Goal: Task Accomplishment & Management: Use online tool/utility

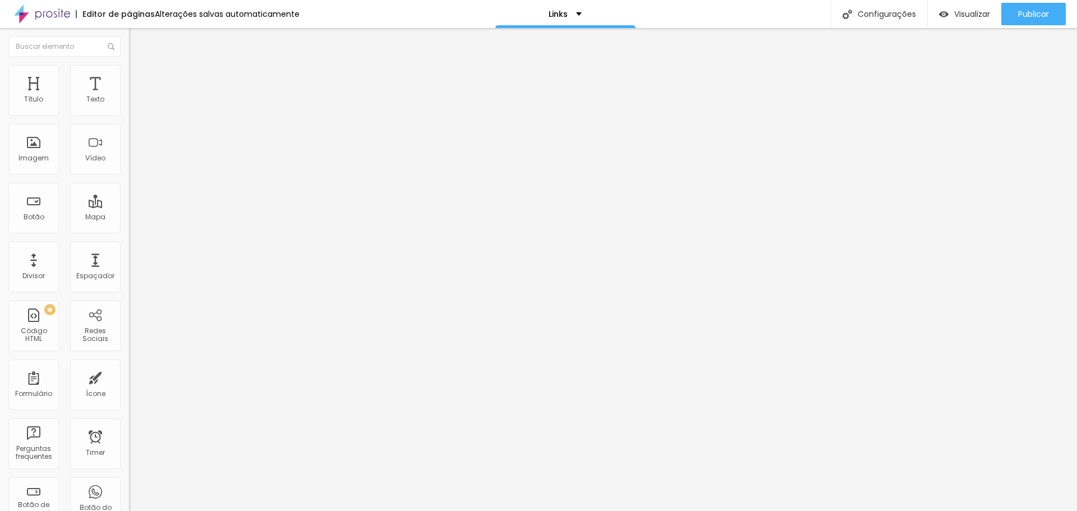
click at [129, 96] on span "Trocar imagem" at bounding box center [159, 92] width 61 height 10
click at [129, 95] on div "Trocar imagem" at bounding box center [193, 92] width 129 height 8
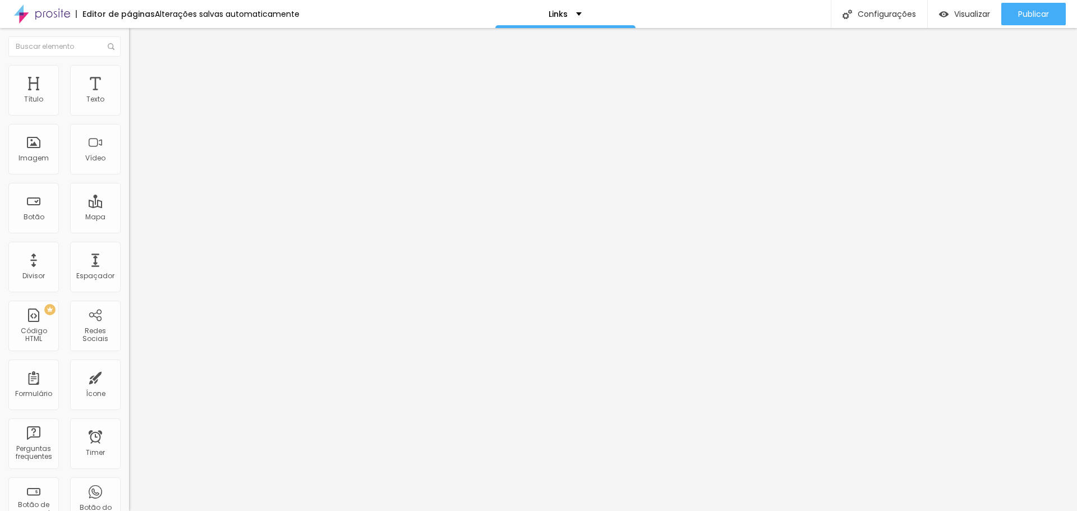
click at [129, 95] on div "Trocar imagem" at bounding box center [193, 92] width 129 height 8
click at [129, 365] on div "Editar Imagem Conteúdo Estilo Avançado Trocar imagem Descrição da imagem (Alt) …" at bounding box center [193, 269] width 129 height 483
click at [129, 176] on span "1:1 Quadrado" at bounding box center [151, 171] width 44 height 10
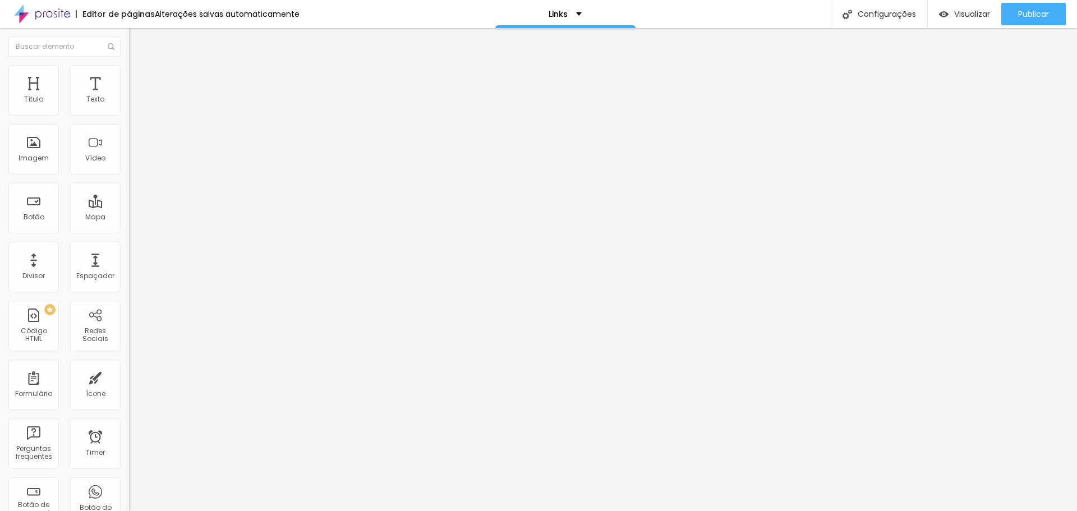
click at [139, 77] on span "Estilo" at bounding box center [147, 73] width 17 height 10
click at [139, 79] on span "Avançado" at bounding box center [157, 84] width 37 height 10
click at [129, 47] on button "Editar Imagem" at bounding box center [193, 41] width 129 height 26
click at [34, 86] on div "Título" at bounding box center [33, 90] width 50 height 50
click at [88, 96] on div "Texto" at bounding box center [95, 99] width 18 height 8
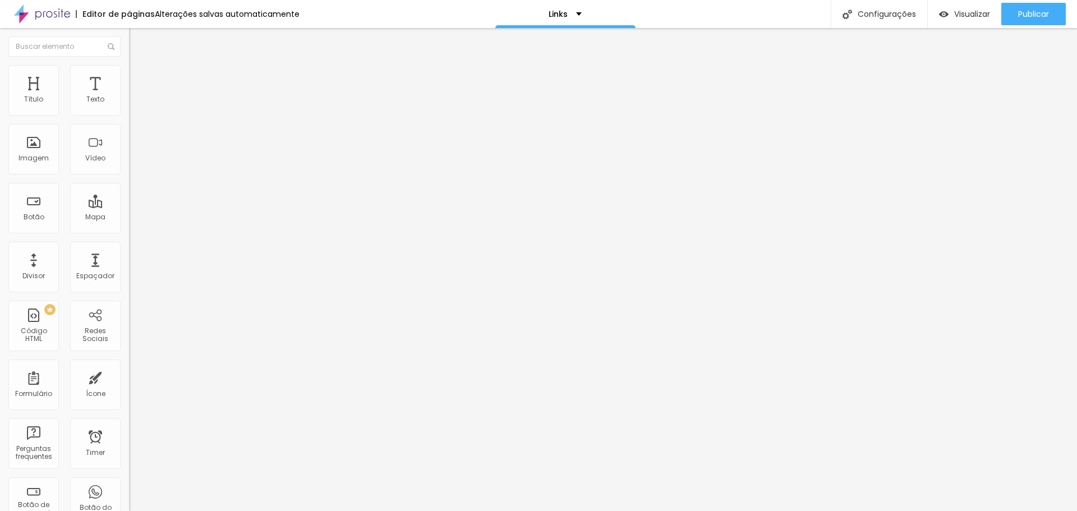
click at [139, 77] on span "Estilo" at bounding box center [147, 73] width 17 height 10
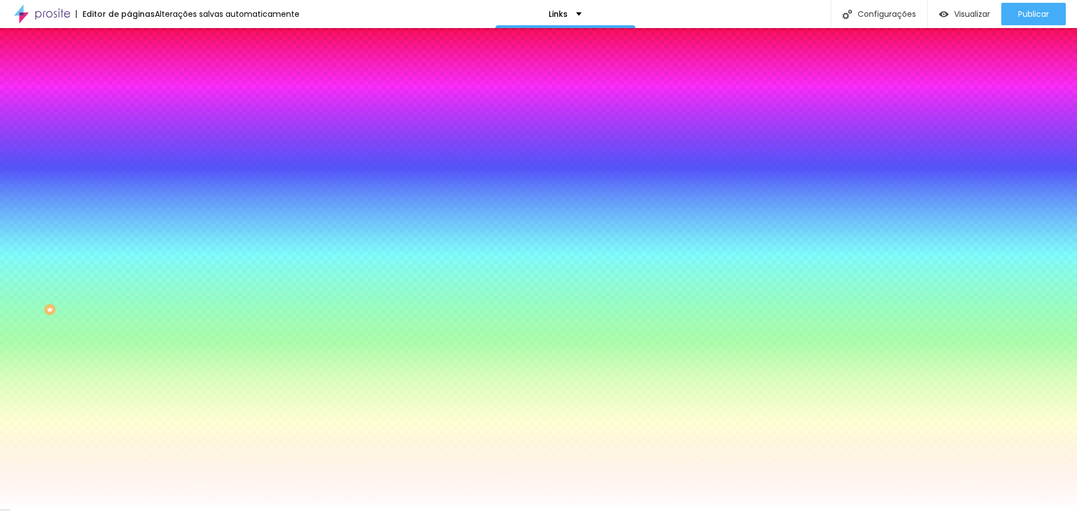
click at [129, 113] on input "#FFFFFF" at bounding box center [196, 112] width 135 height 11
paste input "35281"
type input "#35281"
click at [129, 218] on div "Editar Coluna Conteúdo Estilo Avançado Cor de fundo Voltar ao padrão #35281 0 B…" at bounding box center [193, 269] width 129 height 483
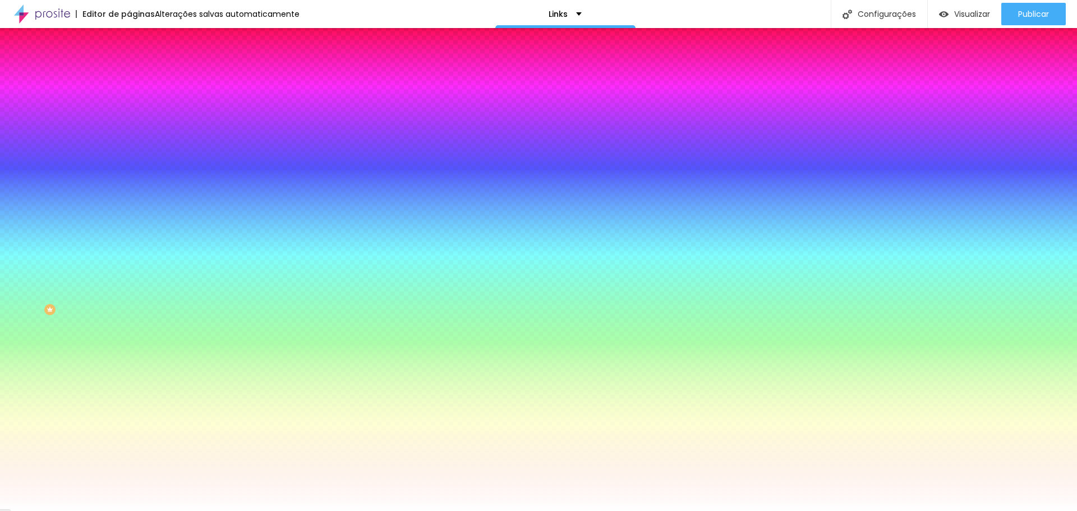
click at [129, 112] on input "#35281" at bounding box center [196, 112] width 135 height 11
click at [129, 94] on div "Cor de fundo" at bounding box center [193, 91] width 129 height 7
click at [129, 116] on input "#35281" at bounding box center [196, 112] width 135 height 11
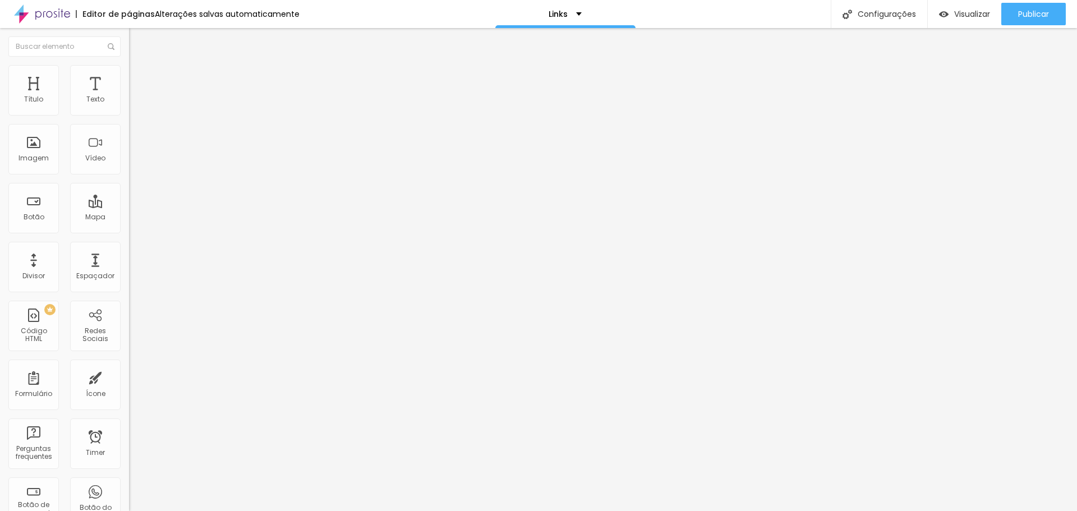
click at [129, 69] on img at bounding box center [134, 70] width 10 height 10
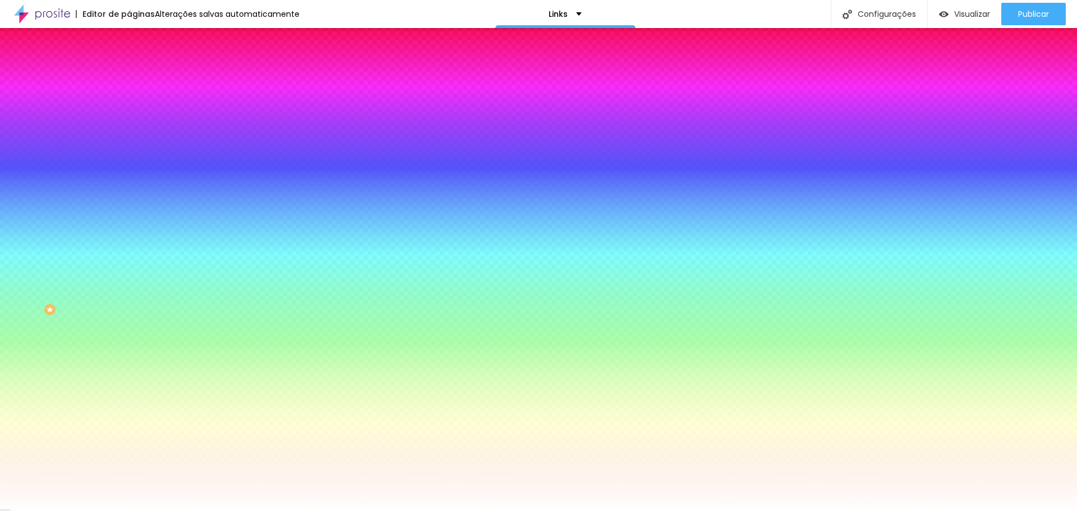
click at [129, 112] on input "#FFFFFF" at bounding box center [196, 112] width 135 height 11
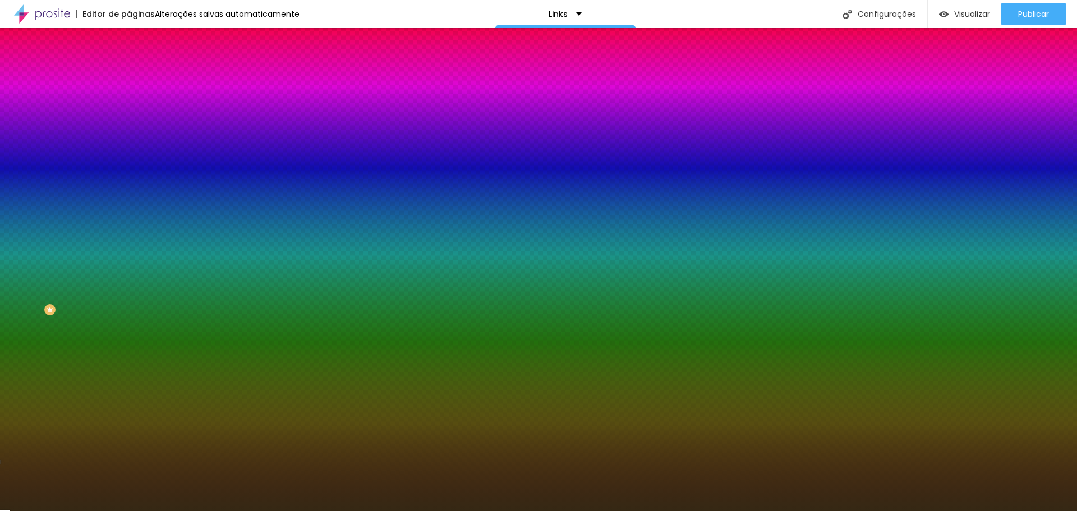
type input "#352814"
click at [133, 104] on icon "button" at bounding box center [137, 100] width 8 height 8
click at [139, 66] on span "Conteúdo" at bounding box center [156, 62] width 35 height 10
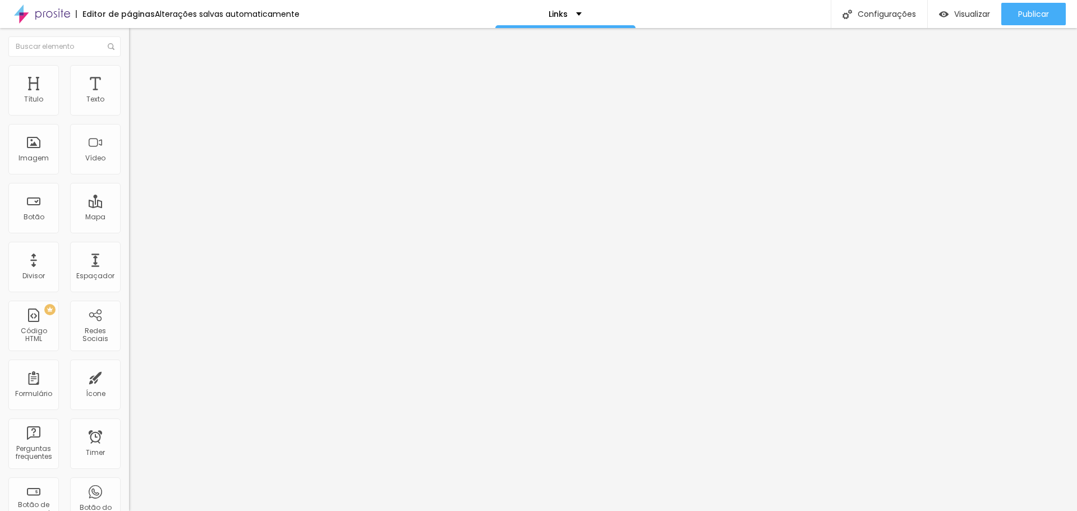
click at [137, 40] on img "button" at bounding box center [141, 40] width 9 height 9
click at [880, 11] on div "Configurações" at bounding box center [879, 14] width 96 height 28
click at [37, 92] on div "Título" at bounding box center [33, 90] width 50 height 50
click at [86, 98] on div "Texto" at bounding box center [95, 99] width 18 height 8
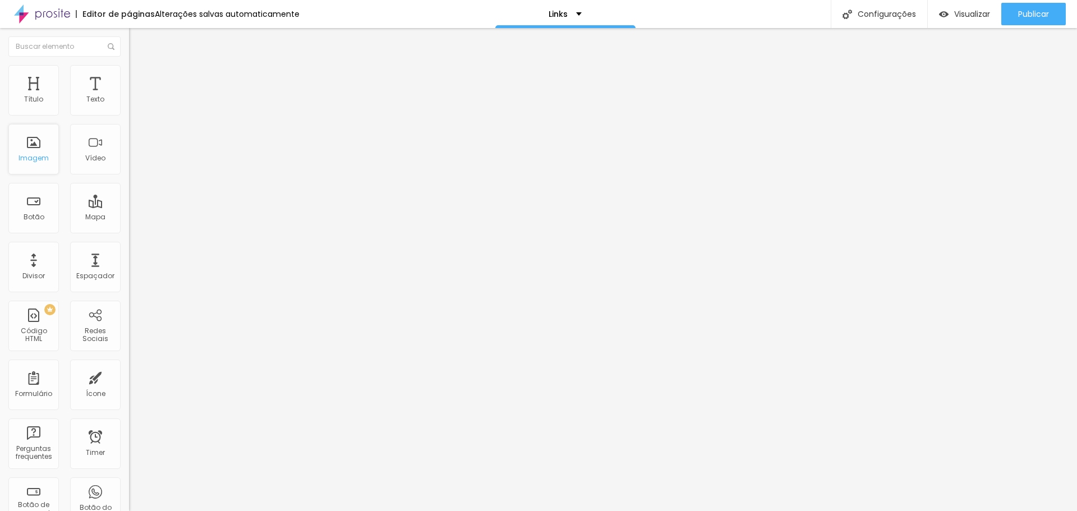
click at [49, 149] on div "Imagem" at bounding box center [33, 149] width 50 height 50
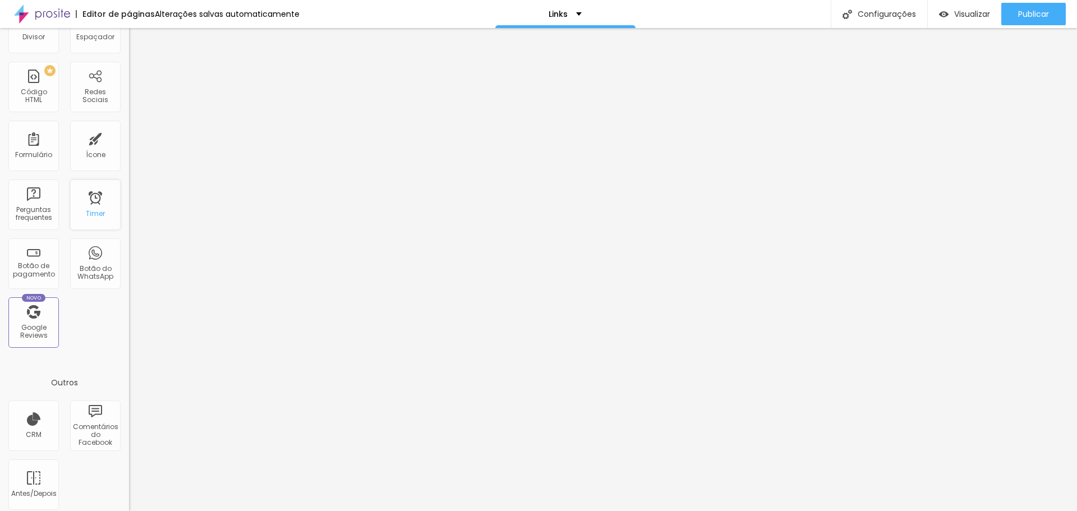
scroll to position [246, 0]
click at [53, 368] on div "Outros" at bounding box center [64, 375] width 129 height 30
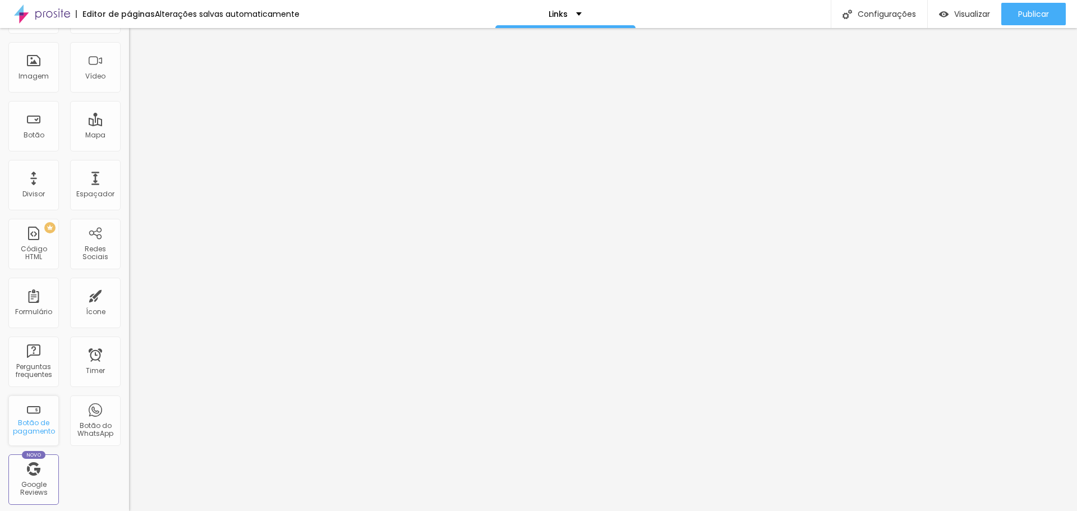
scroll to position [0, 0]
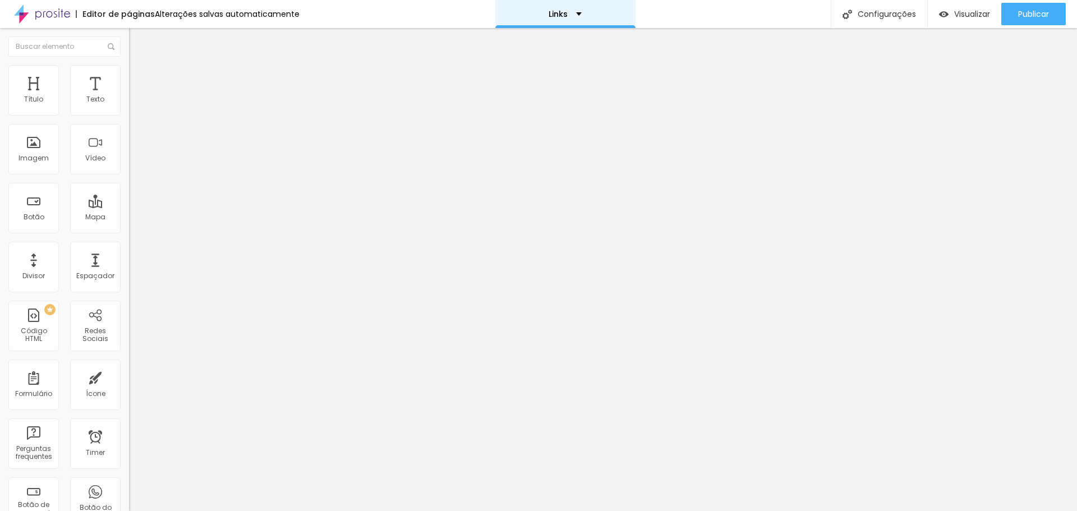
click at [569, 16] on div "Links" at bounding box center [565, 14] width 33 height 8
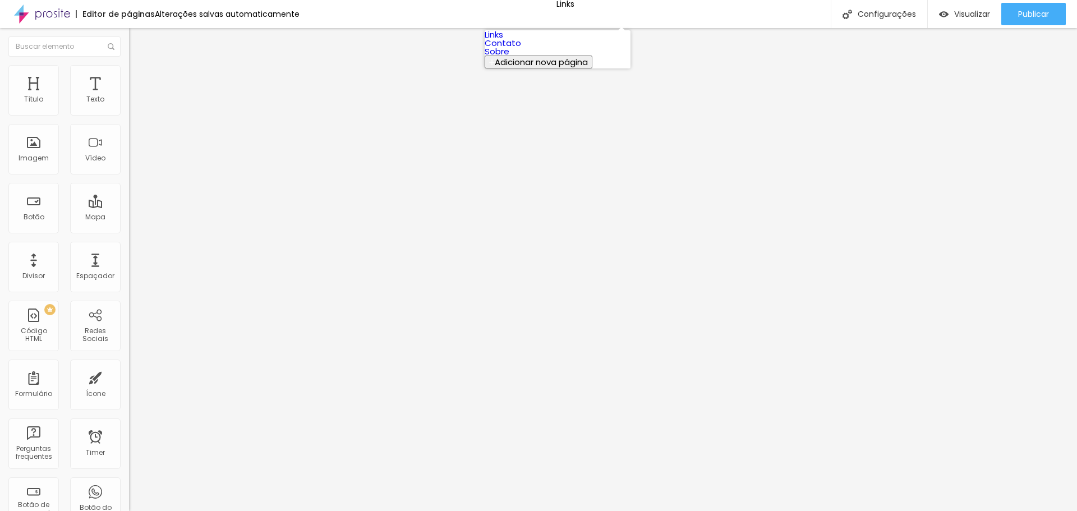
click at [137, 13] on div "Editor de páginas" at bounding box center [115, 14] width 79 height 8
click at [182, 14] on div "Alterações salvas automaticamente" at bounding box center [227, 14] width 145 height 8
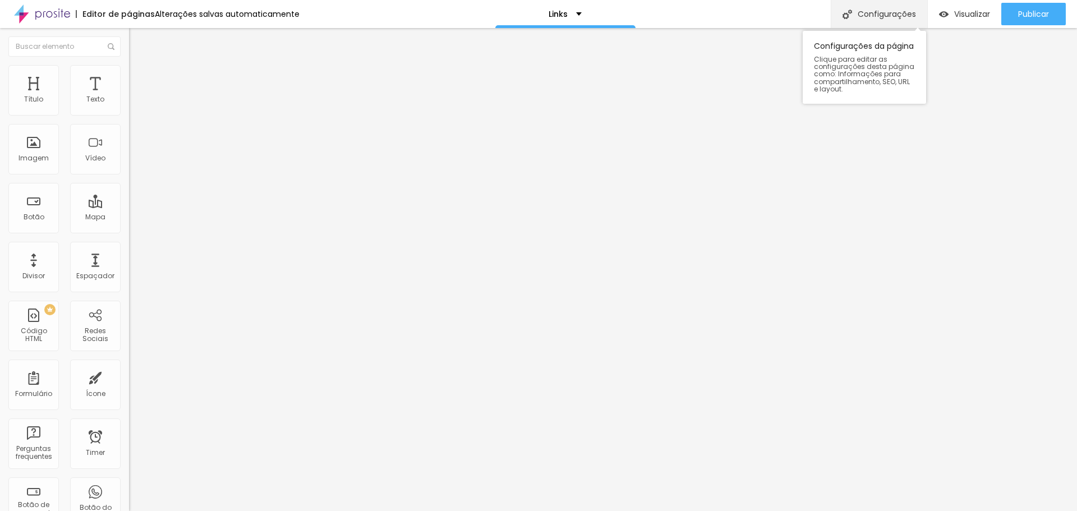
click at [868, 19] on div "Configurações" at bounding box center [879, 14] width 96 height 28
click at [129, 96] on span "Trocar imagem" at bounding box center [159, 92] width 61 height 10
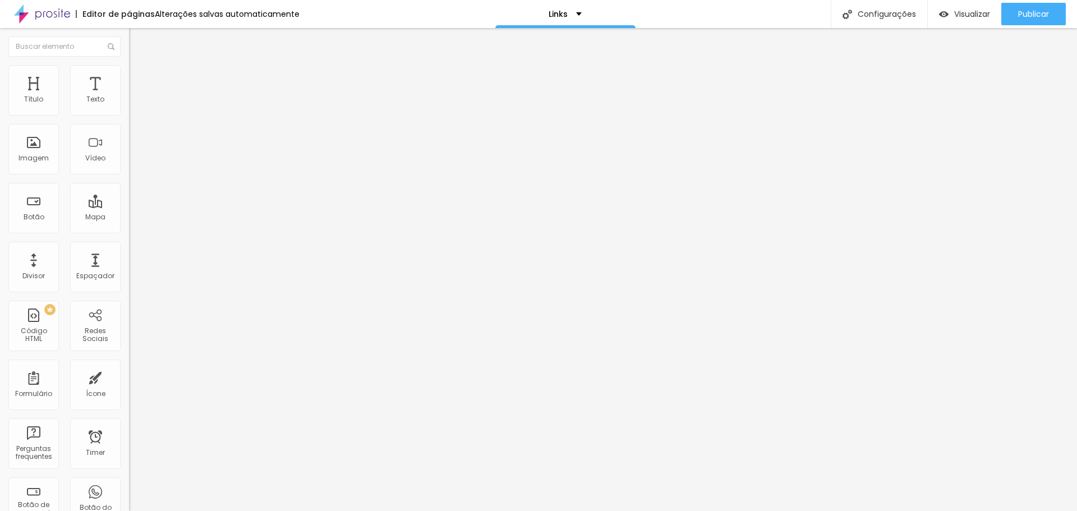
click at [139, 77] on span "Estilo" at bounding box center [147, 73] width 17 height 10
click at [129, 76] on li "Avançado" at bounding box center [193, 81] width 129 height 11
click at [139, 76] on span "Estilo" at bounding box center [147, 73] width 17 height 10
click at [139, 66] on span "Conteúdo" at bounding box center [156, 62] width 35 height 10
click at [129, 35] on button "Editar Imagem" at bounding box center [193, 41] width 129 height 26
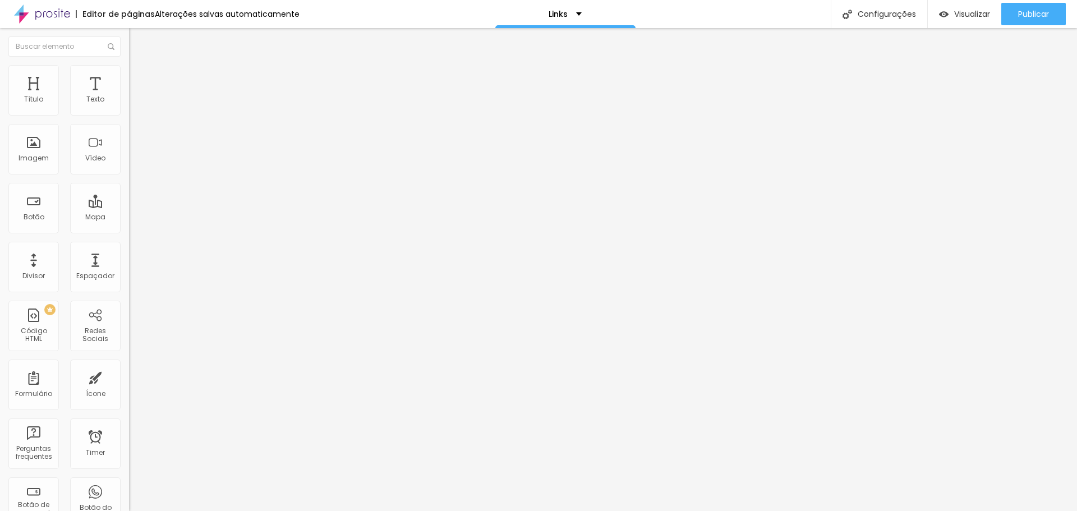
click at [135, 103] on icon "button" at bounding box center [137, 101] width 4 height 4
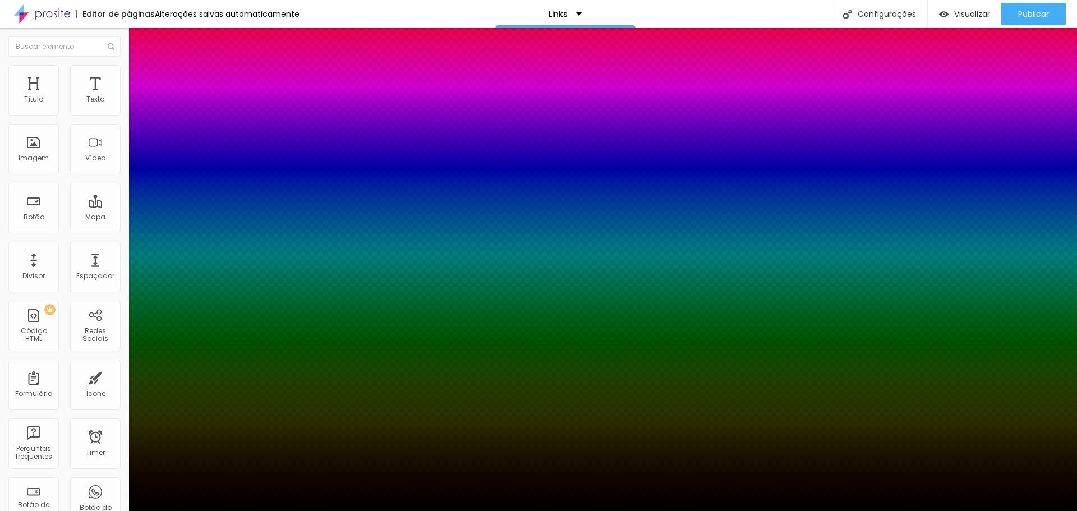
type input "1"
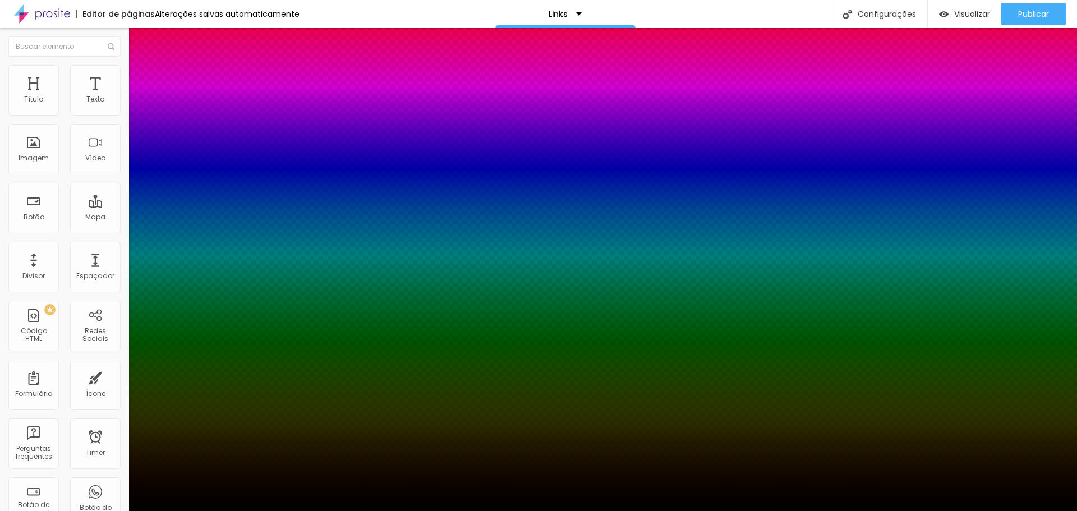
drag, startPoint x: 256, startPoint y: 292, endPoint x: 233, endPoint y: 291, distance: 23.0
type input "#35"
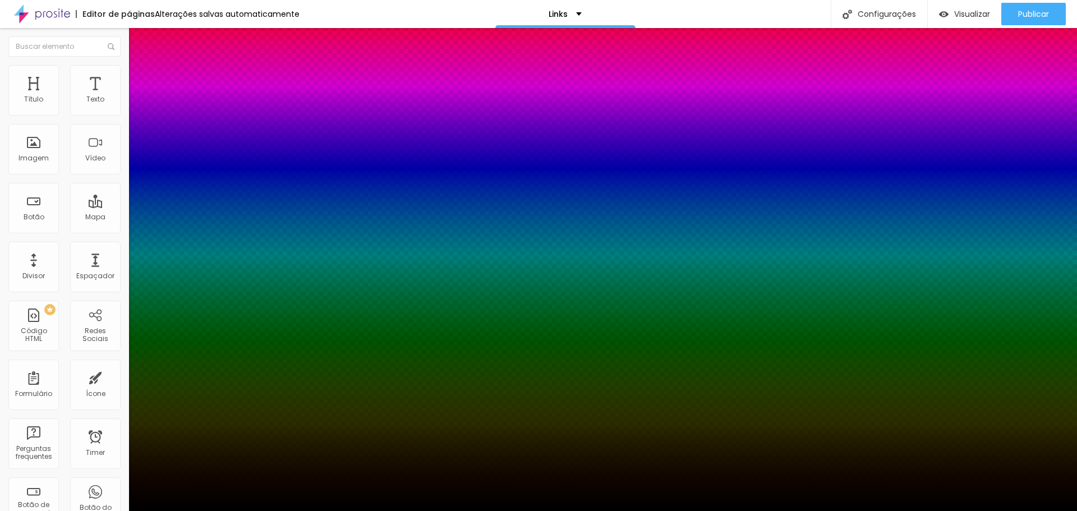
type input "1"
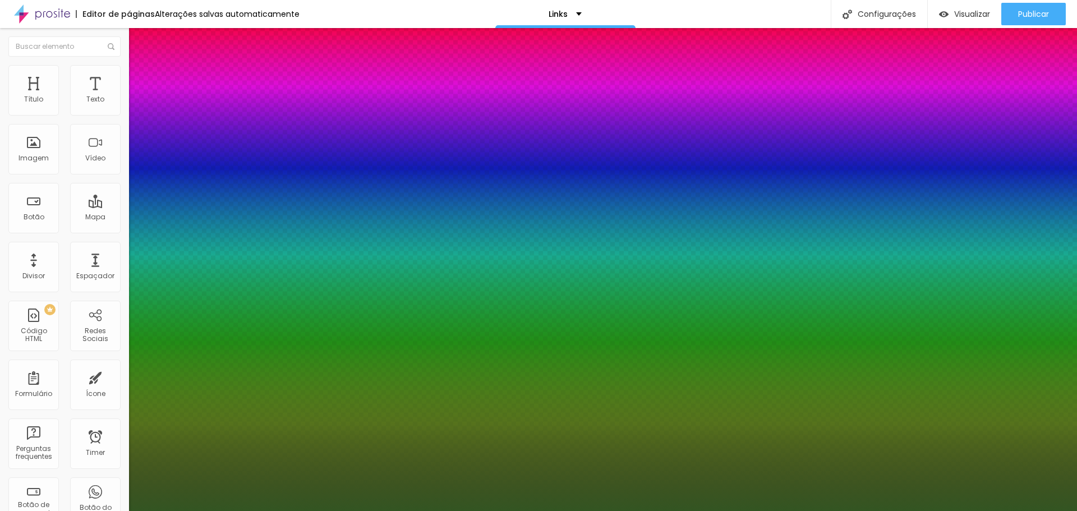
type input "#3528"
type input "1"
type input "#35281"
type input "1"
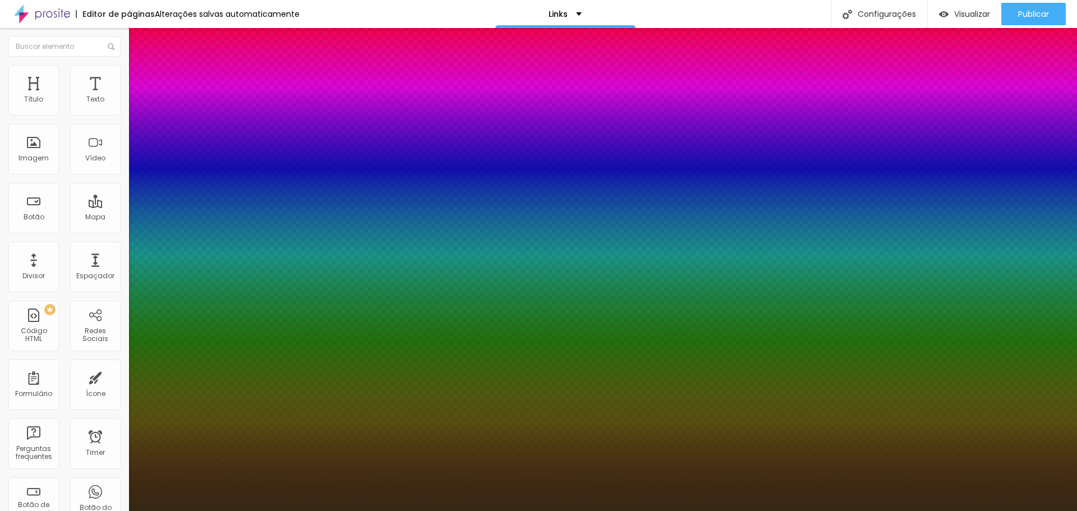
type input "#352814"
type input "1"
click at [49, 510] on div at bounding box center [538, 511] width 1077 height 0
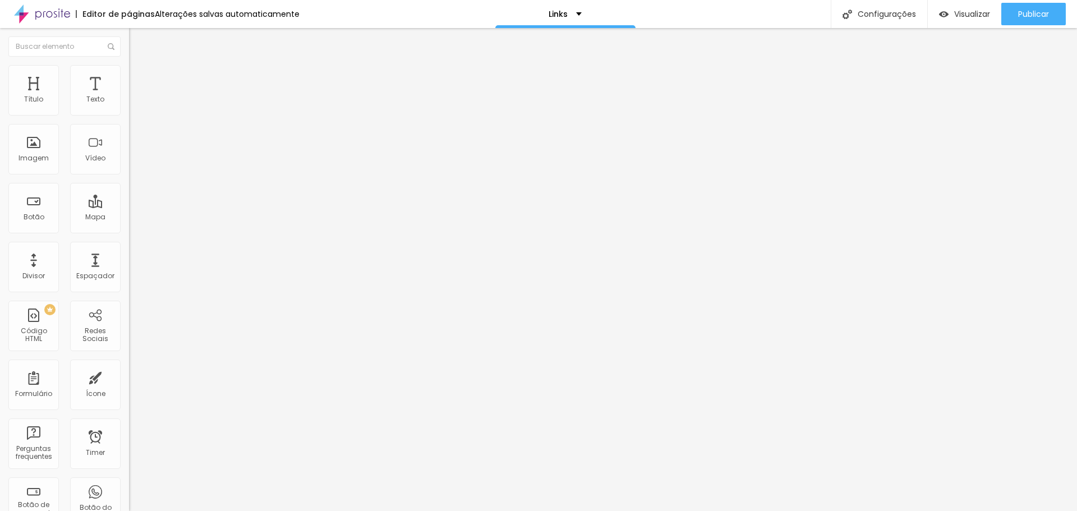
click at [139, 77] on span "Avançado" at bounding box center [157, 73] width 37 height 10
click at [137, 36] on div "Editar Texto" at bounding box center [169, 40] width 64 height 9
click at [137, 39] on img "button" at bounding box center [141, 40] width 9 height 9
click at [93, 497] on div "Botão do WhatsApp" at bounding box center [95, 502] width 50 height 50
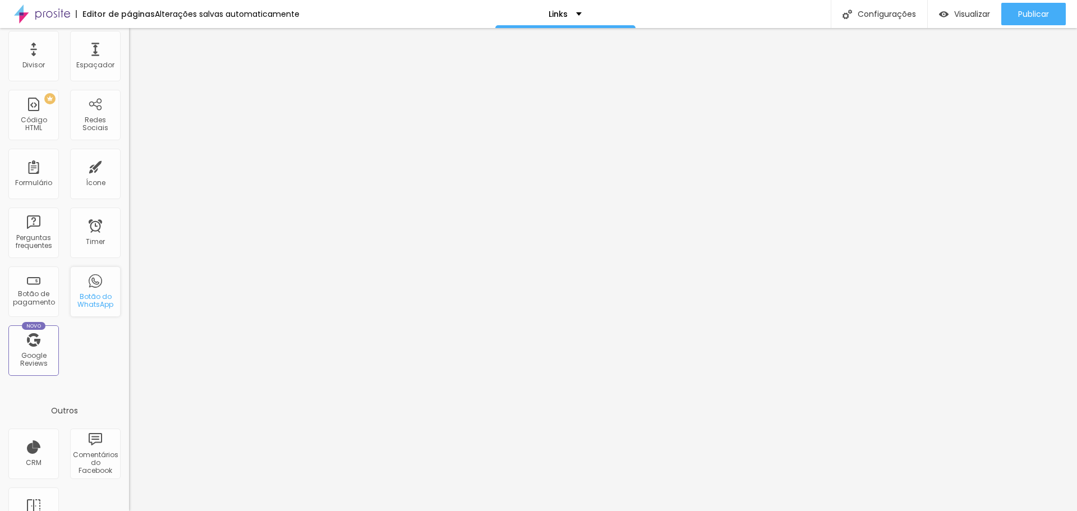
scroll to position [224, 0]
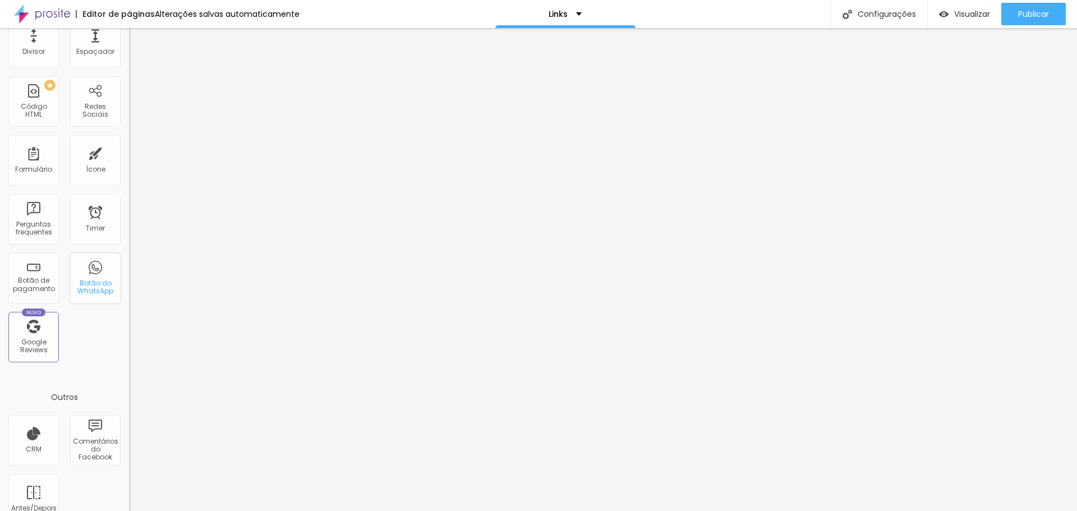
click at [86, 279] on div "Botão do WhatsApp" at bounding box center [95, 287] width 44 height 16
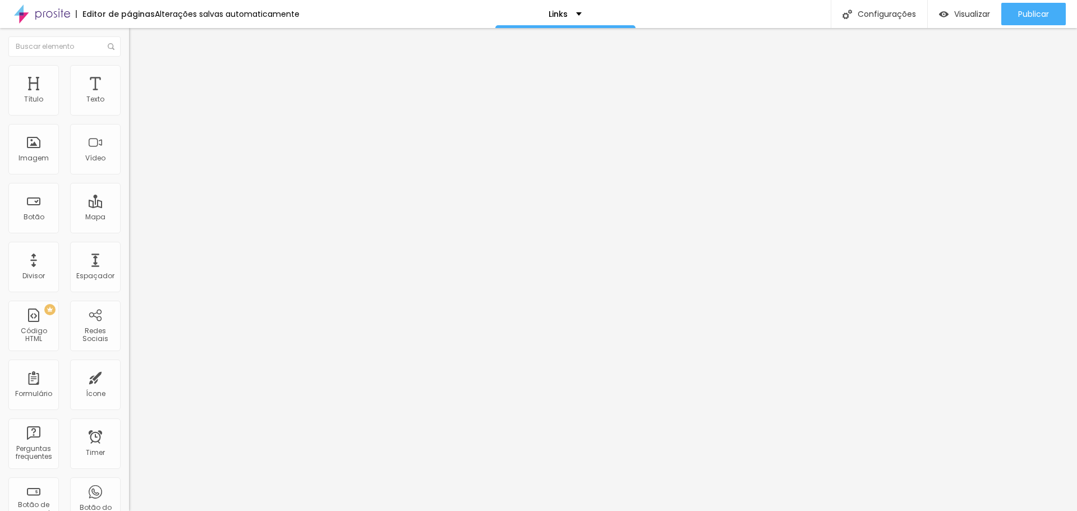
click at [129, 105] on input "3 dicas de como captar mais clientes" at bounding box center [196, 99] width 135 height 11
type input "Agende seu ensaio comigo!"
click at [129, 231] on input "https://" at bounding box center [196, 225] width 135 height 11
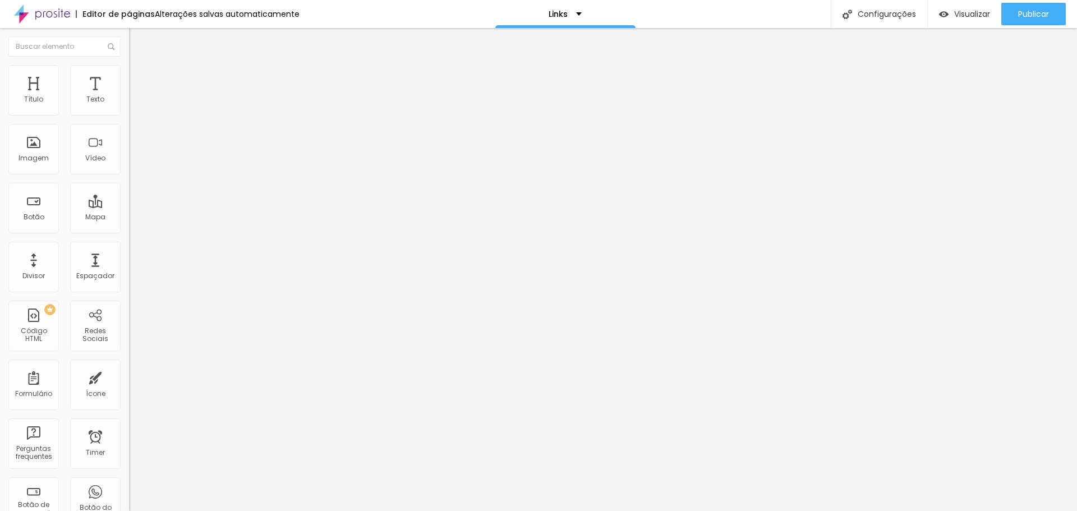
paste input "[URL][DOMAIN_NAME]"
click at [129, 231] on input "https://[URL][DOMAIN_NAME]" at bounding box center [196, 225] width 135 height 11
type input "[URL][DOMAIN_NAME]"
click at [129, 72] on li "Estilo" at bounding box center [193, 70] width 129 height 11
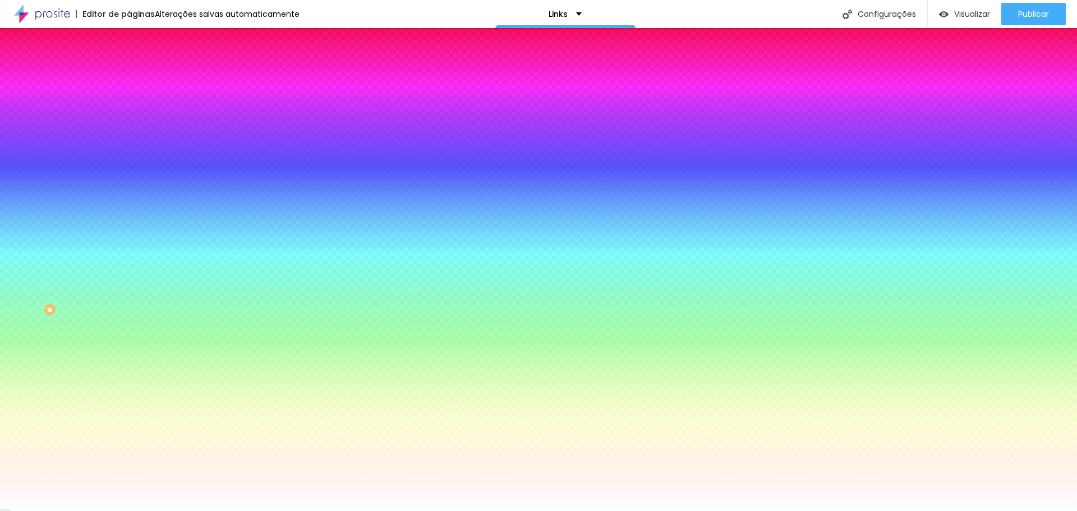
click at [129, 381] on input "#B65197" at bounding box center [196, 386] width 135 height 11
drag, startPoint x: 116, startPoint y: 241, endPoint x: 96, endPoint y: 242, distance: 20.3
click at [129, 381] on input "#B65197" at bounding box center [196, 386] width 135 height 11
drag, startPoint x: 119, startPoint y: 239, endPoint x: 88, endPoint y: 240, distance: 30.9
click at [129, 381] on input "#352814" at bounding box center [196, 386] width 135 height 11
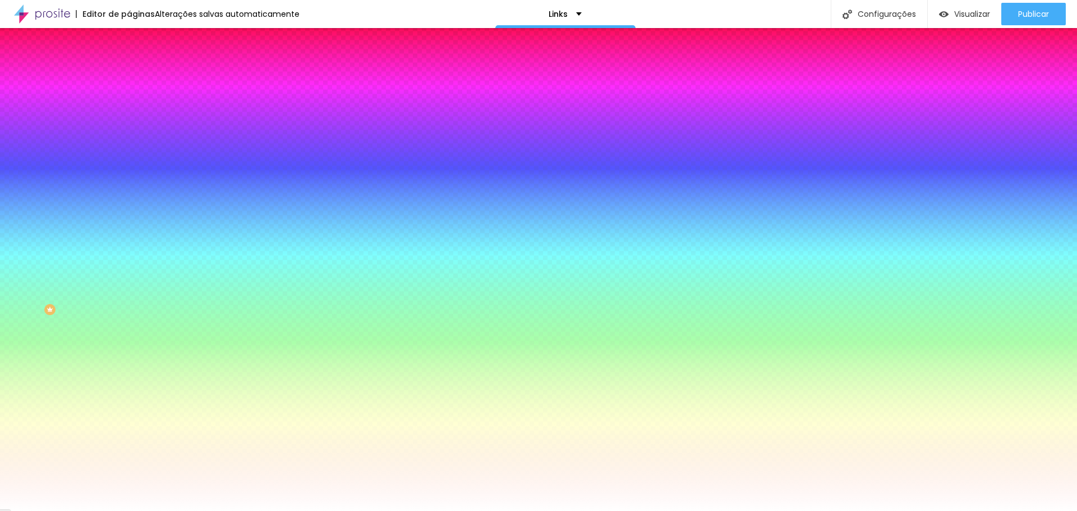
click at [129, 381] on input "#352814" at bounding box center [196, 386] width 135 height 11
type input "#352814"
click at [129, 357] on div "Editar Botão Conteúdo Estilo Avançado Cor de fundo Voltar ao padrão #FFFFFF Tip…" at bounding box center [193, 269] width 129 height 483
click at [129, 361] on div "Editar Botão Conteúdo Estilo Avançado Cor de fundo Voltar ao padrão #FFFFFF Tip…" at bounding box center [193, 269] width 129 height 483
click at [129, 412] on input "#FFFFFF" at bounding box center [196, 417] width 135 height 11
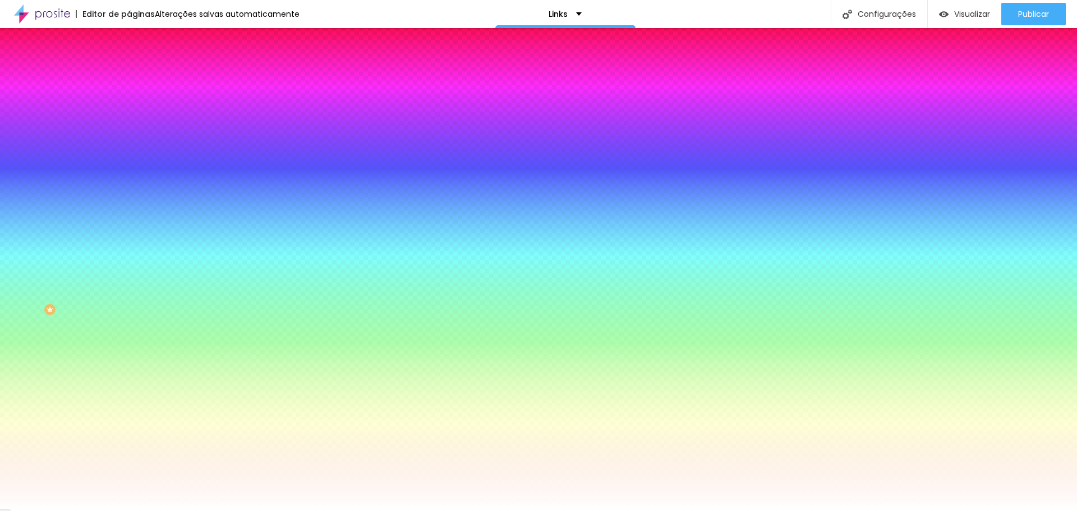
click at [129, 412] on input "#FFFFFF" at bounding box center [196, 417] width 135 height 11
paste input "35281"
type input "#35281"
click at [129, 329] on div "Editar Botão Conteúdo Estilo Avançado Cor de fundo Voltar ao padrão #FFFFFF Tip…" at bounding box center [193, 269] width 129 height 483
click at [135, 445] on icon "button" at bounding box center [137, 447] width 4 height 4
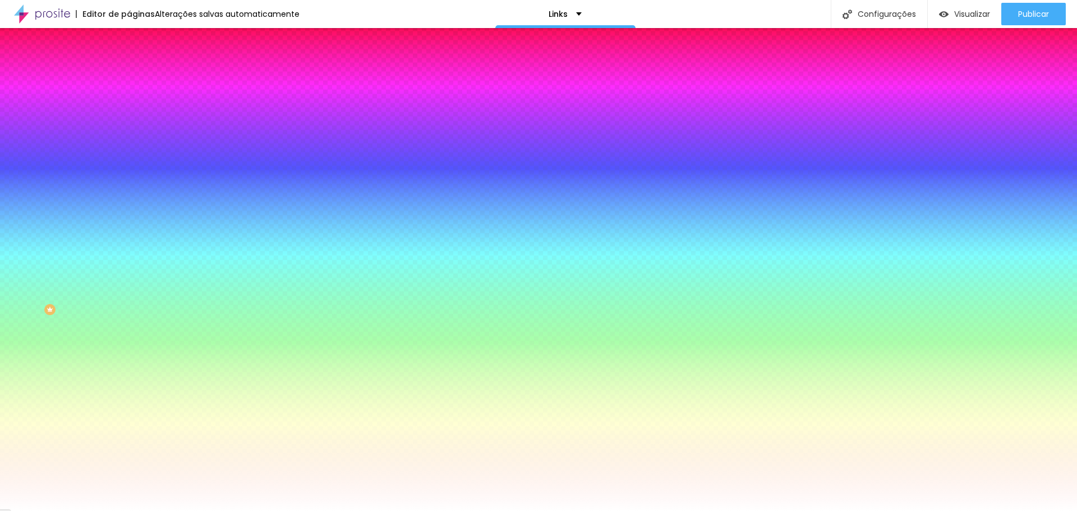
drag, startPoint x: 238, startPoint y: 357, endPoint x: 228, endPoint y: 357, distance: 10.1
paste input "35281"
type input "#35281"
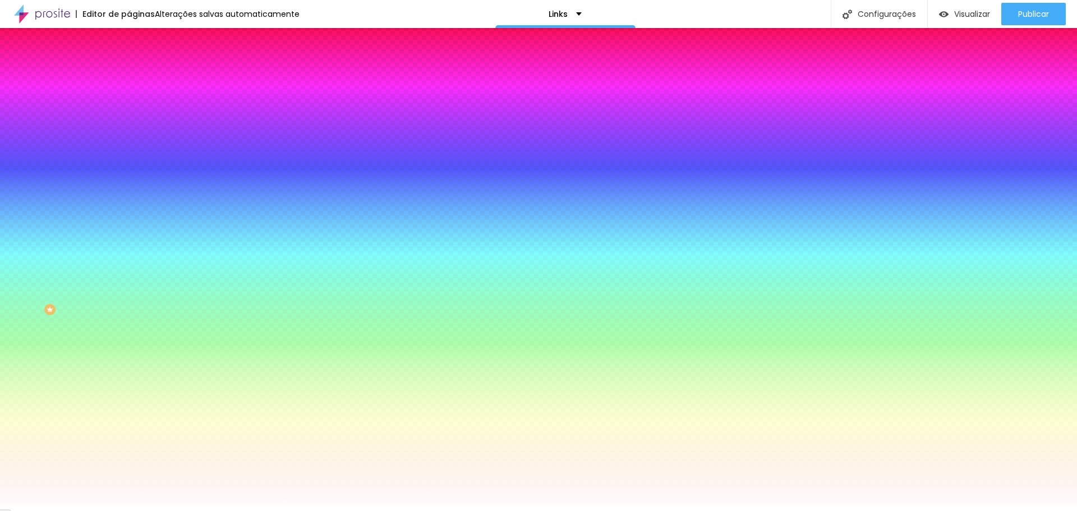
click at [67, 510] on div at bounding box center [538, 511] width 1077 height 0
click at [129, 443] on button "button" at bounding box center [137, 449] width 16 height 12
paste input "35281"
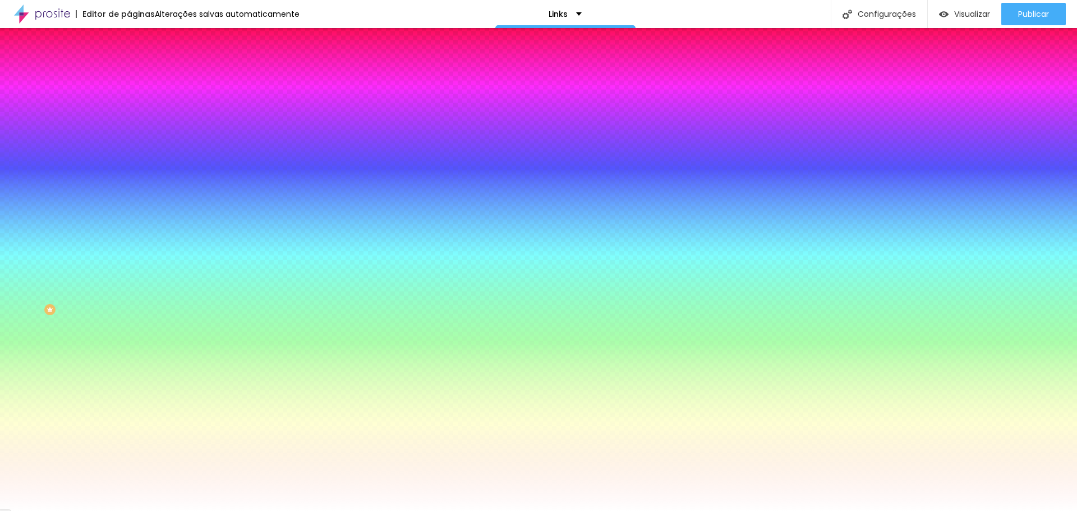
type input "#35281"
click at [79, 510] on div at bounding box center [538, 511] width 1077 height 0
click at [129, 76] on li "Avançado" at bounding box center [193, 81] width 129 height 11
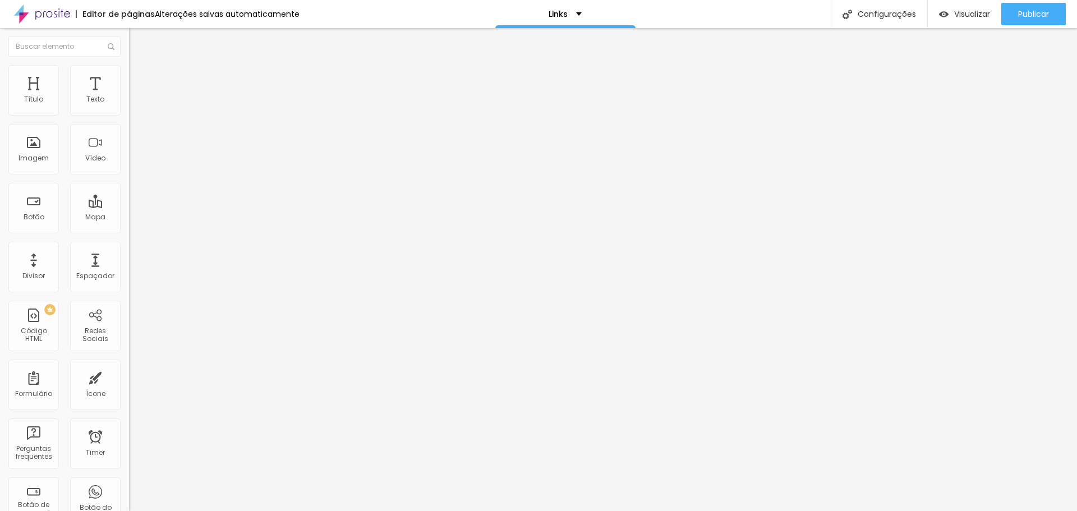
click at [129, 73] on li "Estilo" at bounding box center [193, 70] width 129 height 11
click at [129, 65] on img at bounding box center [134, 70] width 10 height 10
click at [133, 303] on icon "button" at bounding box center [136, 306] width 7 height 7
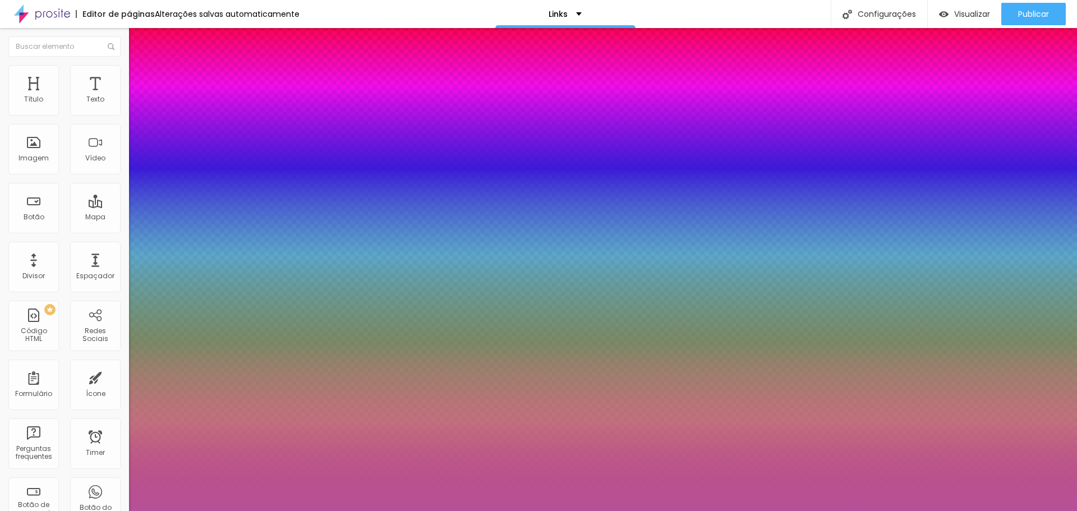
paste input "35281"
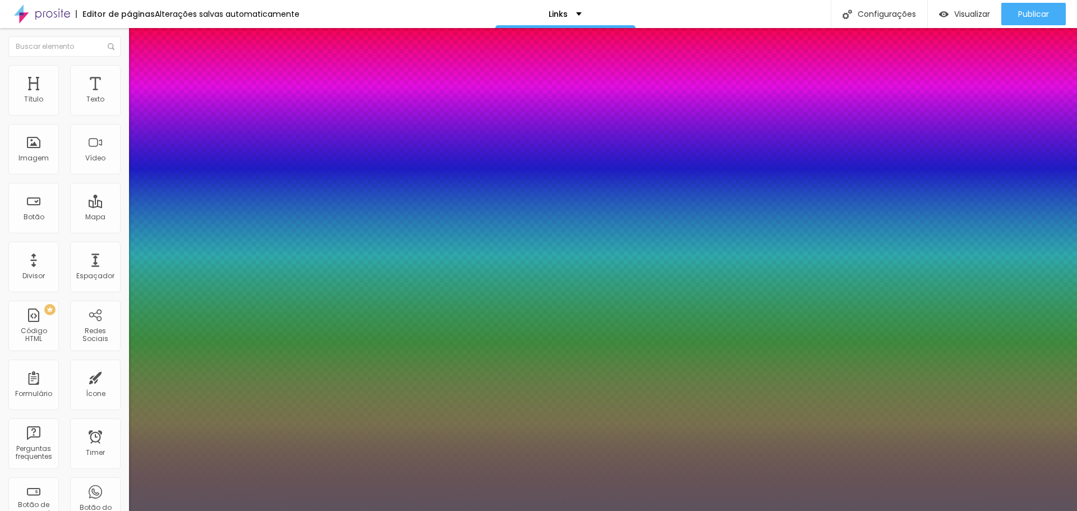
drag, startPoint x: 154, startPoint y: 274, endPoint x: 119, endPoint y: 305, distance: 45.7
click at [119, 305] on div at bounding box center [538, 255] width 1077 height 511
drag, startPoint x: 212, startPoint y: 236, endPoint x: 188, endPoint y: 239, distance: 23.7
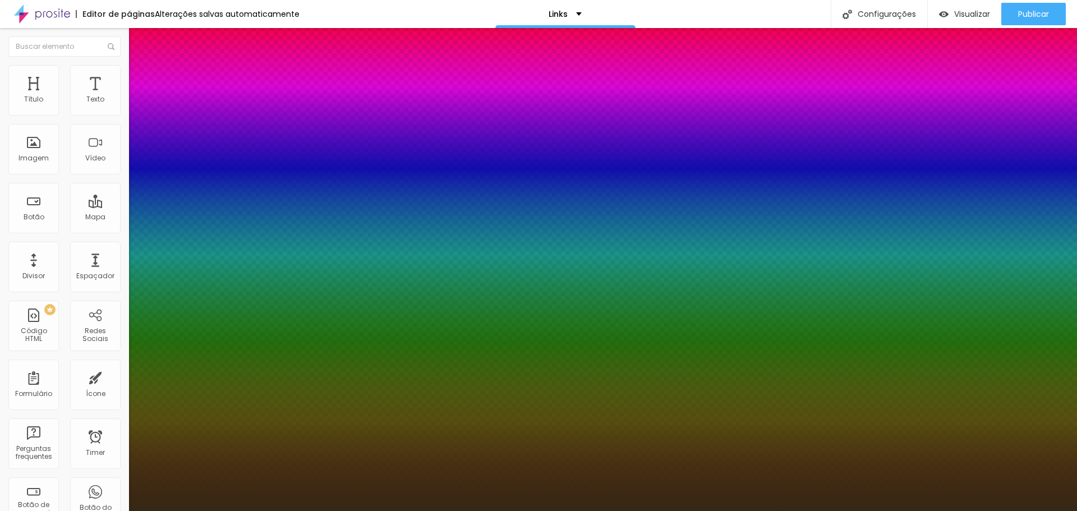
type input "#352814"
click at [65, 510] on div at bounding box center [538, 511] width 1077 height 0
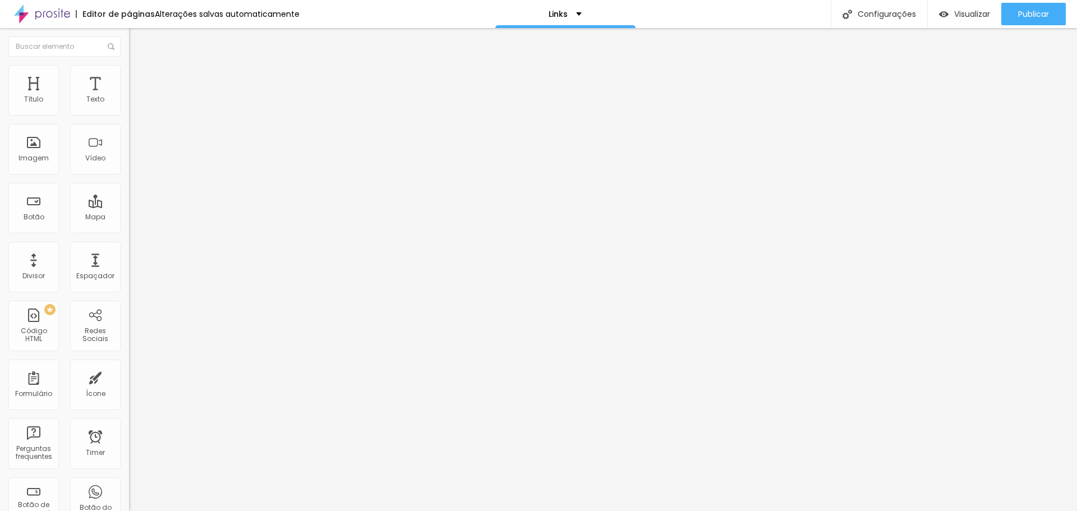
click at [139, 77] on span "Estilo" at bounding box center [147, 73] width 17 height 10
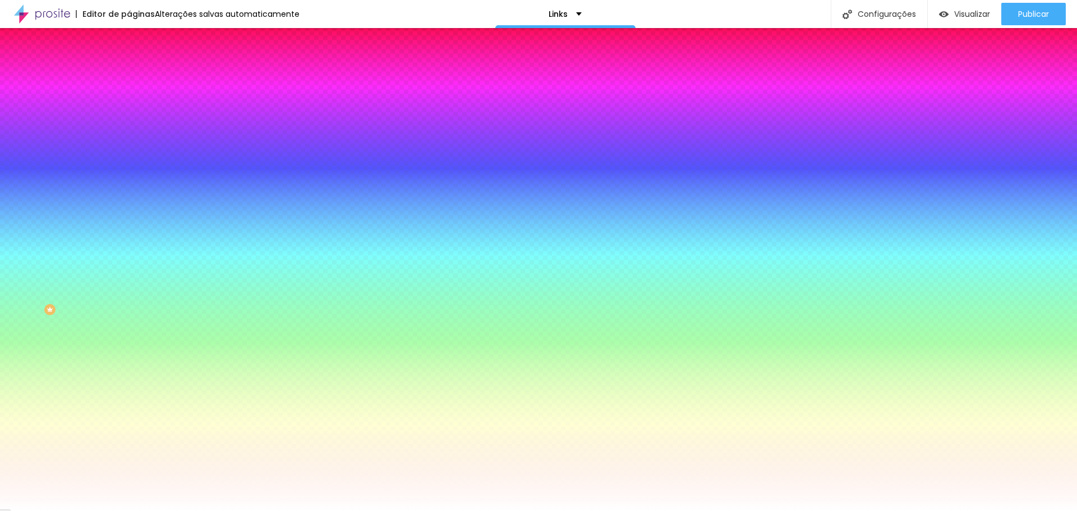
click at [135, 445] on icon "button" at bounding box center [137, 447] width 4 height 4
drag, startPoint x: 151, startPoint y: 371, endPoint x: 167, endPoint y: 411, distance: 42.8
click at [167, 411] on div at bounding box center [538, 255] width 1077 height 511
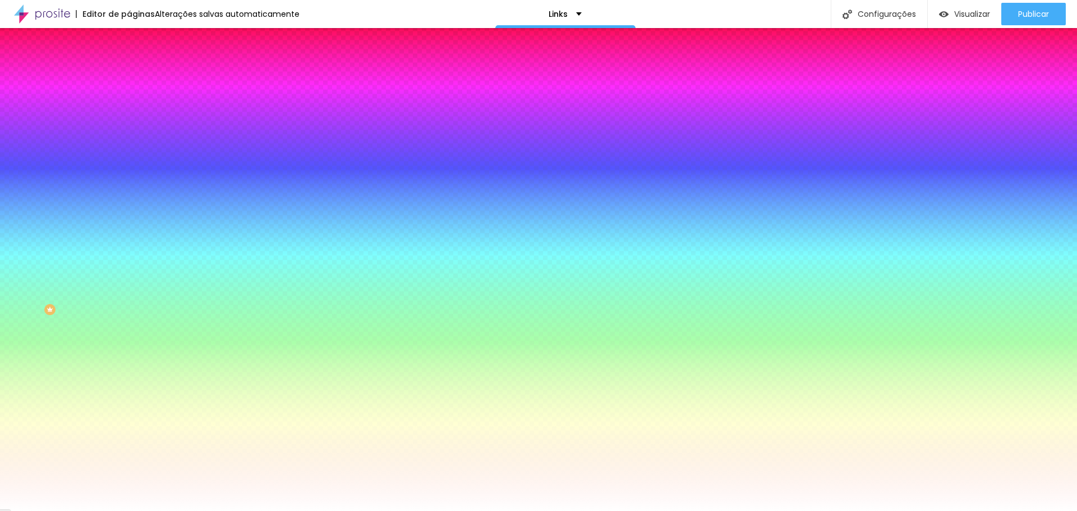
drag, startPoint x: 165, startPoint y: 411, endPoint x: 158, endPoint y: 439, distance: 28.4
click at [139, 418] on div at bounding box center [137, 417] width 2 height 2
drag, startPoint x: 248, startPoint y: 357, endPoint x: 226, endPoint y: 359, distance: 22.0
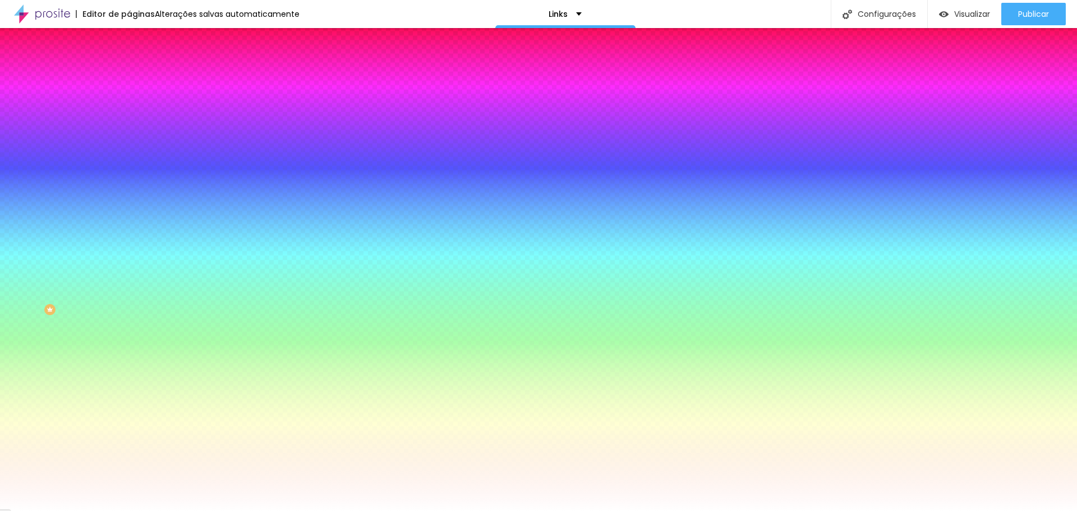
type input "#352814"
click at [66, 510] on div at bounding box center [538, 511] width 1077 height 0
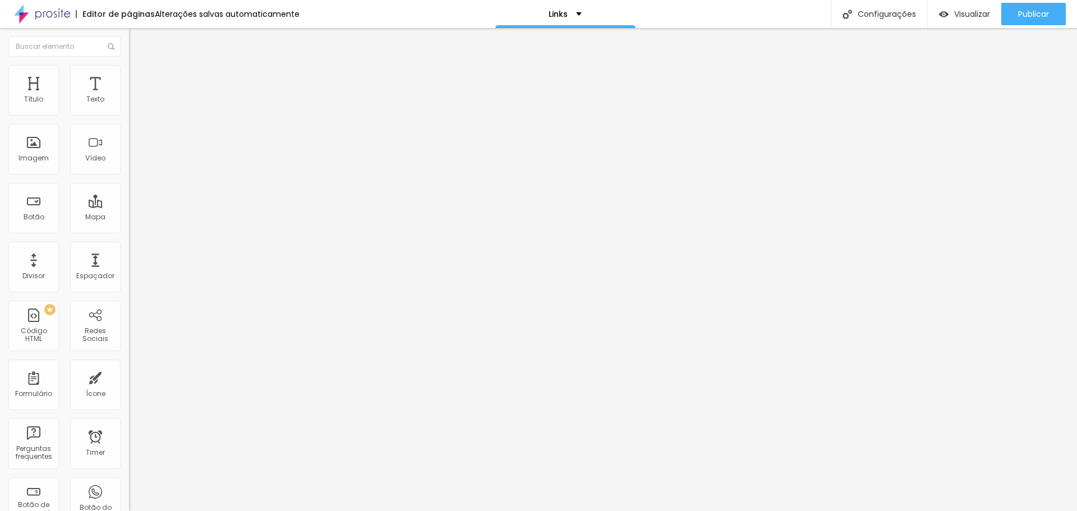
click at [137, 43] on img "button" at bounding box center [141, 40] width 9 height 9
click at [139, 77] on span "Estilo" at bounding box center [147, 73] width 17 height 10
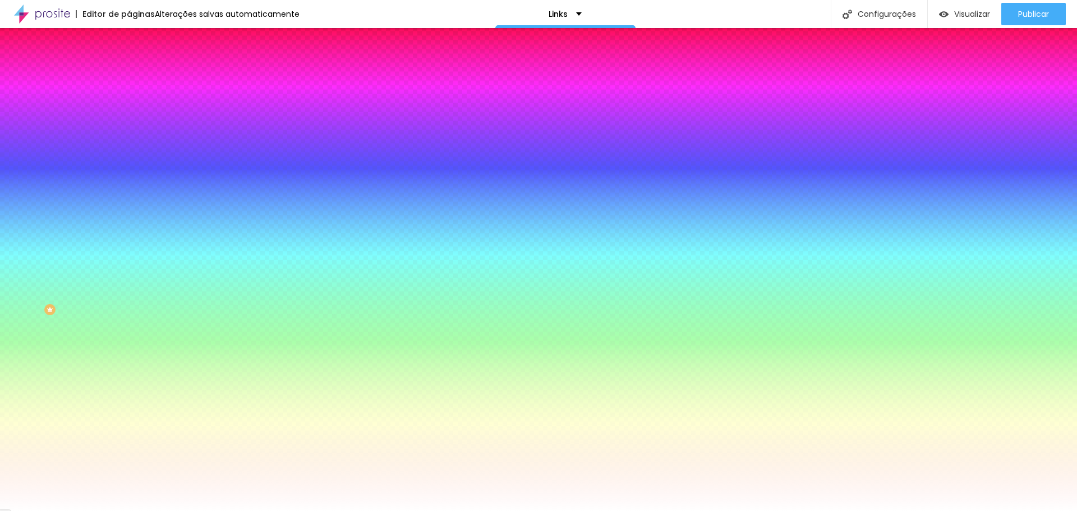
click at [133, 142] on icon "button" at bounding box center [136, 142] width 7 height 7
click at [605, 510] on div at bounding box center [538, 511] width 1077 height 0
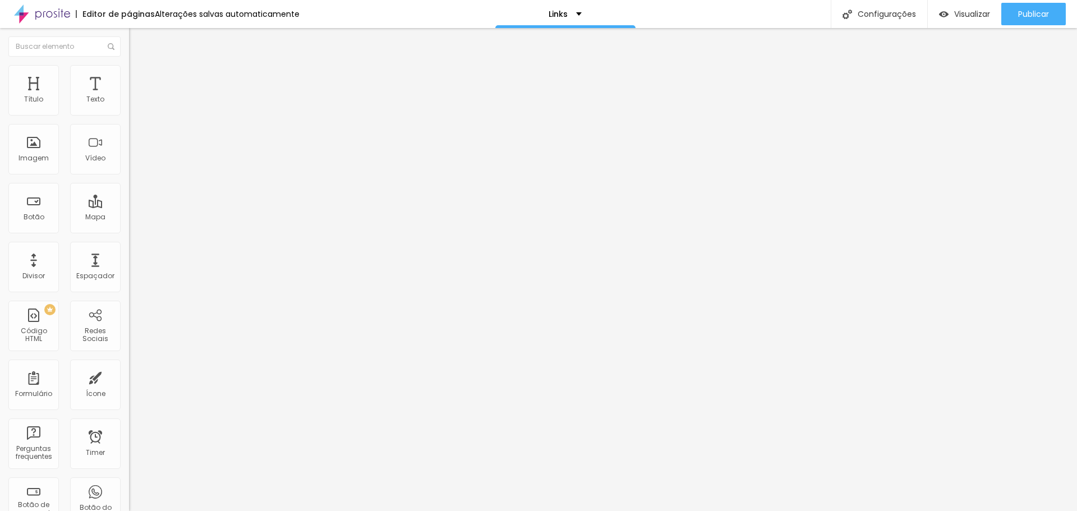
click at [133, 104] on icon "button" at bounding box center [136, 101] width 7 height 7
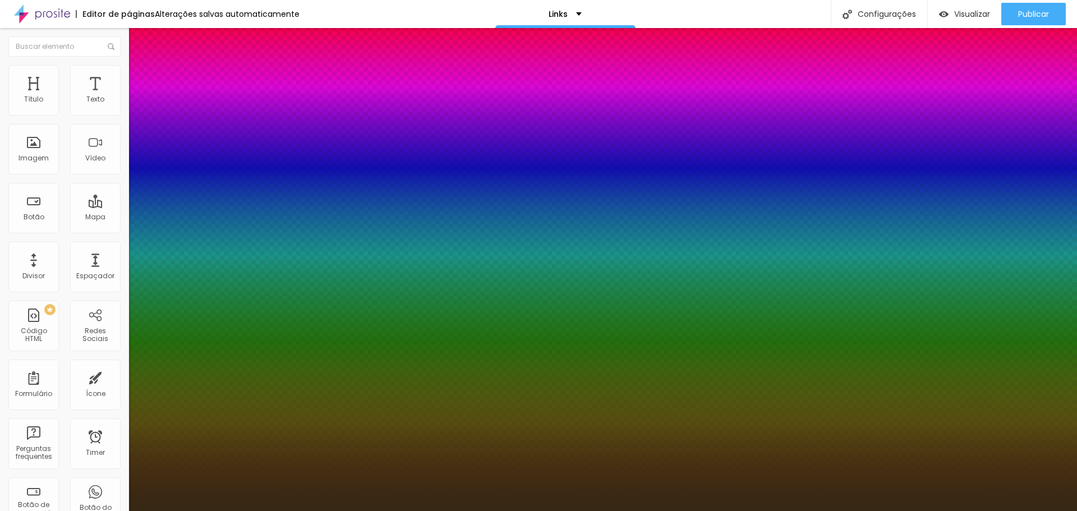
type input "1"
click at [92, 510] on div at bounding box center [538, 511] width 1077 height 0
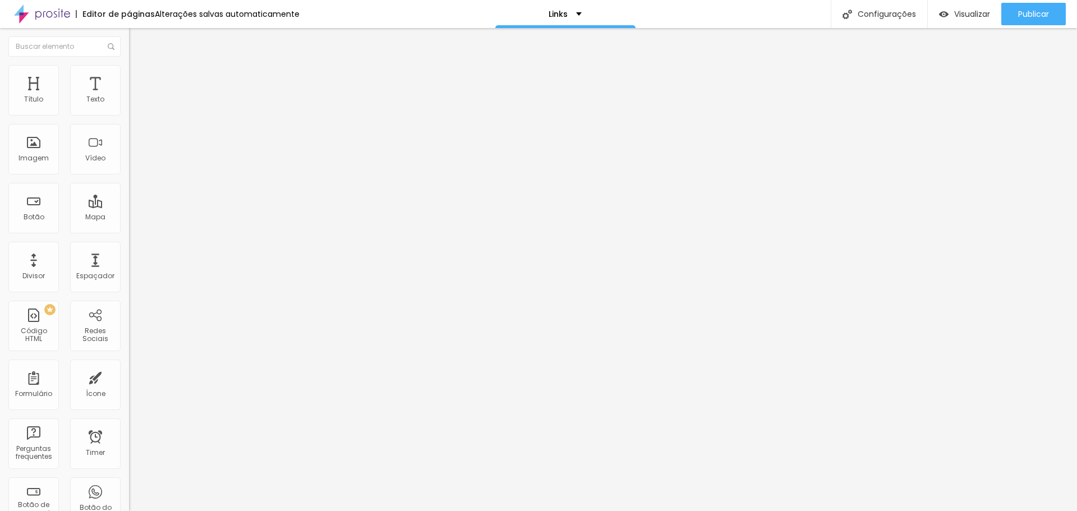
click at [129, 105] on input "Onde casar em [GEOGRAPHIC_DATA]" at bounding box center [196, 99] width 135 height 11
type input "c"
type input "C"
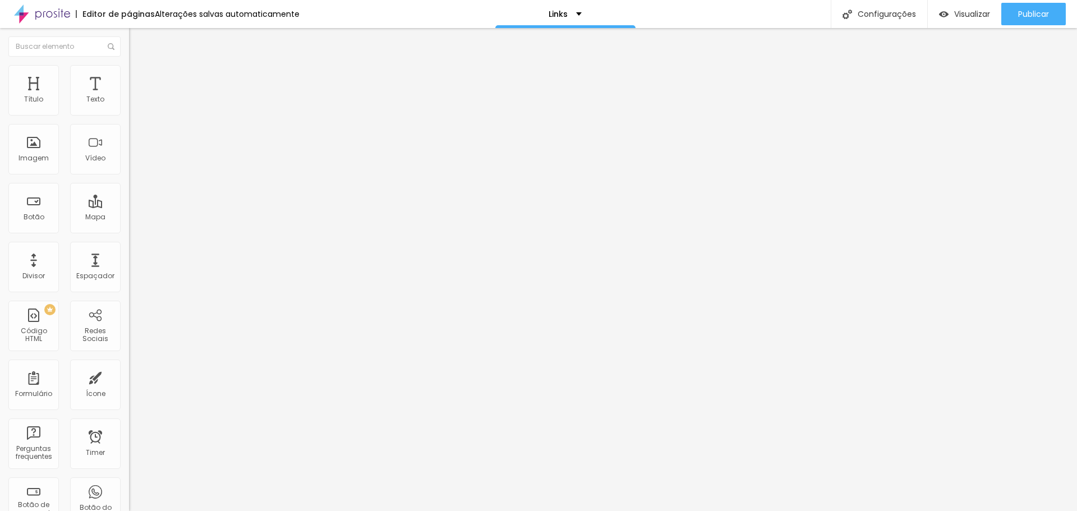
scroll to position [0, 49]
type input "Conheça meu portifólio acessando meu site"
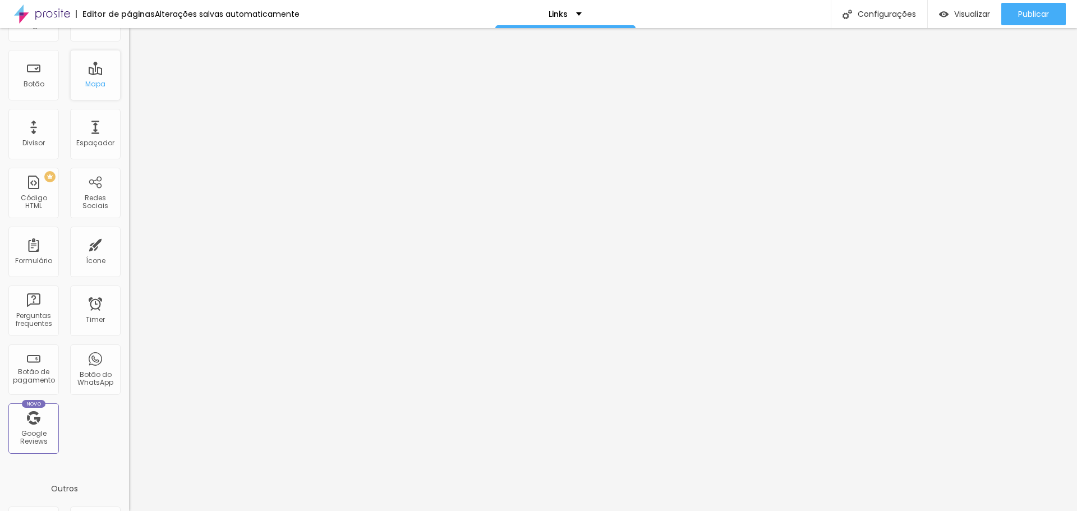
scroll to position [0, 0]
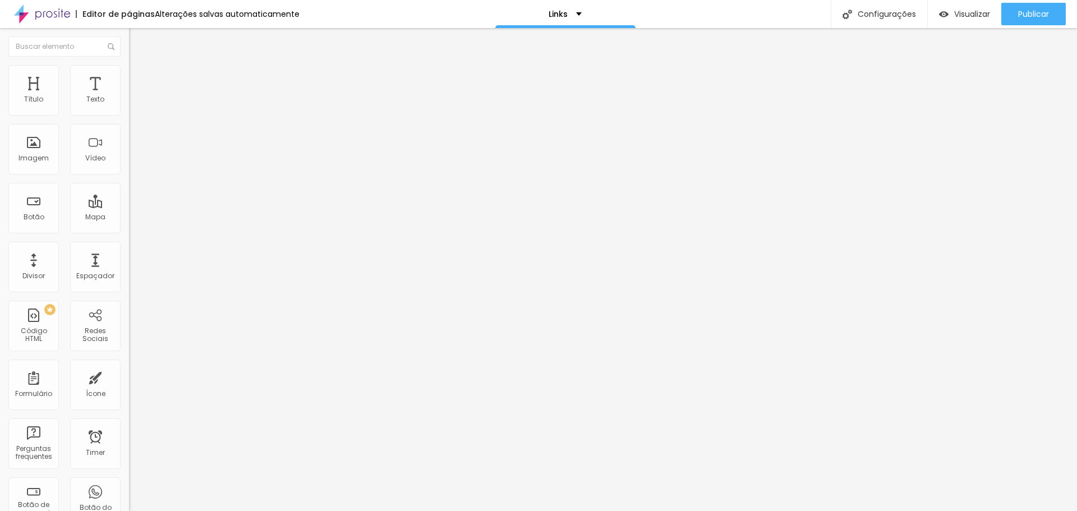
click at [139, 77] on span "Estilo" at bounding box center [147, 73] width 17 height 10
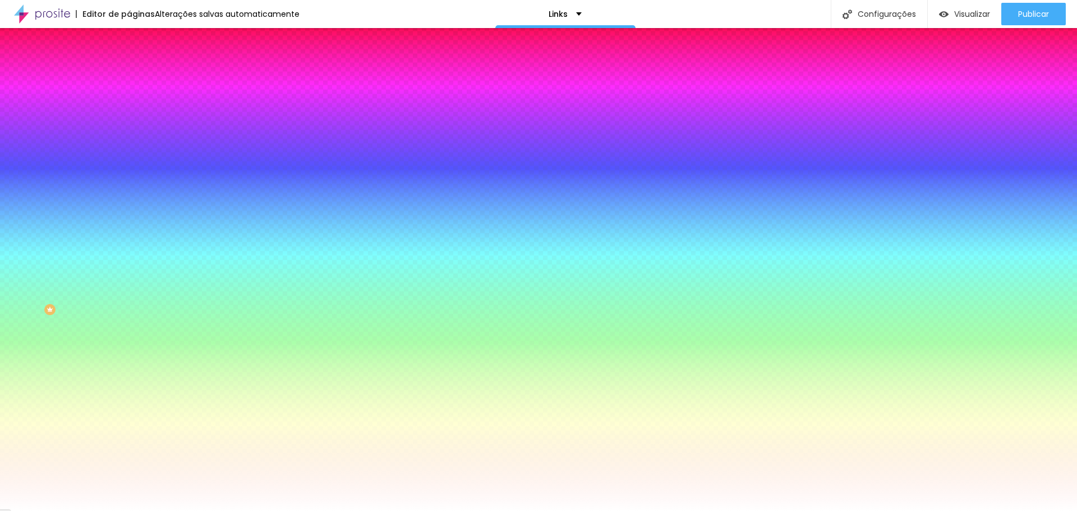
click at [133, 209] on icon "button" at bounding box center [136, 212] width 7 height 7
drag, startPoint x: 212, startPoint y: 263, endPoint x: 190, endPoint y: 263, distance: 21.9
paste input "35281"
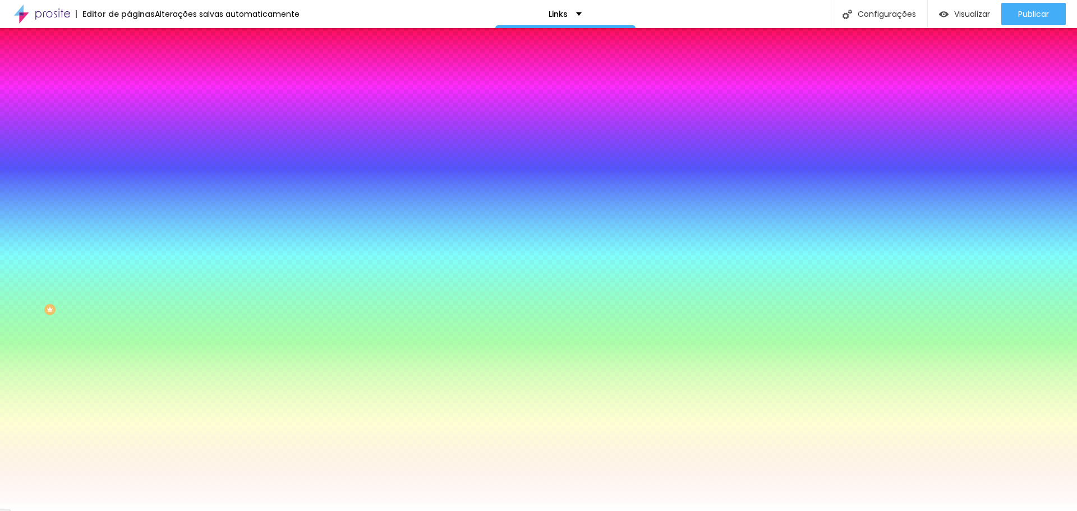
drag, startPoint x: 151, startPoint y: 300, endPoint x: 132, endPoint y: 314, distance: 23.3
click at [301, 219] on div at bounding box center [302, 218] width 2 height 2
drag, startPoint x: 211, startPoint y: 264, endPoint x: 192, endPoint y: 266, distance: 18.6
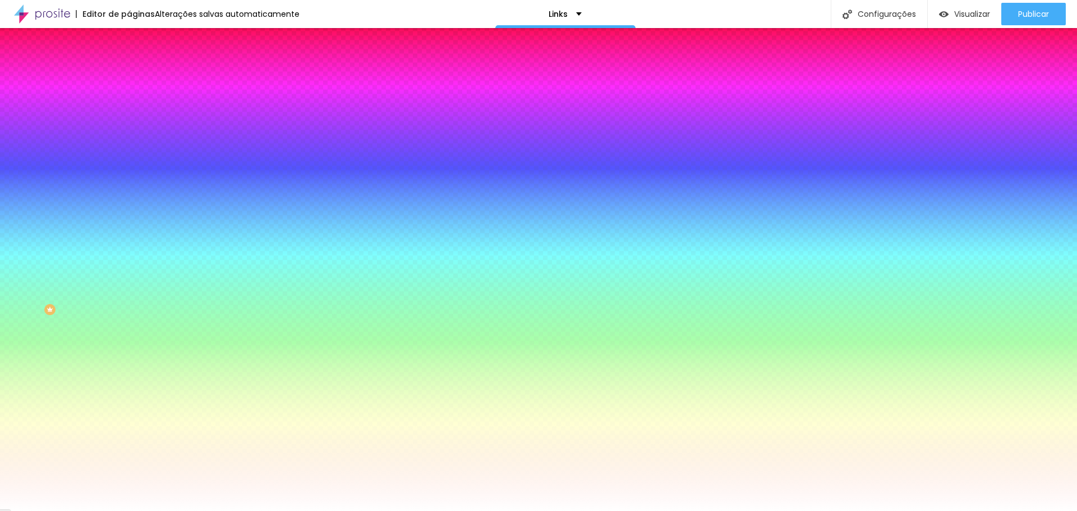
click at [125, 343] on div at bounding box center [538, 255] width 1077 height 511
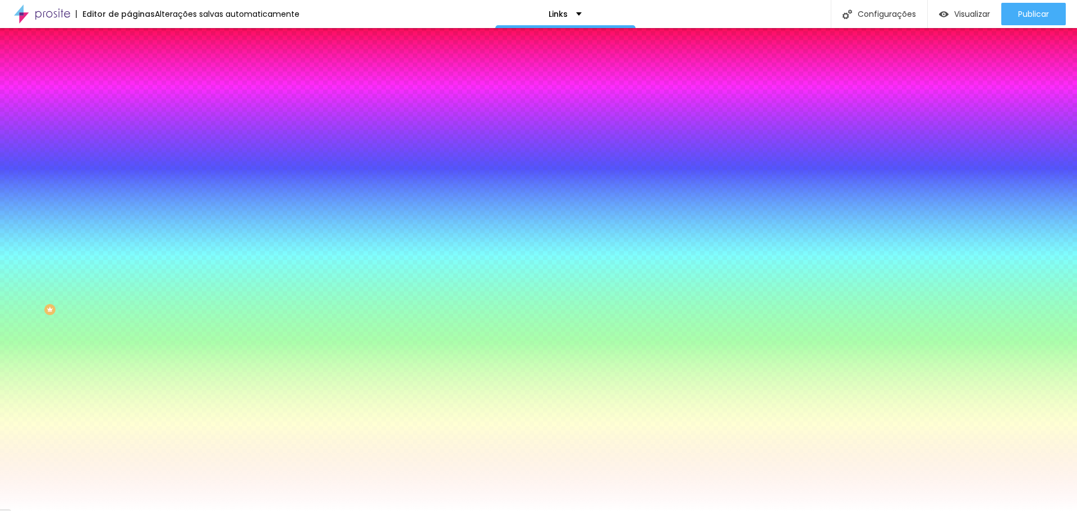
drag, startPoint x: 210, startPoint y: 264, endPoint x: 190, endPoint y: 265, distance: 19.7
type input "#352814"
click at [35, 510] on div at bounding box center [538, 511] width 1077 height 0
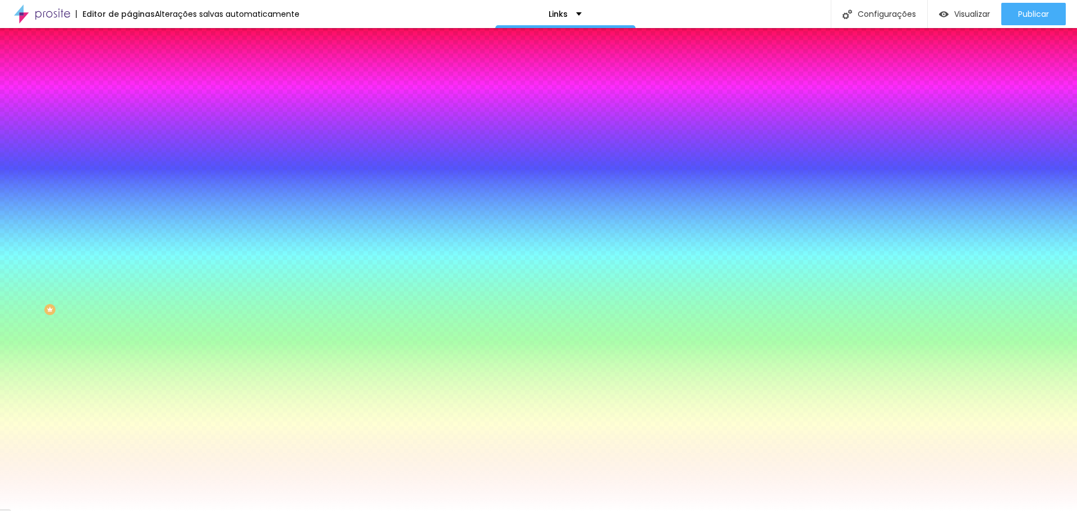
click at [129, 169] on button "button" at bounding box center [137, 175] width 16 height 12
drag, startPoint x: 191, startPoint y: 298, endPoint x: 173, endPoint y: 337, distance: 42.2
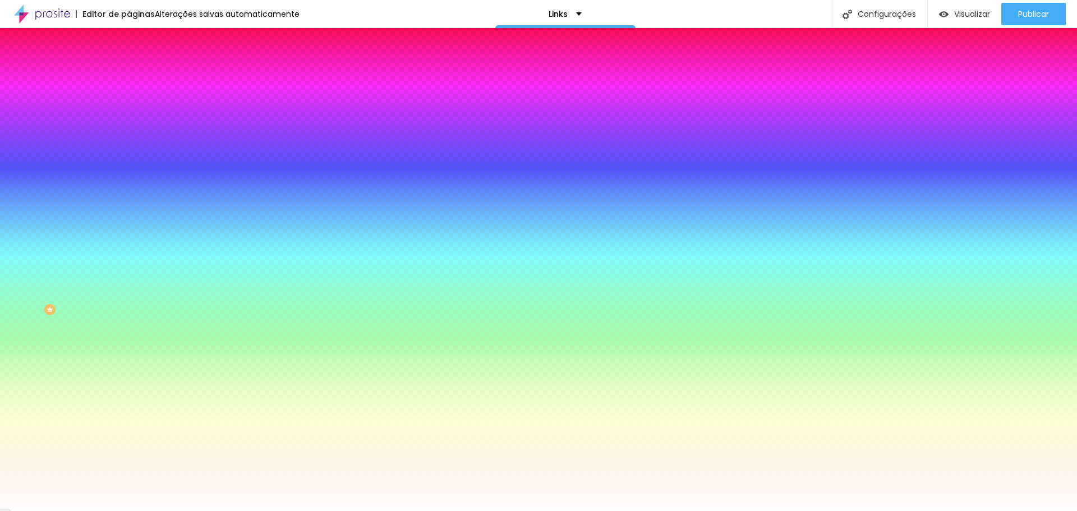
click at [335, 389] on div at bounding box center [336, 390] width 2 height 2
drag, startPoint x: 247, startPoint y: 261, endPoint x: 227, endPoint y: 263, distance: 20.8
type input "#352814"
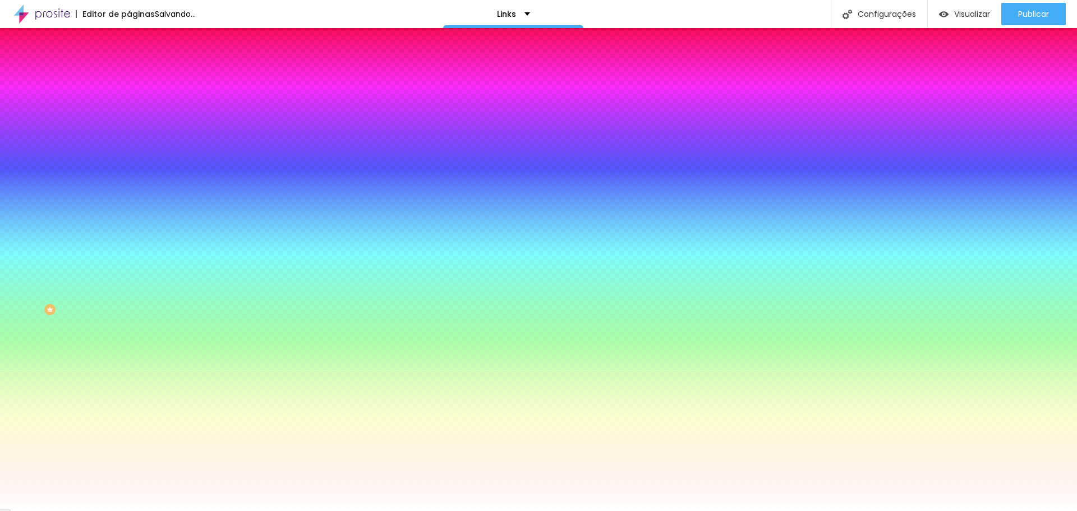
click at [62, 510] on div at bounding box center [538, 511] width 1077 height 0
click at [129, 64] on img at bounding box center [134, 59] width 10 height 10
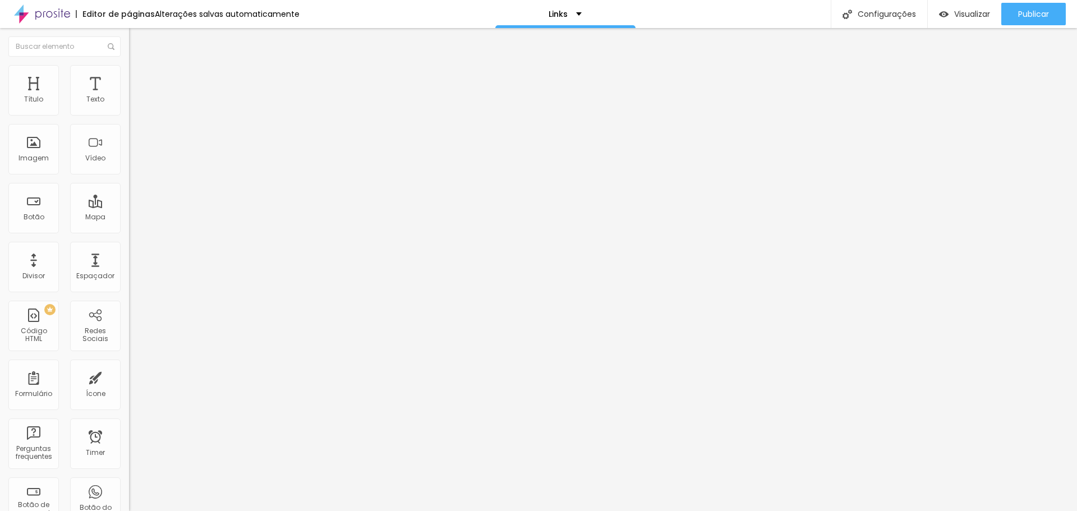
click at [129, 105] on input "Agende seu ensaio comigo!" at bounding box center [196, 99] width 135 height 11
type input "Agende seu ensaio comigo!"
click at [129, 174] on span "Normal" at bounding box center [141, 172] width 25 height 10
click at [139, 75] on span "Estilo" at bounding box center [147, 73] width 17 height 10
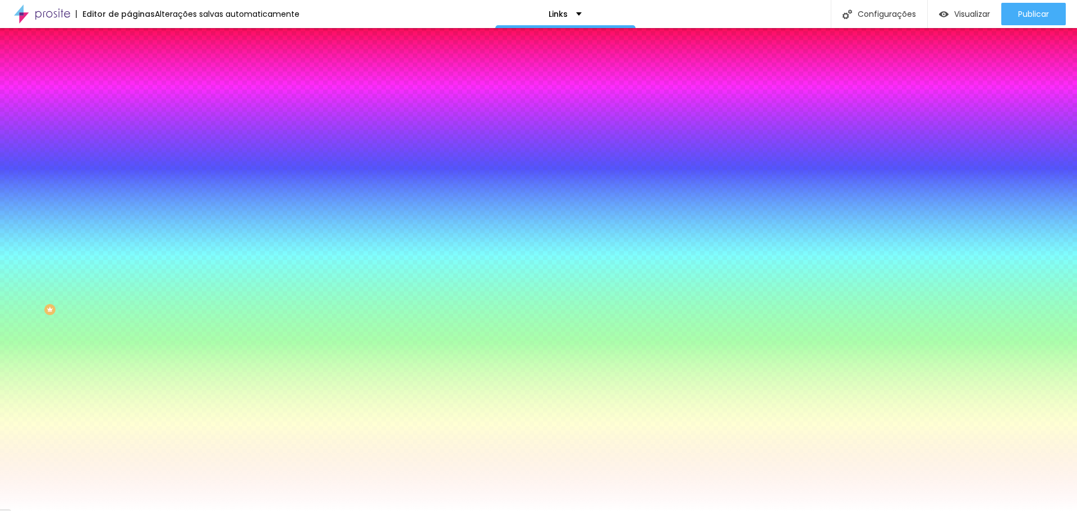
click at [133, 139] on icon "button" at bounding box center [136, 142] width 7 height 7
click at [601, 510] on div at bounding box center [538, 511] width 1077 height 0
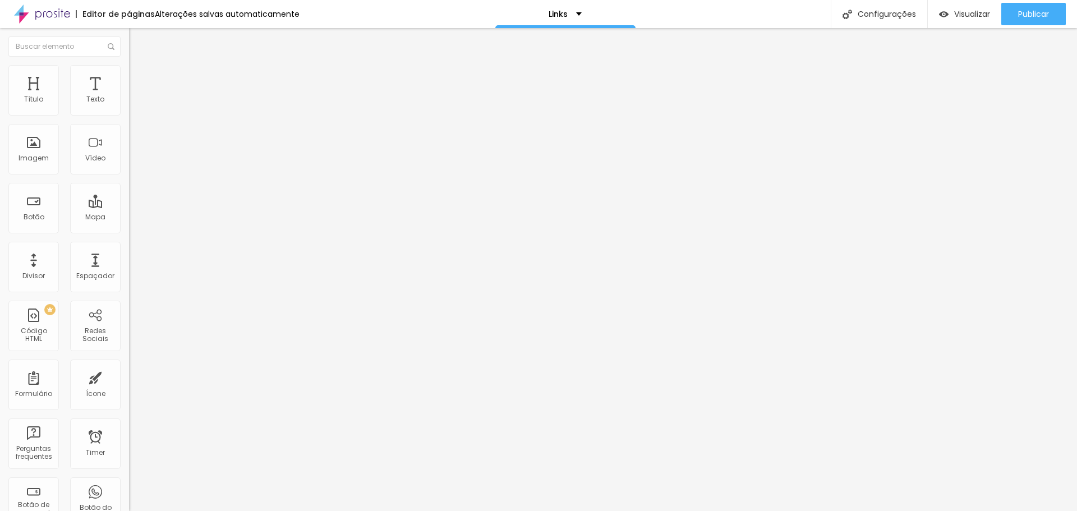
click at [129, 72] on img at bounding box center [134, 70] width 10 height 10
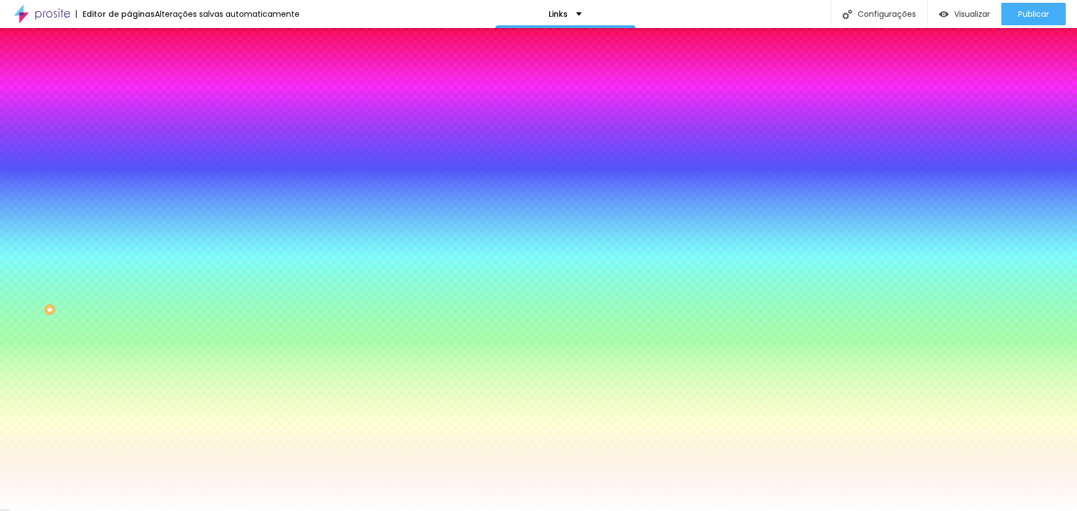
click at [129, 144] on button "button" at bounding box center [137, 143] width 16 height 12
drag, startPoint x: 255, startPoint y: 267, endPoint x: 234, endPoint y: 262, distance: 21.9
type input "#352814"
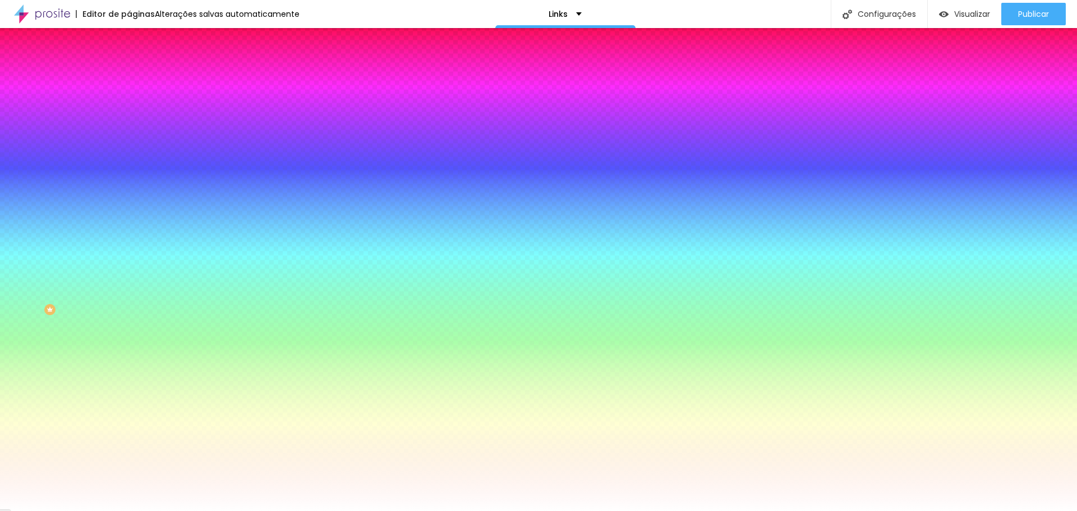
click at [82, 510] on div at bounding box center [538, 511] width 1077 height 0
click at [129, 169] on button "button" at bounding box center [137, 175] width 16 height 12
drag, startPoint x: 248, startPoint y: 261, endPoint x: 228, endPoint y: 261, distance: 20.8
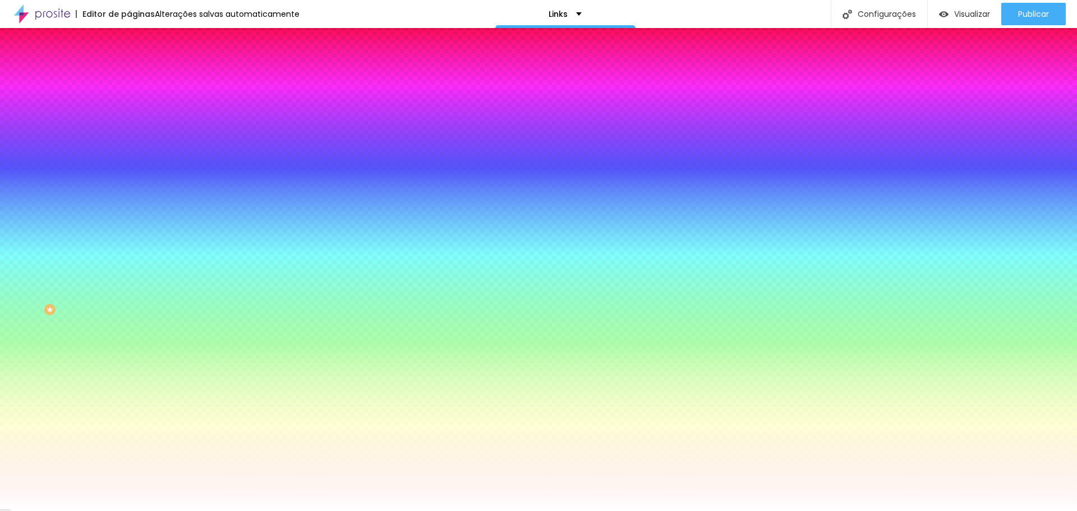
drag, startPoint x: 190, startPoint y: 300, endPoint x: 174, endPoint y: 325, distance: 29.3
click at [366, 307] on div at bounding box center [367, 306] width 2 height 2
drag, startPoint x: 248, startPoint y: 263, endPoint x: 227, endPoint y: 264, distance: 21.4
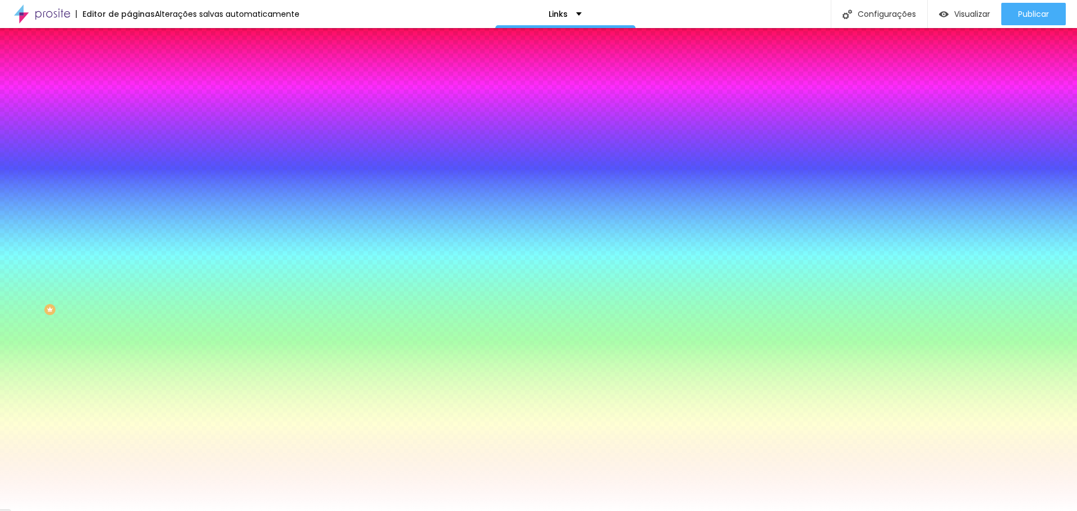
type input "#352814"
drag, startPoint x: 34, startPoint y: 349, endPoint x: 83, endPoint y: 176, distance: 180.7
click at [34, 510] on div at bounding box center [538, 511] width 1077 height 0
click at [129, 139] on button "button" at bounding box center [137, 143] width 16 height 12
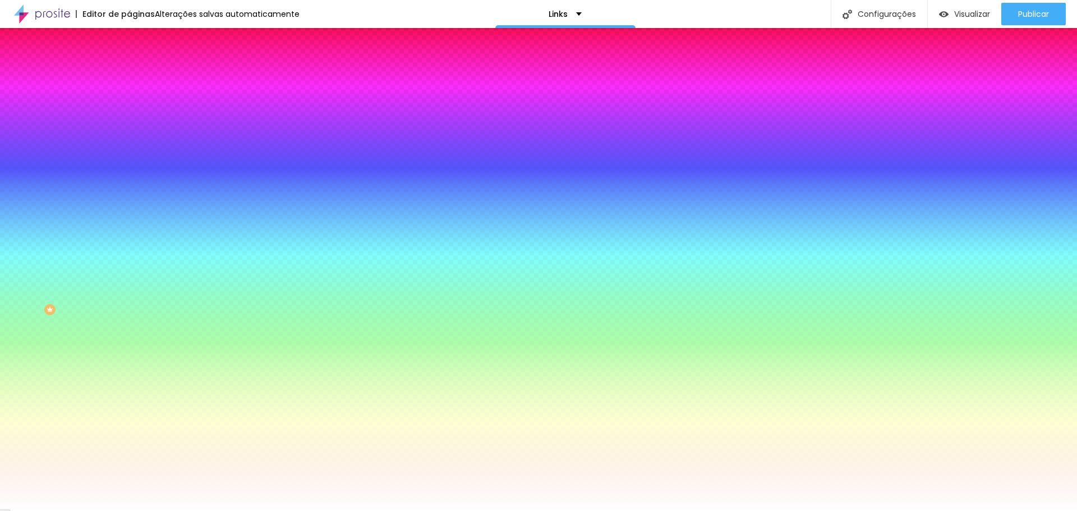
drag, startPoint x: 79, startPoint y: 353, endPoint x: 83, endPoint y: 342, distance: 12.1
click at [79, 510] on div at bounding box center [538, 511] width 1077 height 0
click at [133, 209] on icon "button" at bounding box center [136, 212] width 7 height 7
click at [148, 319] on div at bounding box center [538, 255] width 1077 height 511
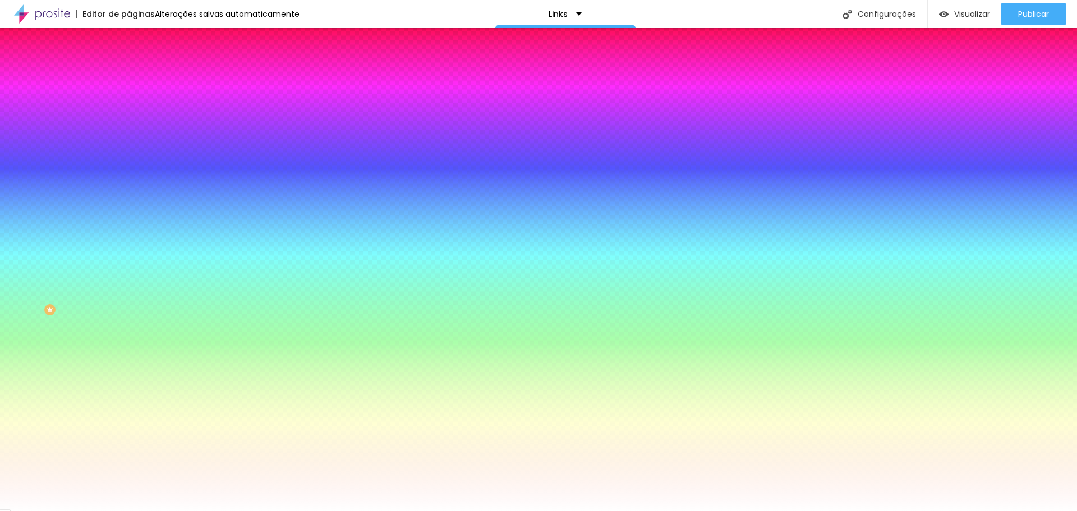
drag, startPoint x: 210, startPoint y: 265, endPoint x: 189, endPoint y: 266, distance: 21.4
type input "#352814"
click at [65, 510] on div at bounding box center [538, 511] width 1077 height 0
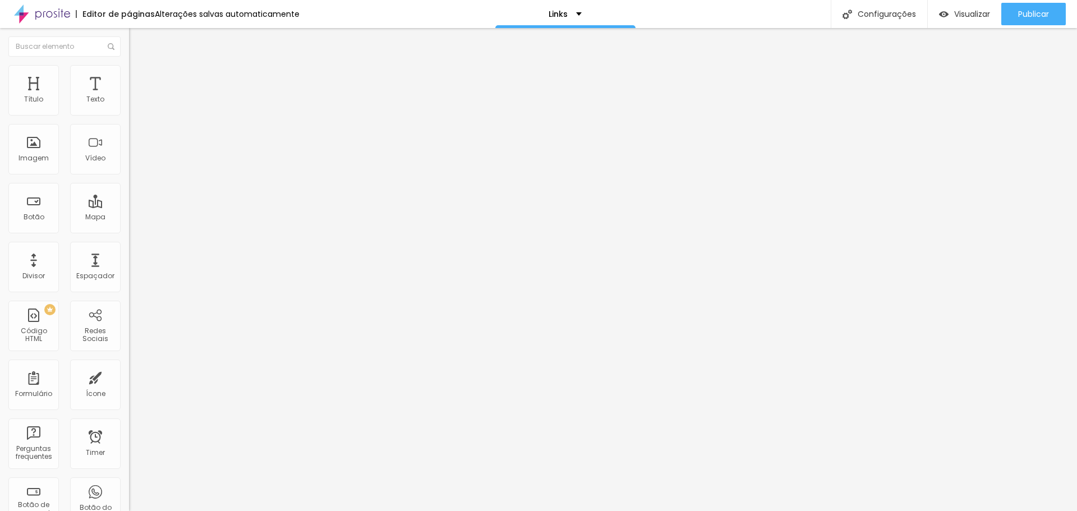
click at [129, 70] on img at bounding box center [134, 70] width 10 height 10
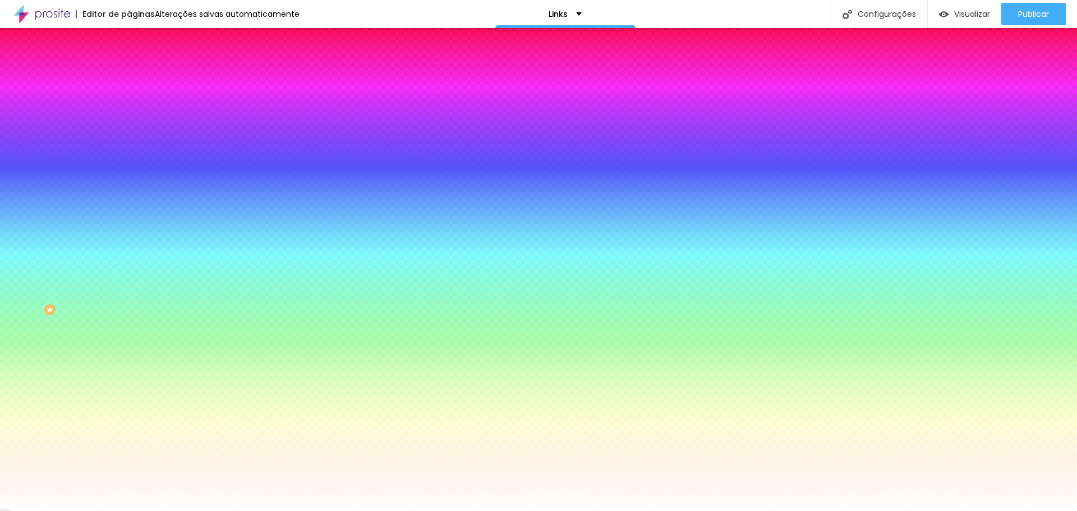
click at [129, 140] on button "button" at bounding box center [137, 143] width 16 height 12
drag, startPoint x: 245, startPoint y: 268, endPoint x: 252, endPoint y: 269, distance: 7.3
drag, startPoint x: 255, startPoint y: 266, endPoint x: 242, endPoint y: 266, distance: 12.9
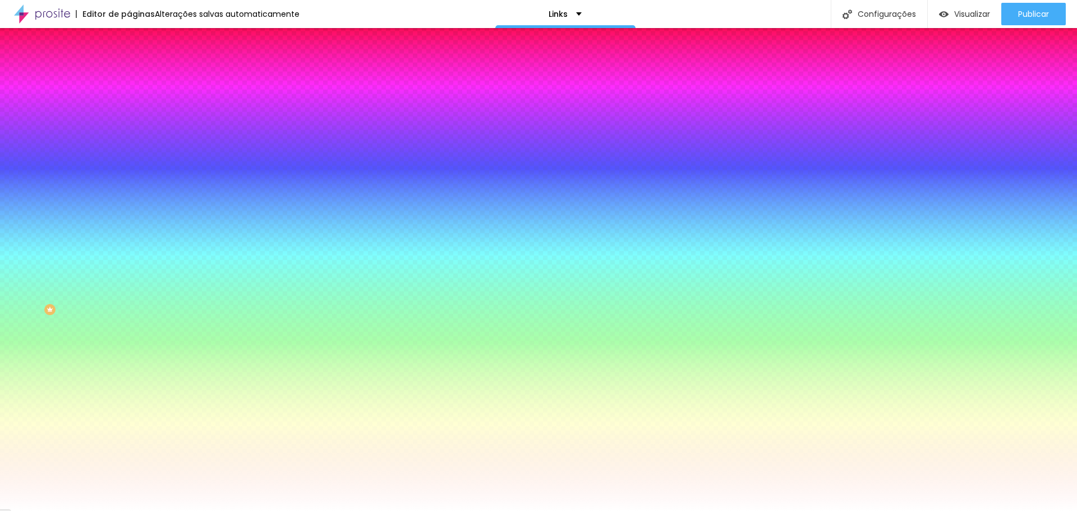
click at [190, 335] on div at bounding box center [538, 255] width 1077 height 511
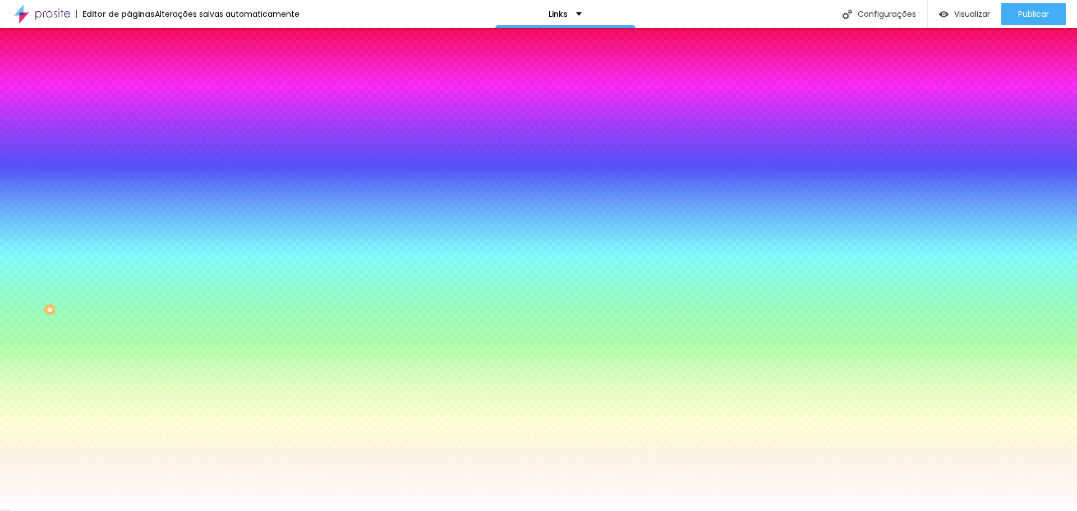
drag, startPoint x: 255, startPoint y: 266, endPoint x: 234, endPoint y: 266, distance: 20.8
type input "#352814"
click at [72, 510] on div at bounding box center [538, 511] width 1077 height 0
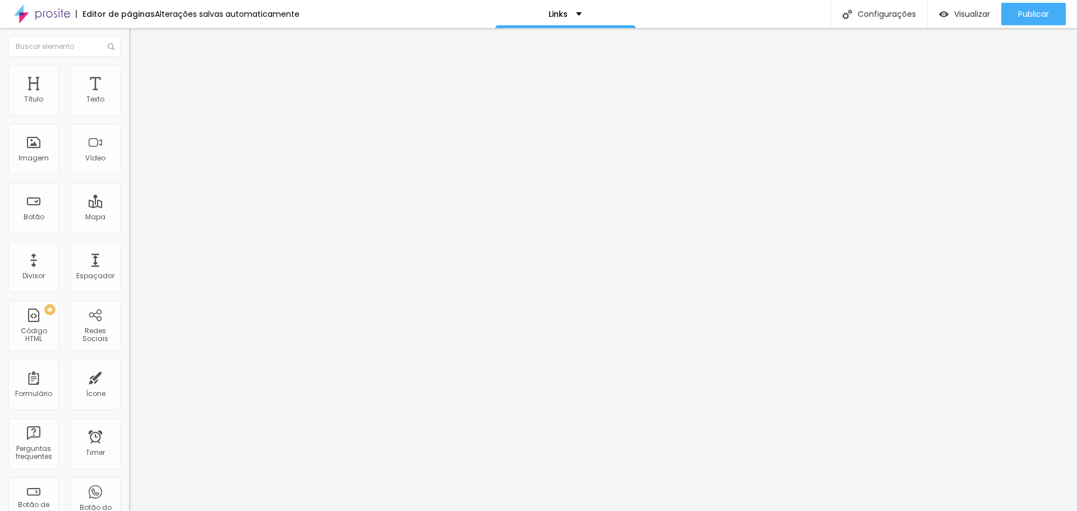
click at [129, 73] on li "Estilo" at bounding box center [193, 70] width 129 height 11
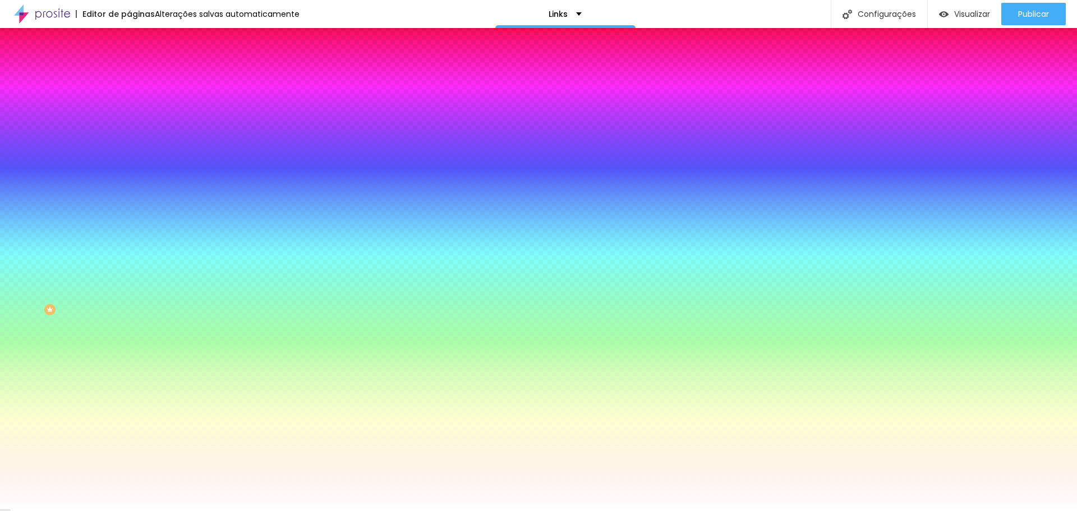
click at [129, 381] on div at bounding box center [193, 381] width 129 height 0
drag, startPoint x: 58, startPoint y: 277, endPoint x: 42, endPoint y: 297, distance: 25.1
click at [366, 260] on div at bounding box center [367, 258] width 2 height 2
click at [129, 381] on input "#7E5370" at bounding box center [196, 386] width 135 height 11
drag, startPoint x: 116, startPoint y: 240, endPoint x: 95, endPoint y: 240, distance: 21.3
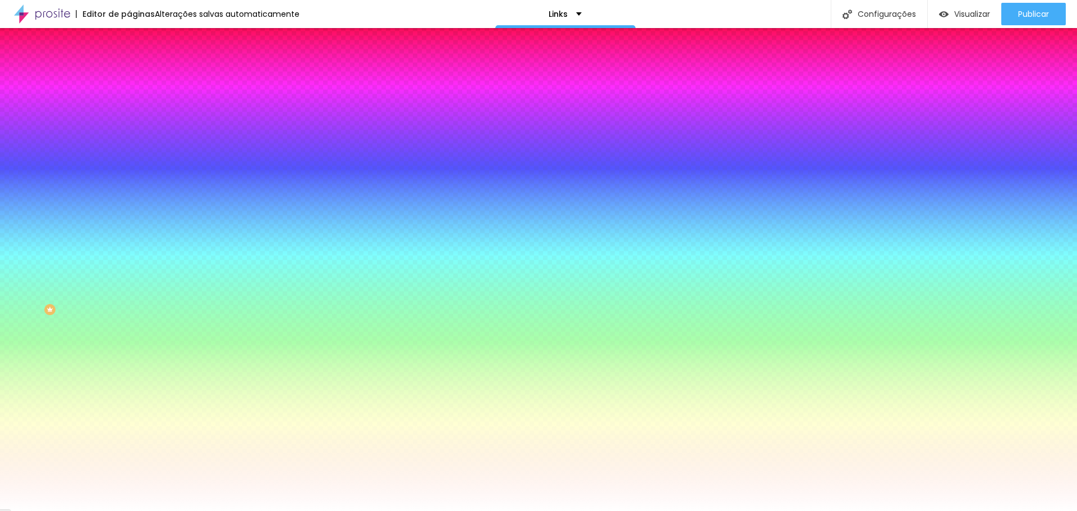
click at [129, 381] on input "#7E5370" at bounding box center [196, 386] width 135 height 11
type input "#352814"
click at [129, 366] on div "Editar Botão Conteúdo Estilo Avançado Cor de fundo Voltar ao padrão #FFFFFF Tip…" at bounding box center [193, 269] width 129 height 483
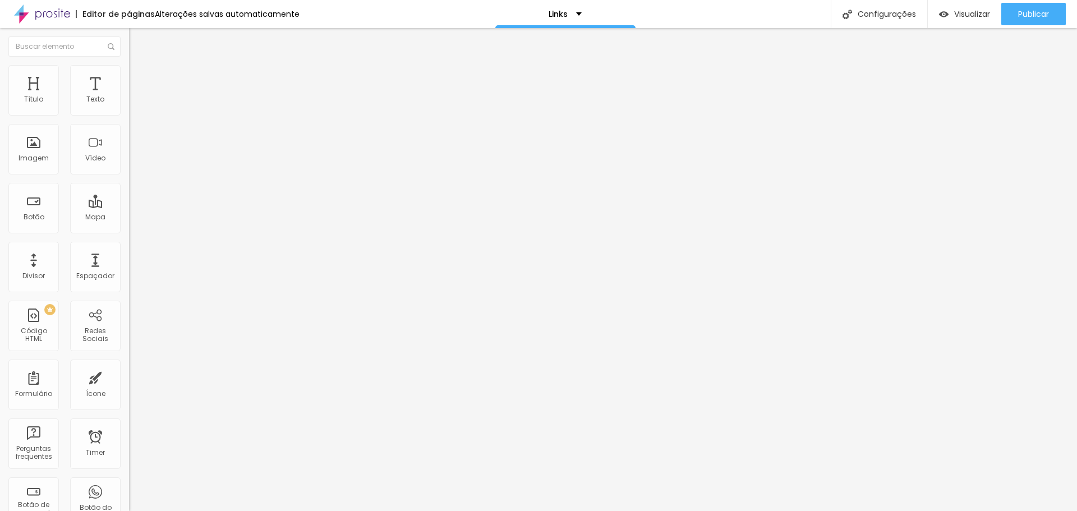
click at [129, 105] on input "Comparativo de Lentes para ensaio." at bounding box center [196, 99] width 135 height 11
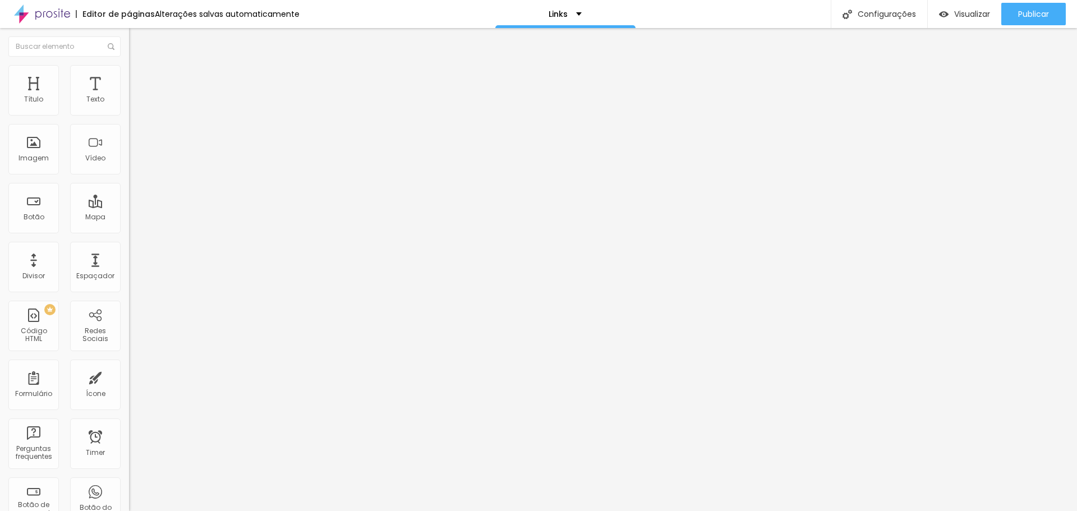
click at [129, 105] on input "Comparativo de Lentes para ensaio." at bounding box center [196, 99] width 135 height 11
type input "Pinterest"
click at [129, 105] on input "Trabalho de qualquer lugar!" at bounding box center [196, 99] width 135 height 11
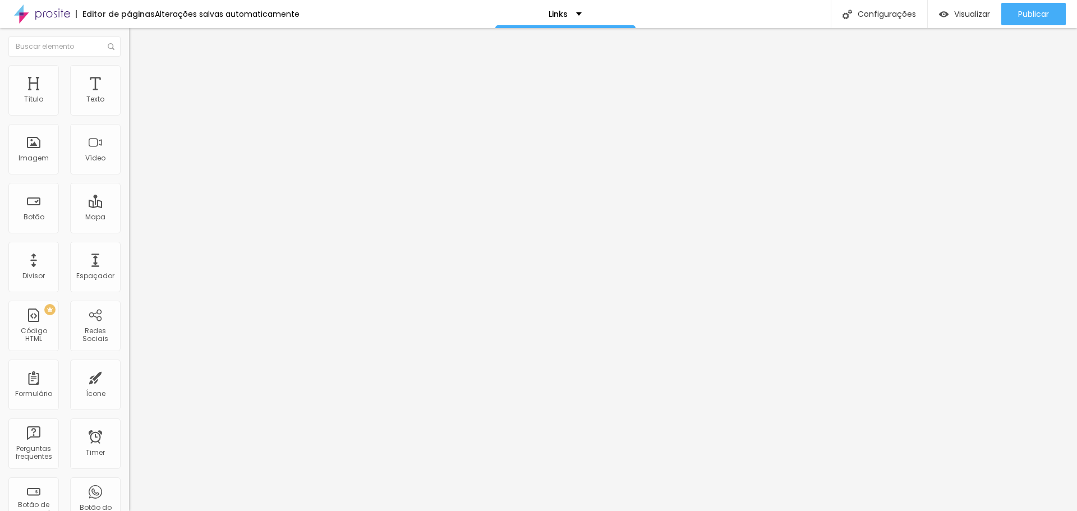
click at [129, 105] on input "Meu instagram" at bounding box center [196, 99] width 135 height 11
type input "Meu Instagram"
click at [129, 105] on input "Pinterest" at bounding box center [196, 99] width 135 height 11
type input "Meu Pinterest"
click at [129, 231] on input "https://" at bounding box center [196, 225] width 135 height 11
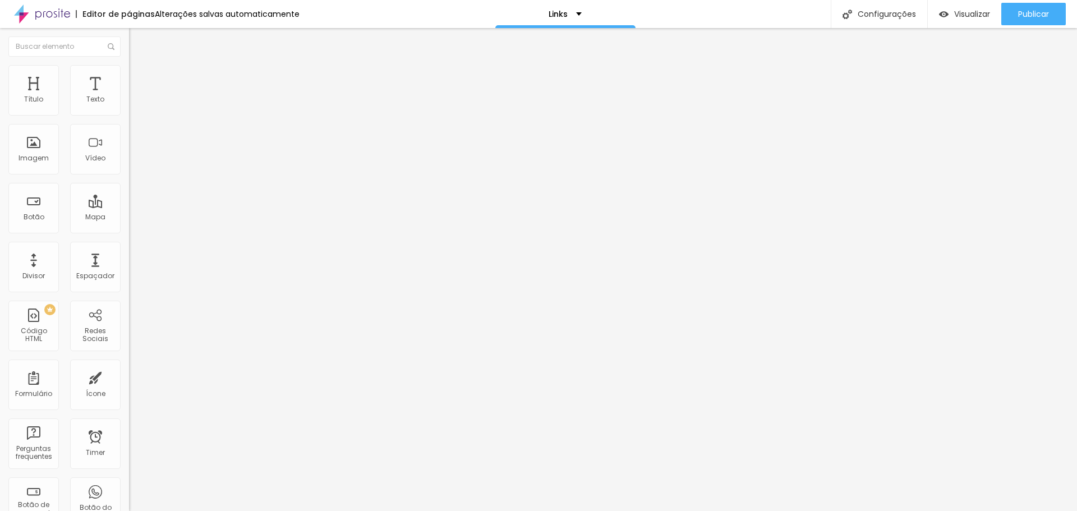
paste input "[URL][DOMAIN_NAME]"
click at [129, 231] on input "https://[URL][DOMAIN_NAME]" at bounding box center [196, 225] width 135 height 11
type input "[URL][DOMAIN_NAME]"
click at [129, 231] on input "https://" at bounding box center [196, 225] width 135 height 11
paste input "[URL][DOMAIN_NAME]"
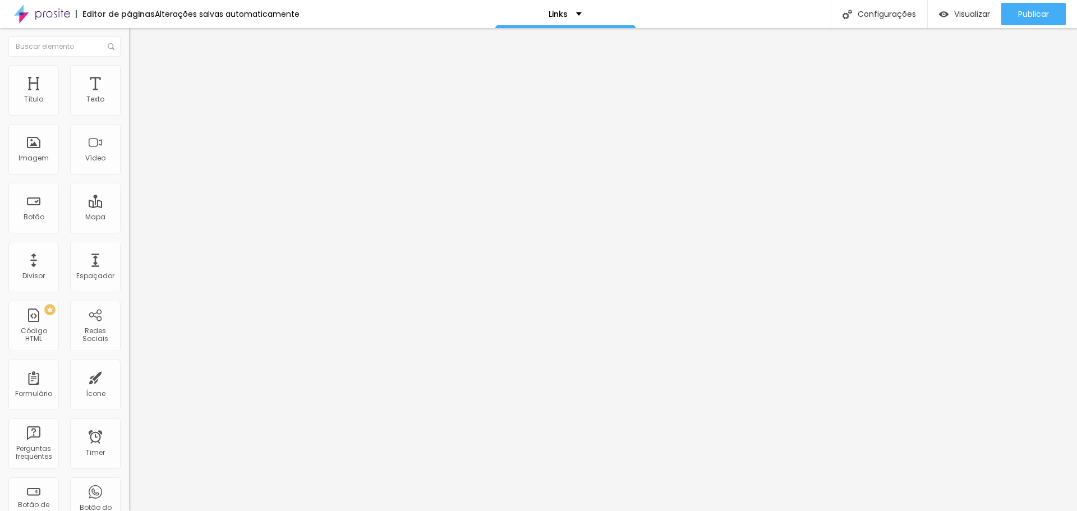
scroll to position [0, 91]
click at [129, 231] on input "https://[URL][DOMAIN_NAME]" at bounding box center [196, 225] width 135 height 11
type input "[URL][DOMAIN_NAME]"
click at [129, 67] on img at bounding box center [134, 70] width 10 height 10
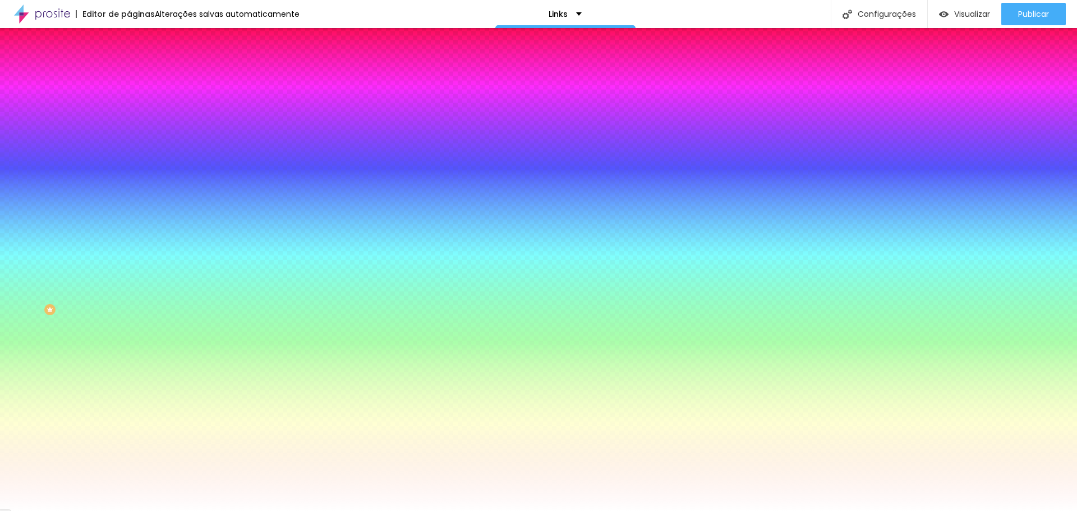
click at [135, 140] on icon "button" at bounding box center [137, 142] width 4 height 4
click at [192, 322] on div at bounding box center [538, 255] width 1077 height 511
drag, startPoint x: 256, startPoint y: 264, endPoint x: 233, endPoint y: 265, distance: 22.5
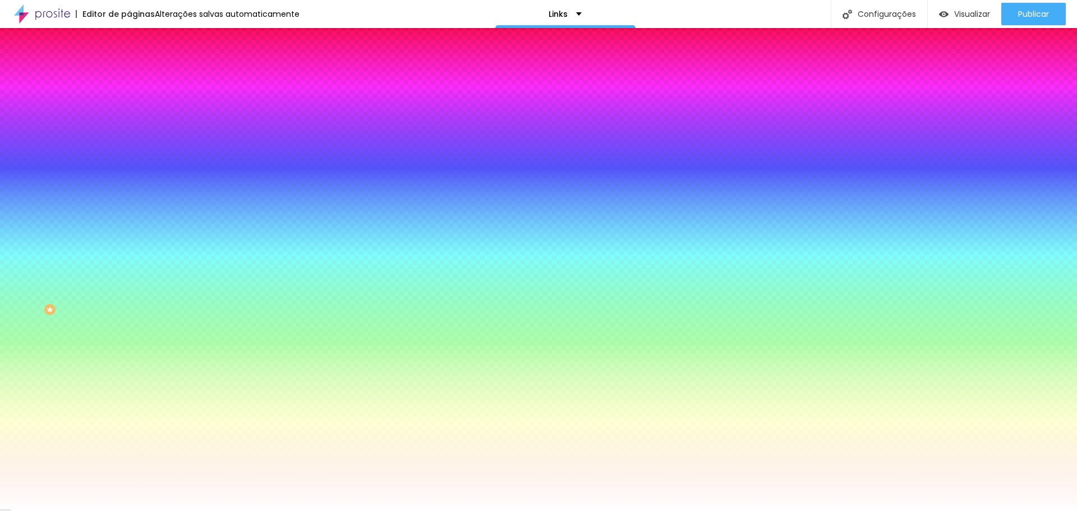
type input "#352814"
click at [53, 510] on div at bounding box center [538, 511] width 1077 height 0
click at [138, 171] on icon "button" at bounding box center [139, 172] width 2 height 2
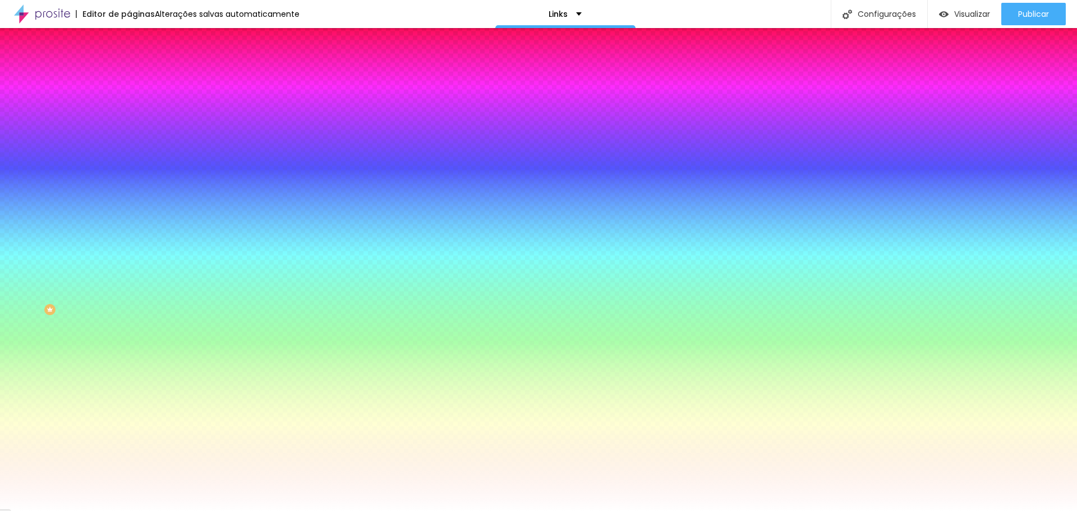
click at [181, 320] on div at bounding box center [538, 255] width 1077 height 511
drag, startPoint x: 247, startPoint y: 261, endPoint x: 226, endPoint y: 264, distance: 21.5
type input "#352814"
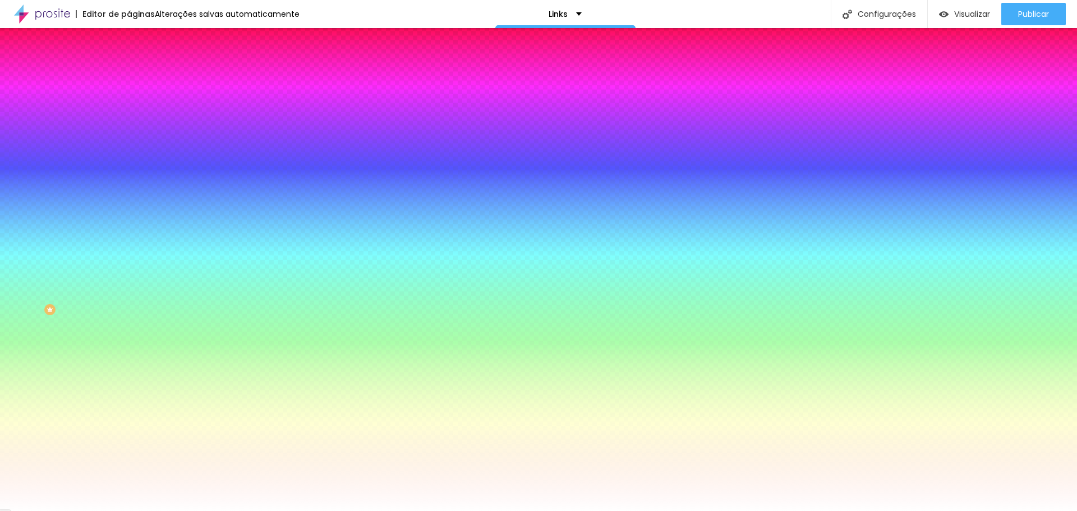
click at [73, 510] on div at bounding box center [538, 511] width 1077 height 0
click at [129, 207] on button "button" at bounding box center [137, 213] width 16 height 12
click at [147, 334] on div at bounding box center [538, 255] width 1077 height 511
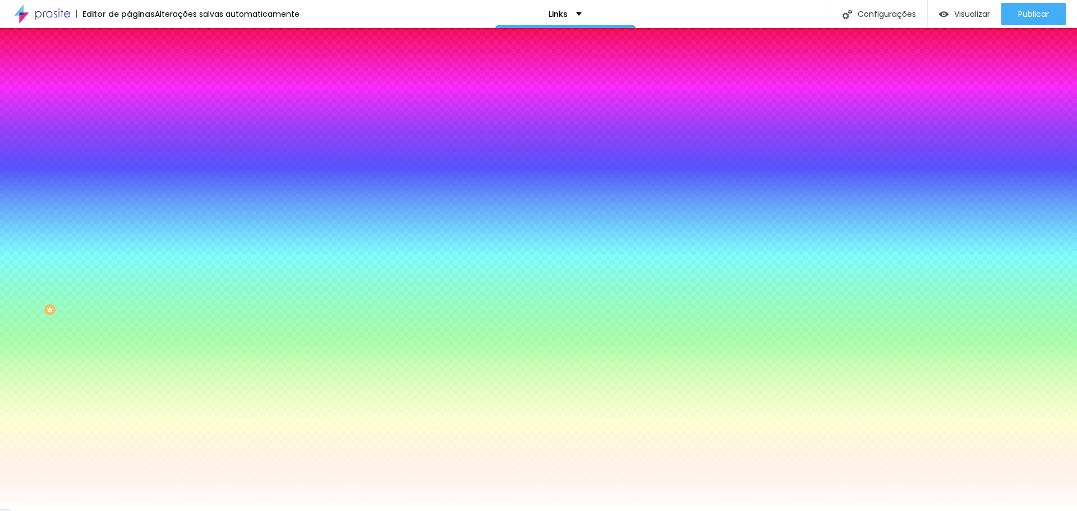
drag, startPoint x: 213, startPoint y: 264, endPoint x: 189, endPoint y: 265, distance: 23.6
type input "#352814"
click at [91, 510] on div at bounding box center [538, 511] width 1077 height 0
click at [129, 381] on div at bounding box center [193, 381] width 129 height 0
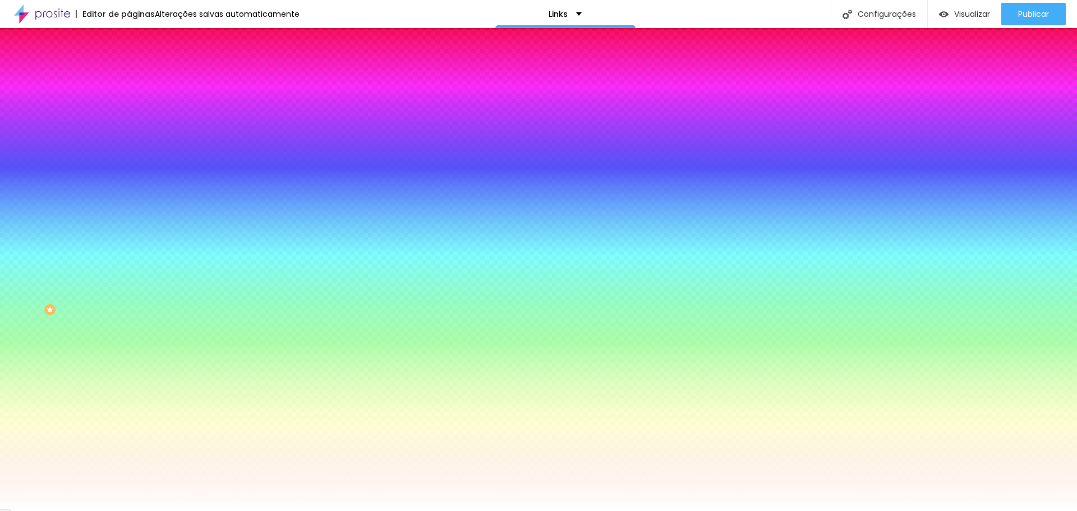
click at [35, 283] on div at bounding box center [538, 255] width 1077 height 511
click at [129, 381] on input "#AA819D" at bounding box center [196, 386] width 135 height 11
drag, startPoint x: 118, startPoint y: 240, endPoint x: 93, endPoint y: 242, distance: 24.8
click at [129, 381] on input "#AA819D" at bounding box center [196, 386] width 135 height 11
type input "#352814"
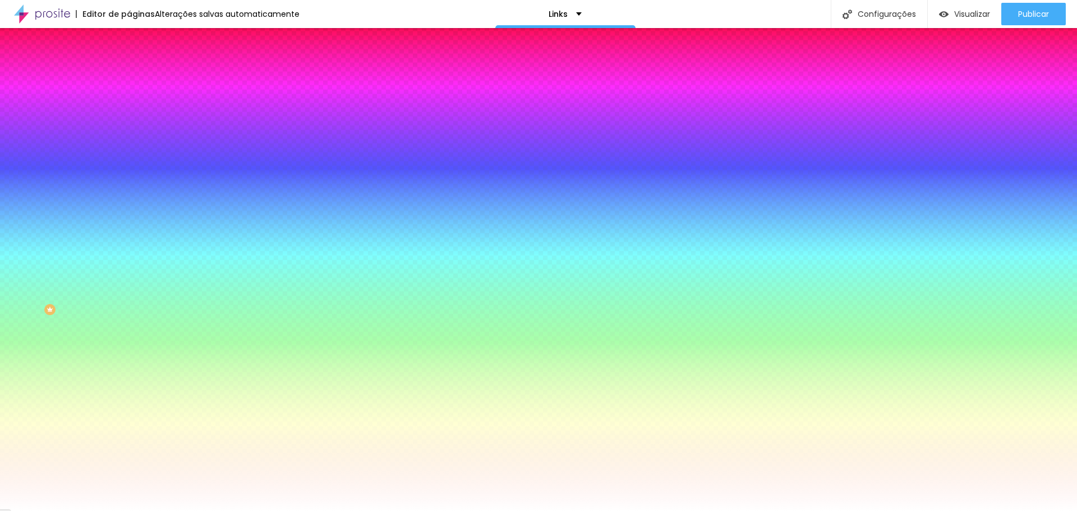
click at [129, 353] on div "Editar Botão Conteúdo Estilo Avançado Cor de fundo Voltar ao padrão #FFFFFF Tip…" at bounding box center [193, 269] width 129 height 483
click at [135, 445] on icon "button" at bounding box center [137, 447] width 4 height 4
click at [66, 510] on div at bounding box center [538, 511] width 1077 height 0
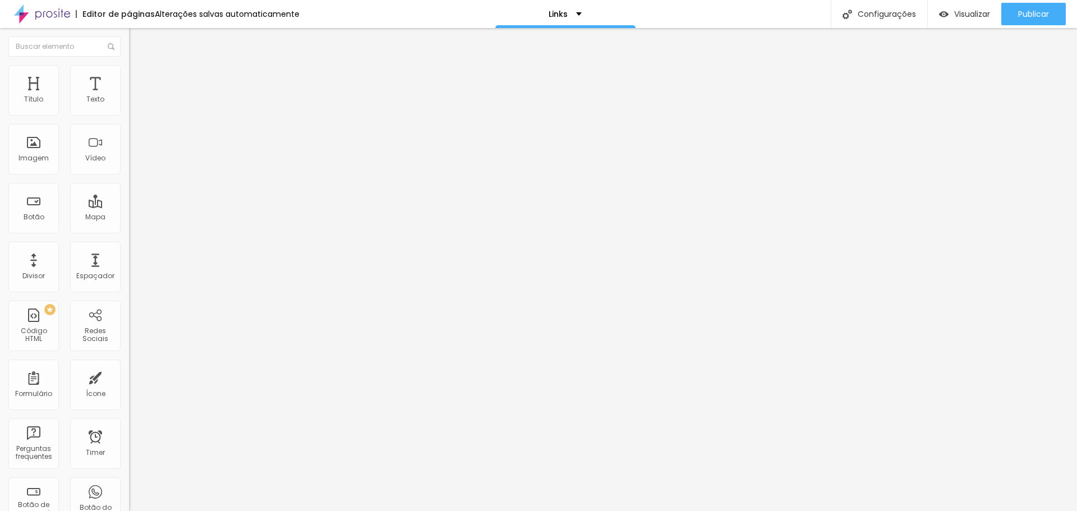
click at [129, 65] on img at bounding box center [134, 70] width 10 height 10
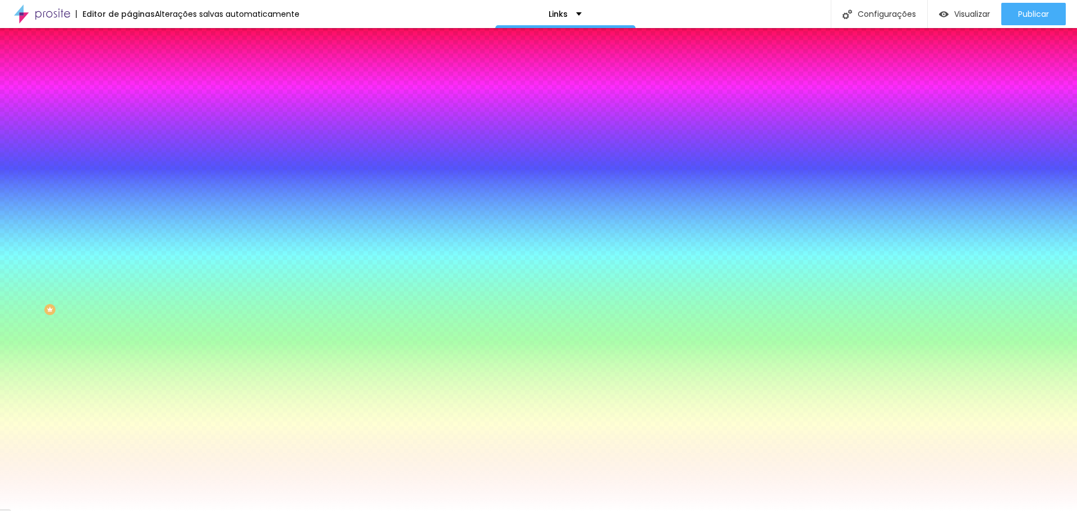
click at [135, 140] on icon "button" at bounding box center [137, 142] width 4 height 4
click at [206, 325] on div at bounding box center [538, 255] width 1077 height 511
drag, startPoint x: 254, startPoint y: 266, endPoint x: 234, endPoint y: 268, distance: 20.2
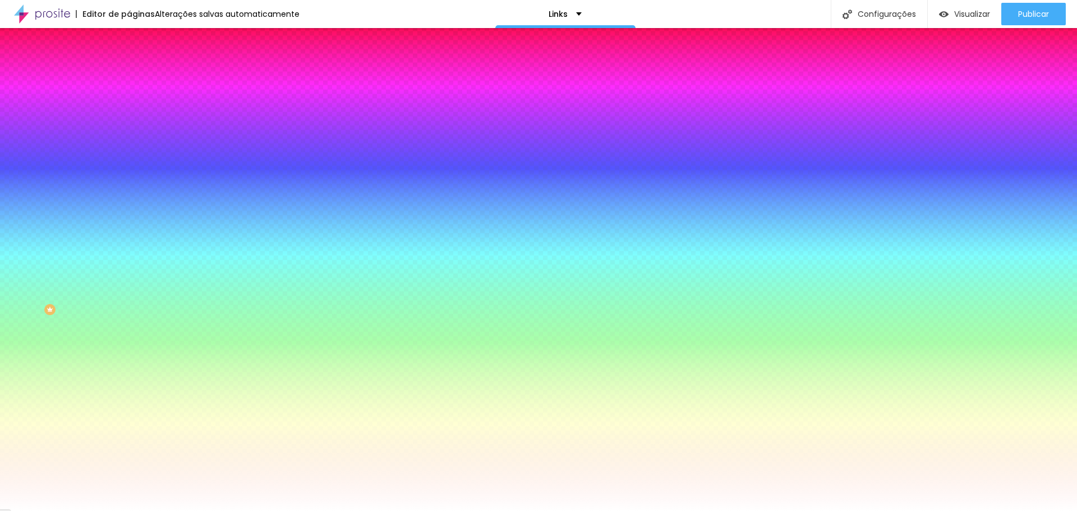
type input "#352814"
click at [94, 510] on div at bounding box center [538, 511] width 1077 height 0
click at [129, 169] on button "button" at bounding box center [137, 175] width 16 height 12
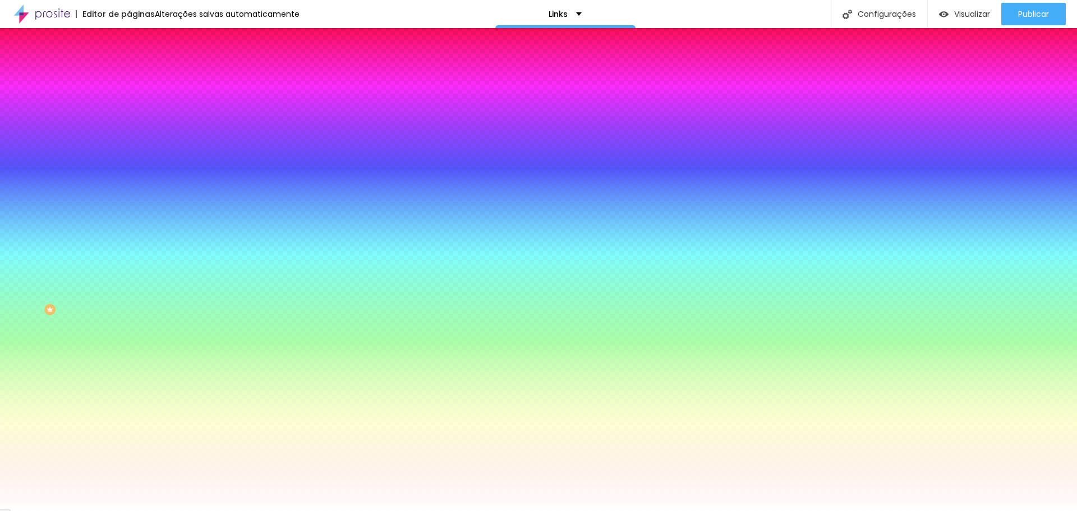
click at [187, 335] on div at bounding box center [538, 255] width 1077 height 511
drag, startPoint x: 240, startPoint y: 261, endPoint x: 225, endPoint y: 263, distance: 14.6
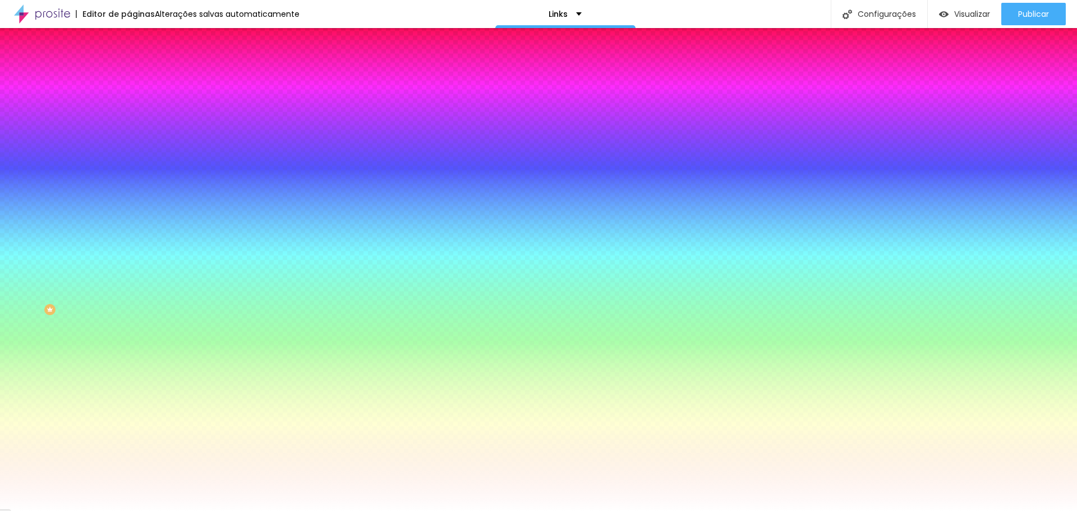
type input "#352814"
drag, startPoint x: 65, startPoint y: 449, endPoint x: 90, endPoint y: 390, distance: 64.4
click at [66, 510] on div at bounding box center [538, 511] width 1077 height 0
click at [129, 207] on button "button" at bounding box center [137, 213] width 16 height 12
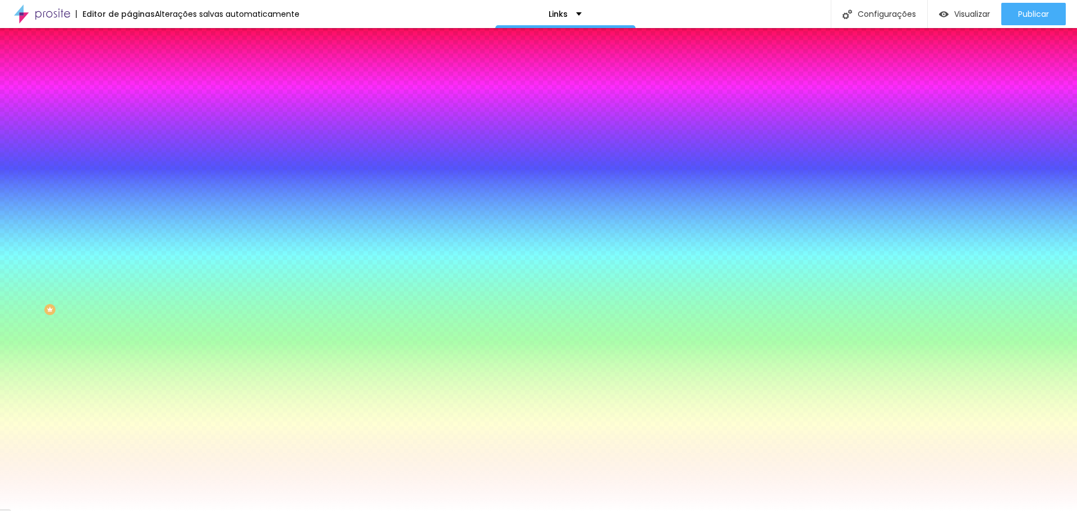
click at [154, 321] on div at bounding box center [538, 255] width 1077 height 511
drag, startPoint x: 211, startPoint y: 265, endPoint x: 191, endPoint y: 266, distance: 20.2
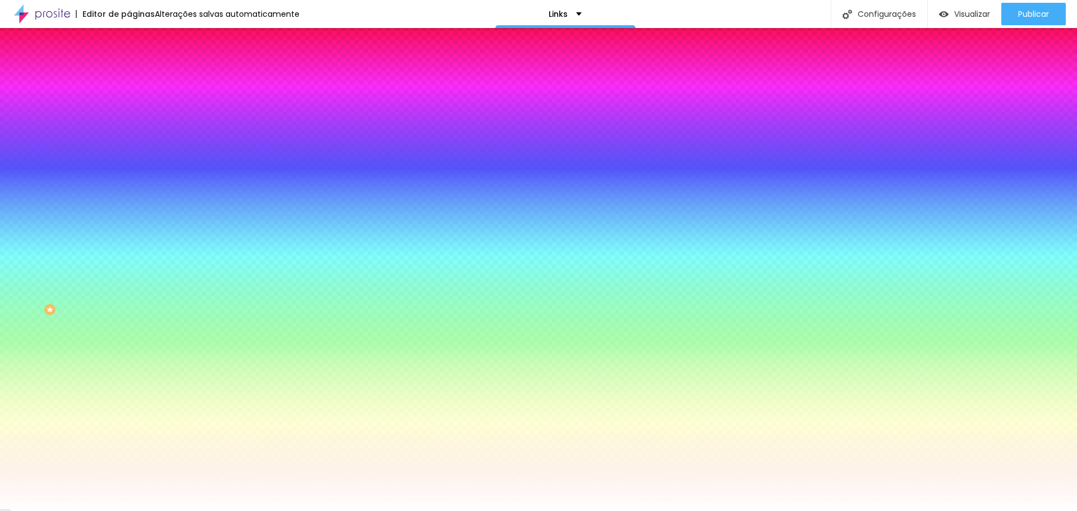
type input "#352814"
click at [62, 510] on div at bounding box center [538, 511] width 1077 height 0
click at [129, 381] on div at bounding box center [193, 381] width 129 height 0
click at [56, 309] on div at bounding box center [538, 255] width 1077 height 511
click at [129, 381] on input "#B65197" at bounding box center [196, 386] width 135 height 11
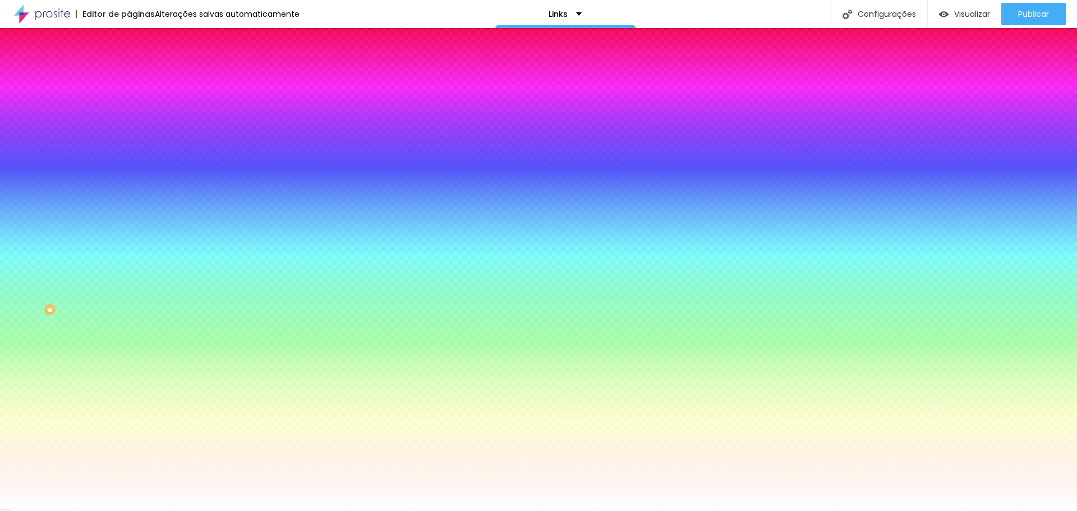
drag, startPoint x: 117, startPoint y: 241, endPoint x: 94, endPoint y: 240, distance: 22.4
click at [129, 381] on input "#B65197" at bounding box center [196, 386] width 135 height 11
type input "#352814"
click at [129, 345] on div "Editar Botão Conteúdo Estilo Avançado Cor de fundo Voltar ao padrão #FFFFFF Tip…" at bounding box center [193, 269] width 129 height 483
click at [129, 443] on button "button" at bounding box center [137, 449] width 16 height 12
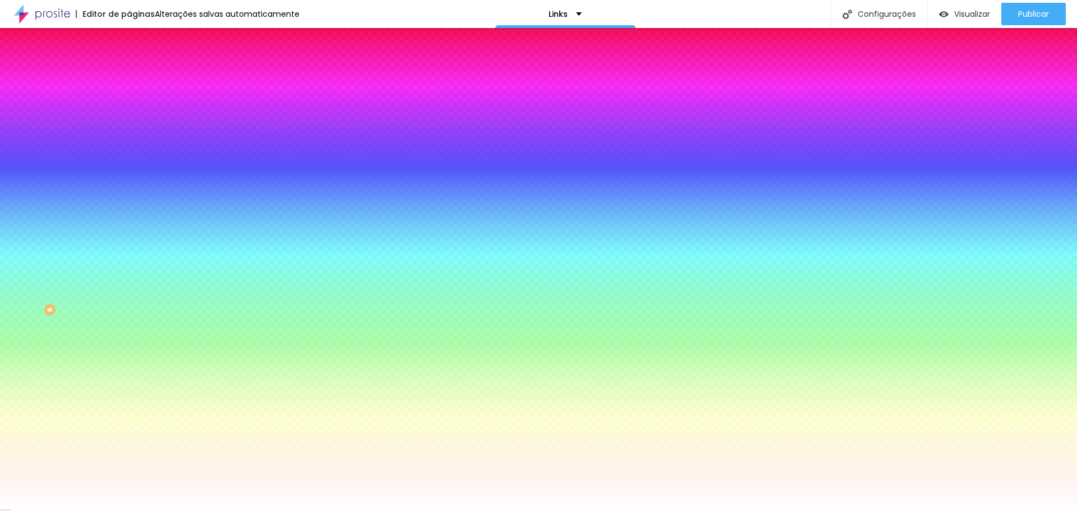
click at [66, 510] on div at bounding box center [538, 511] width 1077 height 0
click at [129, 64] on img at bounding box center [134, 59] width 10 height 10
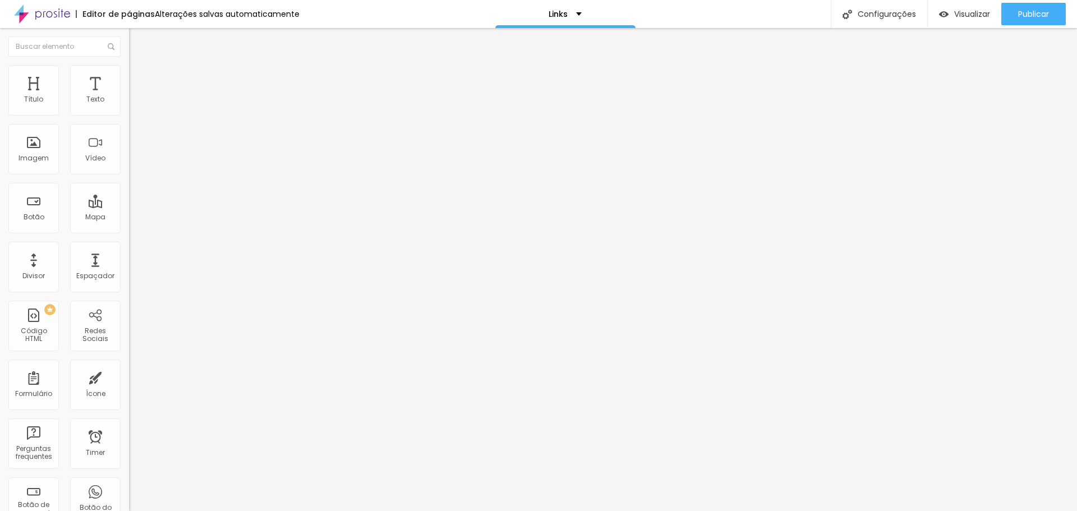
click at [129, 231] on input "https://" at bounding box center [196, 225] width 135 height 11
paste input "[URL][DOMAIN_NAME]"
click at [129, 231] on input "https://[URL][DOMAIN_NAME]" at bounding box center [196, 225] width 135 height 11
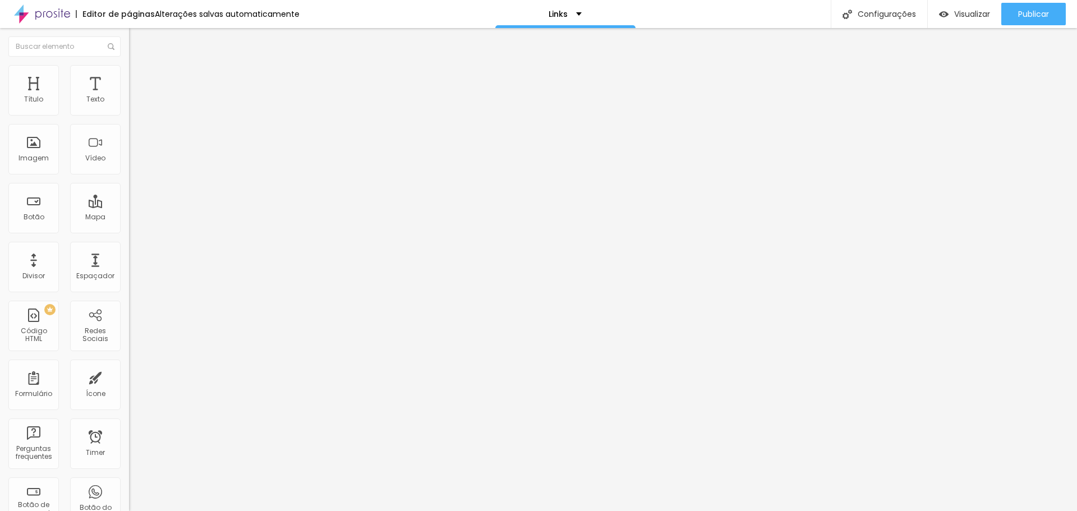
type input "[URL][DOMAIN_NAME]"
drag, startPoint x: 100, startPoint y: 323, endPoint x: 104, endPoint y: 319, distance: 6.0
click at [129, 323] on div "Editar Botão Conteúdo Estilo Avançado Texto Meu Pinterest Alinhamento Tamanho N…" at bounding box center [193, 269] width 129 height 483
drag, startPoint x: 17, startPoint y: 40, endPoint x: 27, endPoint y: 51, distance: 15.1
click at [137, 40] on img "button" at bounding box center [141, 40] width 9 height 9
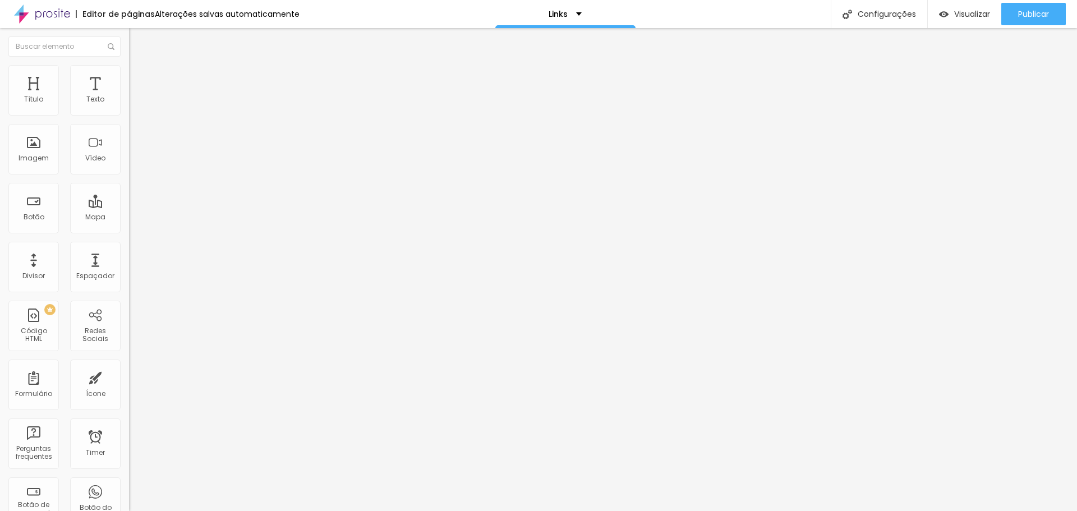
drag, startPoint x: 73, startPoint y: 128, endPoint x: 0, endPoint y: 121, distance: 73.8
click at [129, 121] on div "Texto Meu Instagram Alinhamento Tamanho Normal Pequeno Normal Grande Link URL […" at bounding box center [193, 169] width 129 height 163
type input "Me envie um email"
click at [129, 231] on input "[URL][DOMAIN_NAME]" at bounding box center [196, 225] width 135 height 11
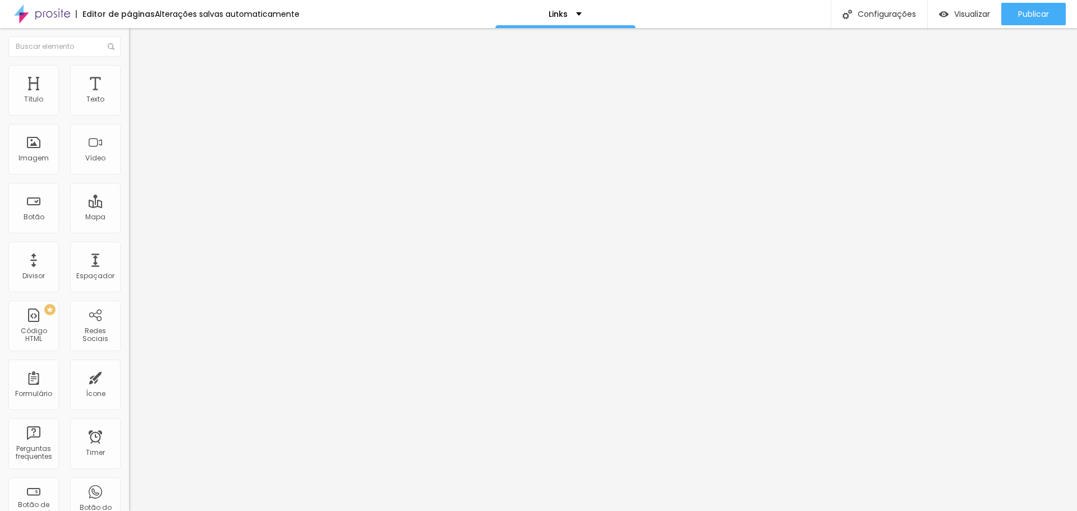
click at [129, 231] on input "[URL][DOMAIN_NAME]" at bounding box center [196, 225] width 135 height 11
paste input "[DOMAIN_NAME][URL]"
click at [129, 231] on input "[URL][DOMAIN_NAME]" at bounding box center [196, 225] width 135 height 11
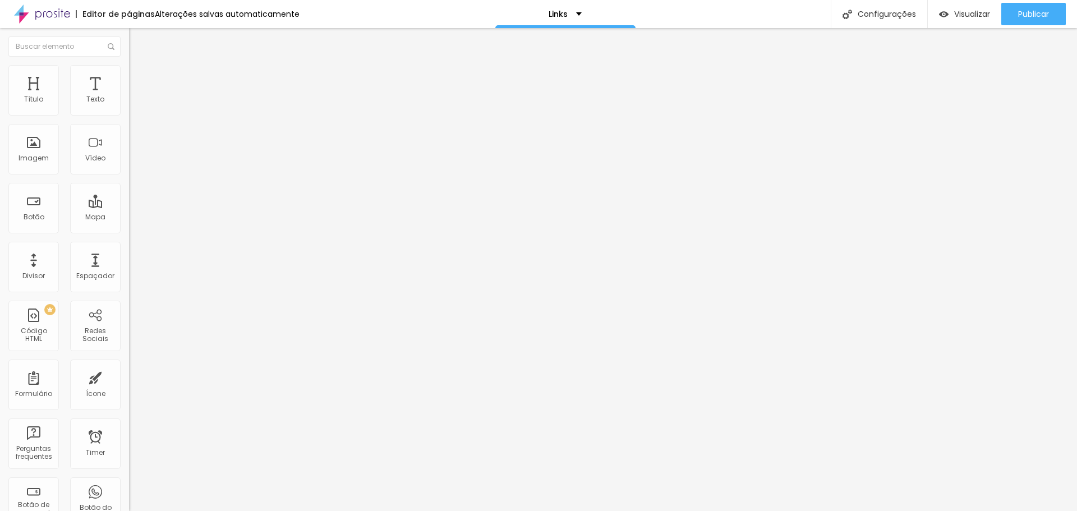
scroll to position [0, 0]
type input "[URL][DOMAIN_NAME]"
click at [129, 337] on div "Editar Botão Conteúdo Estilo Avançado Texto Me envie um email Alinhamento Taman…" at bounding box center [193, 269] width 129 height 483
click at [137, 40] on div "Editar Seção" at bounding box center [170, 40] width 66 height 9
click at [42, 145] on div "Imagem" at bounding box center [33, 149] width 50 height 50
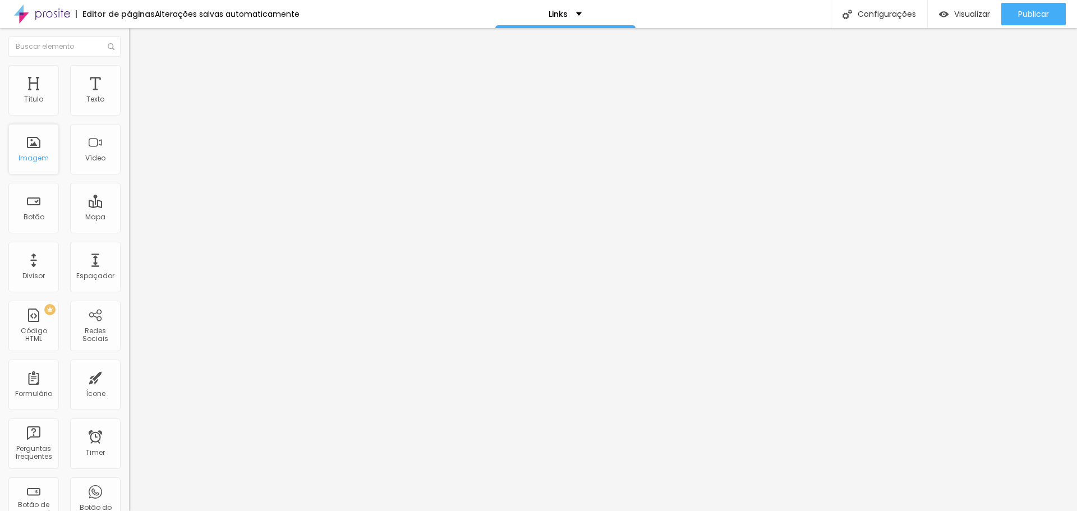
click at [42, 155] on div "Imagem" at bounding box center [34, 158] width 30 height 8
click at [39, 91] on div "Título" at bounding box center [33, 90] width 50 height 50
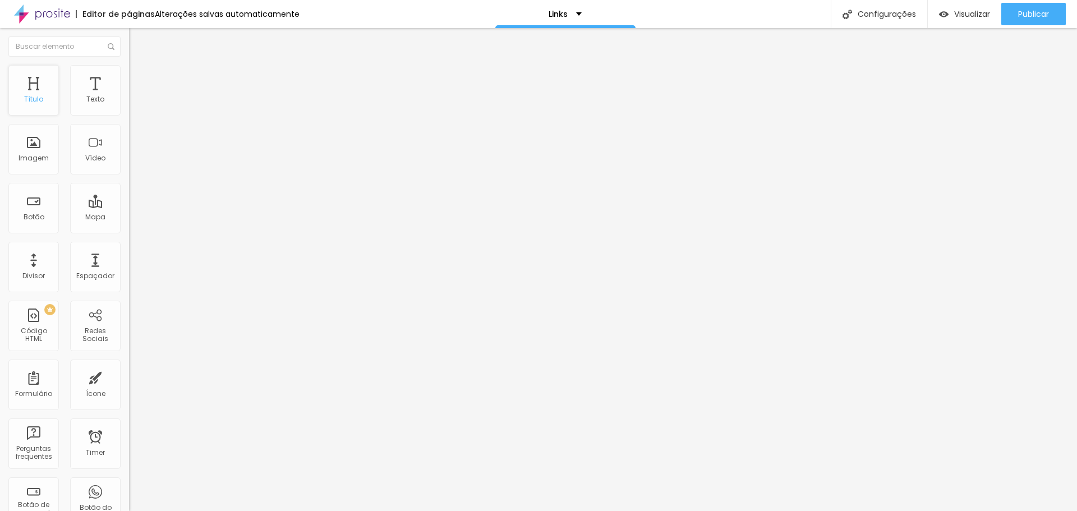
click at [39, 91] on div "Título" at bounding box center [33, 90] width 50 height 50
click at [85, 90] on div "Texto" at bounding box center [95, 90] width 50 height 50
click at [129, 72] on img at bounding box center [134, 70] width 10 height 10
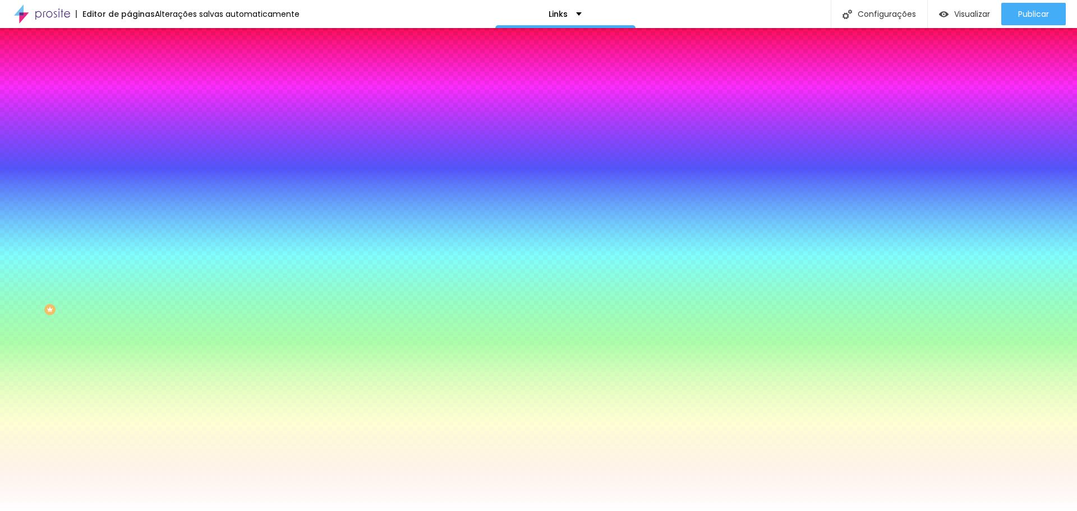
click at [129, 103] on span "Trocar imagem" at bounding box center [159, 99] width 61 height 10
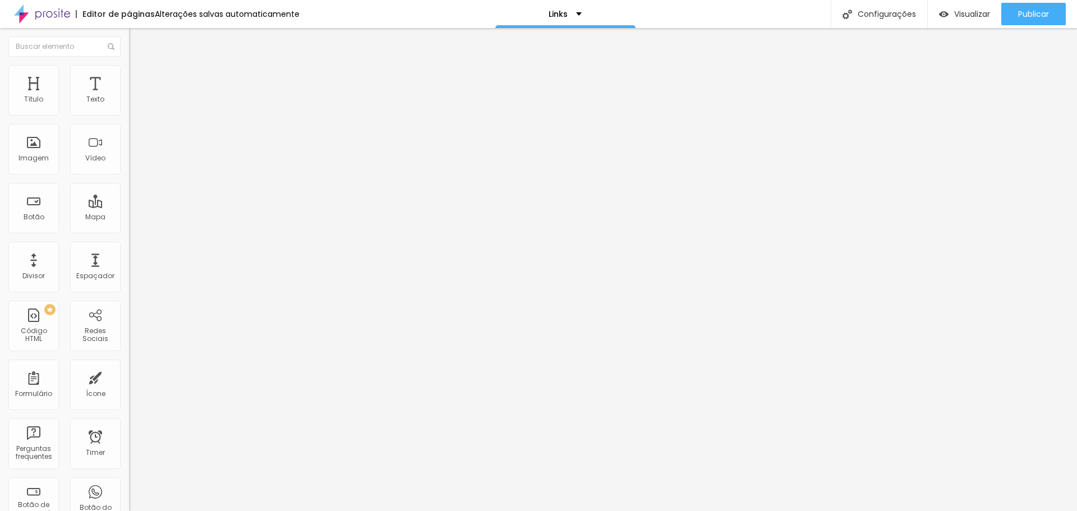
click at [129, 67] on img at bounding box center [134, 70] width 10 height 10
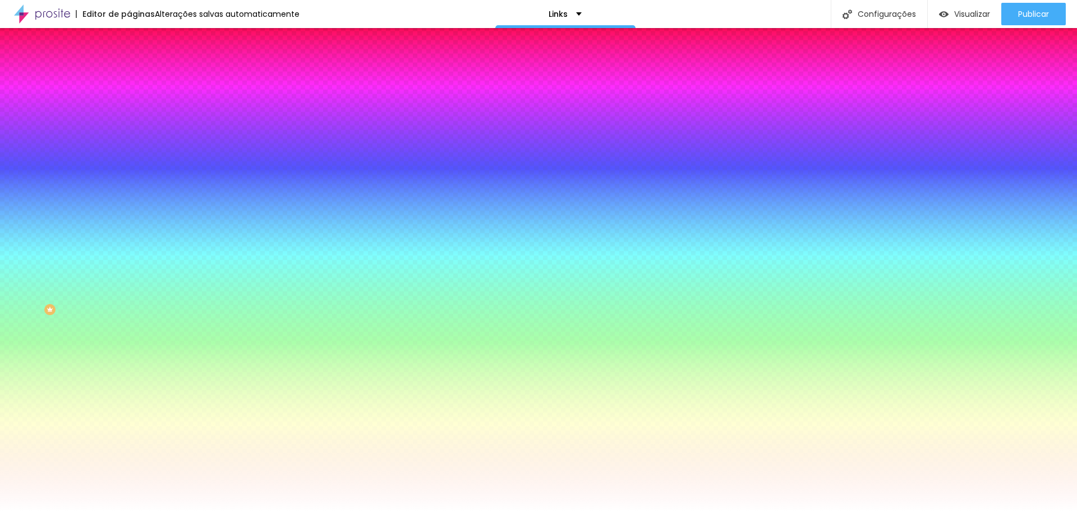
click at [129, 102] on div "Trocar imagem" at bounding box center [193, 98] width 129 height 8
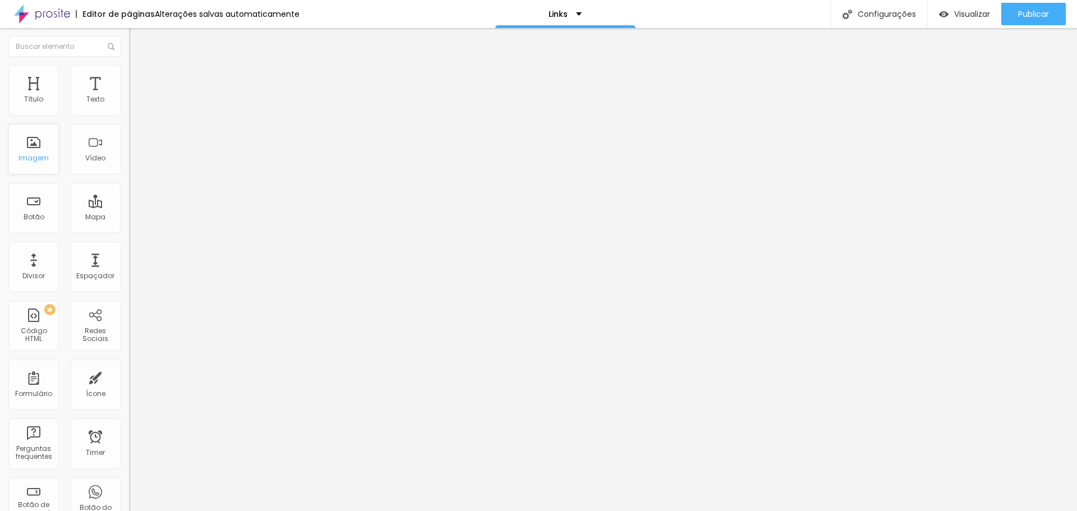
click at [29, 149] on div "Imagem" at bounding box center [33, 149] width 50 height 50
click at [38, 145] on div "Imagem" at bounding box center [33, 149] width 50 height 50
click at [139, 77] on span "Estilo" at bounding box center [147, 73] width 17 height 10
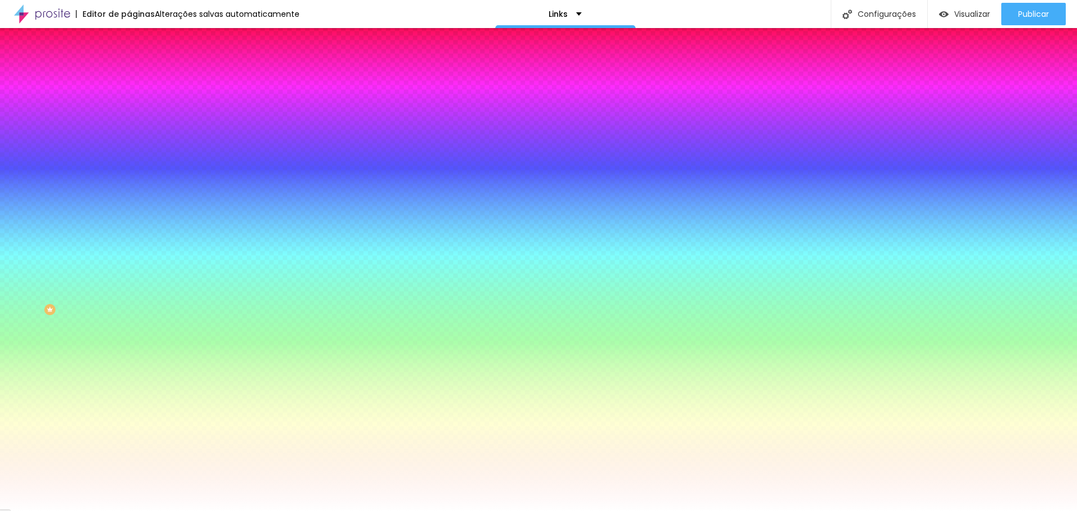
click at [129, 102] on div "Trocar imagem" at bounding box center [193, 98] width 129 height 8
click at [129, 103] on span "Trocar imagem" at bounding box center [159, 99] width 61 height 10
click at [129, 117] on span "Parallax" at bounding box center [142, 112] width 27 height 10
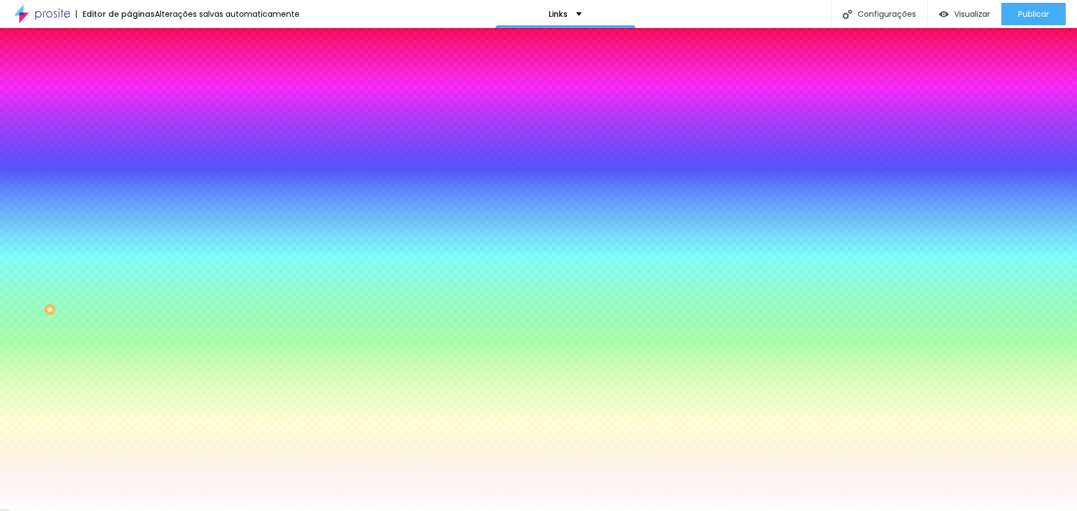
click at [129, 123] on span "Nenhum" at bounding box center [143, 119] width 29 height 10
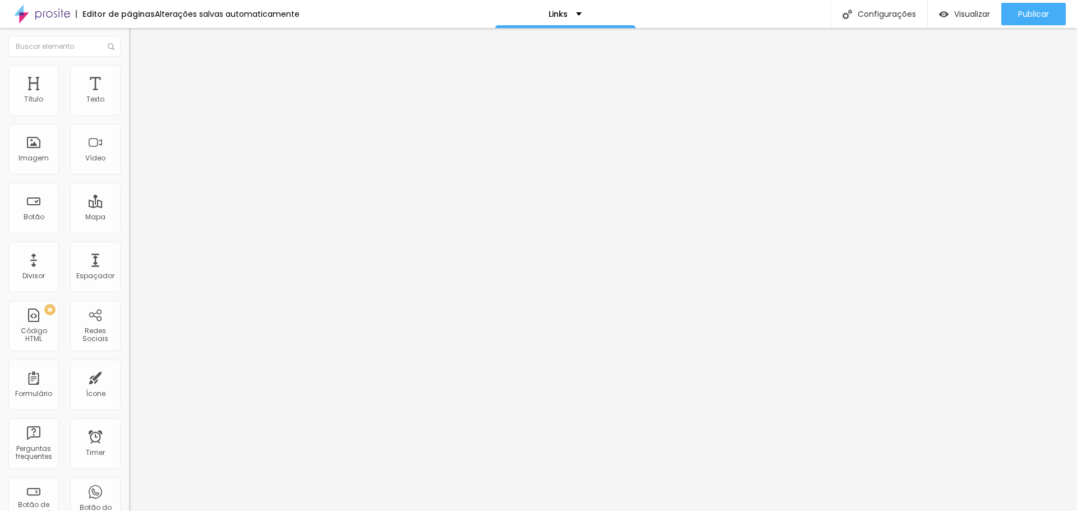
click at [139, 77] on span "Estilo" at bounding box center [147, 73] width 17 height 10
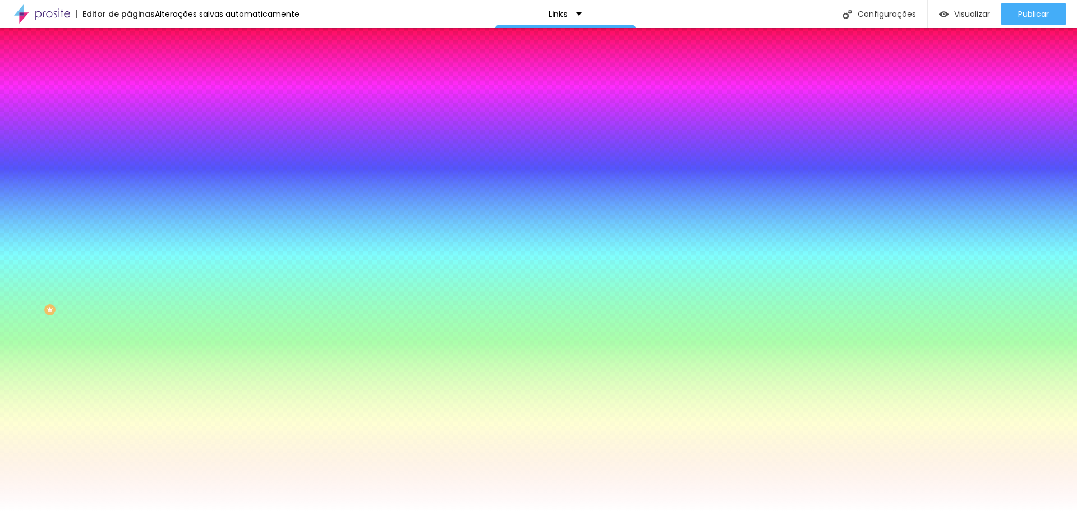
click at [129, 117] on span "Parallax" at bounding box center [142, 112] width 27 height 10
click at [129, 122] on div "Nenhum" at bounding box center [193, 119] width 129 height 7
click at [129, 416] on div "Editar Seção Conteúdo Estilo Avançado Imagem de fundo Trocar imagem Efeito da I…" at bounding box center [193, 269] width 129 height 483
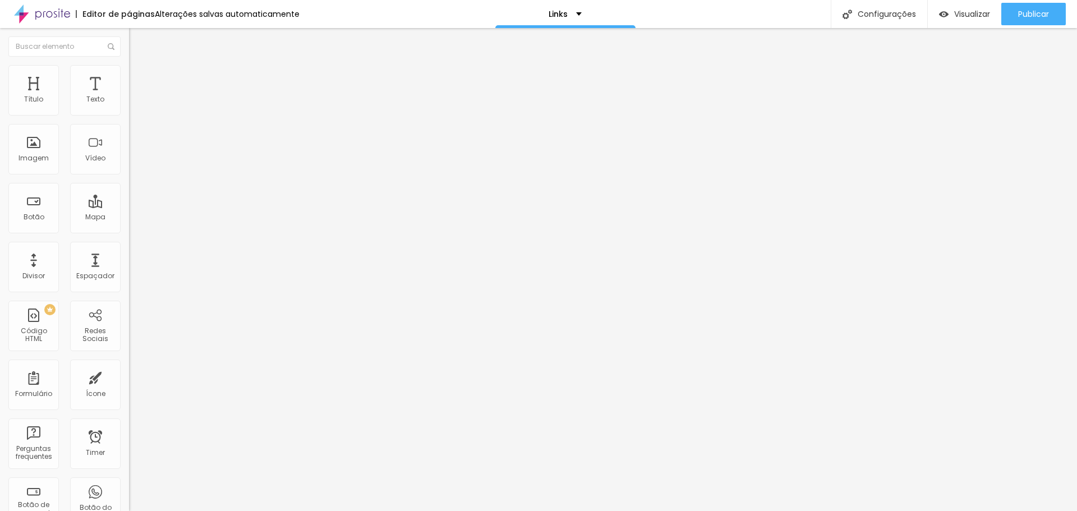
click at [129, 75] on li "Estilo" at bounding box center [193, 70] width 129 height 11
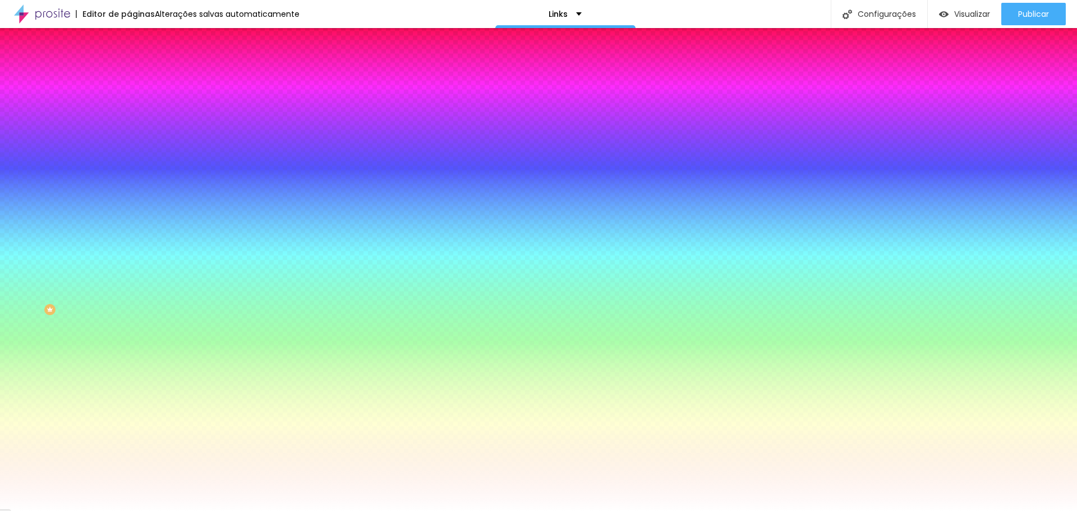
click at [129, 103] on span "Trocar imagem" at bounding box center [159, 99] width 61 height 10
click at [129, 117] on span "Parallax" at bounding box center [142, 112] width 27 height 10
click at [129, 351] on div "Editar Seção Conteúdo Estilo Avançado Imagem de fundo Trocar imagem Efeito da I…" at bounding box center [193, 269] width 129 height 483
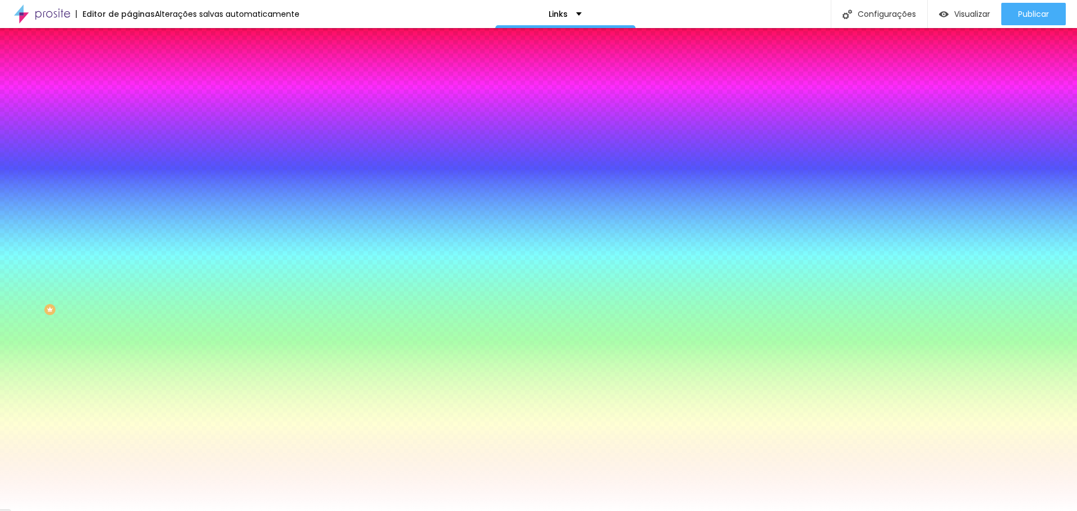
click at [137, 40] on img "button" at bounding box center [141, 40] width 9 height 9
click at [137, 42] on img "button" at bounding box center [141, 40] width 9 height 9
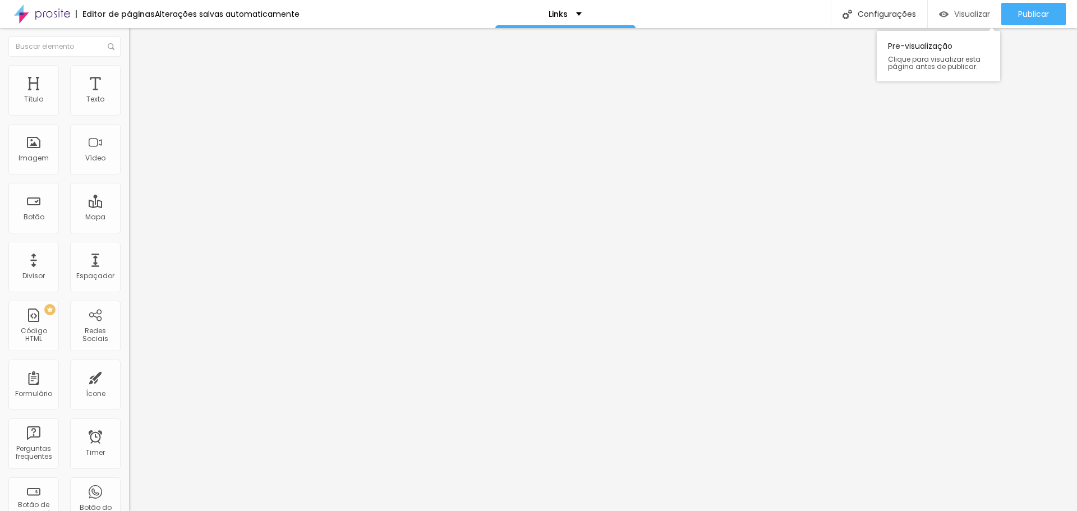
click at [954, 10] on span "Visualizar" at bounding box center [972, 14] width 36 height 9
click at [133, 104] on icon "button" at bounding box center [136, 101] width 7 height 7
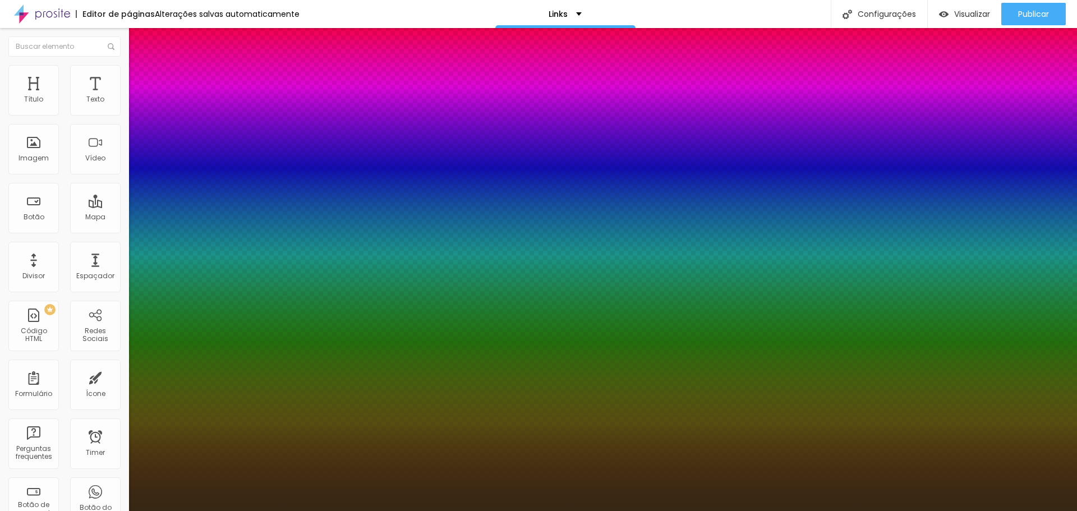
type input "1"
click at [634, 510] on div at bounding box center [538, 511] width 1077 height 0
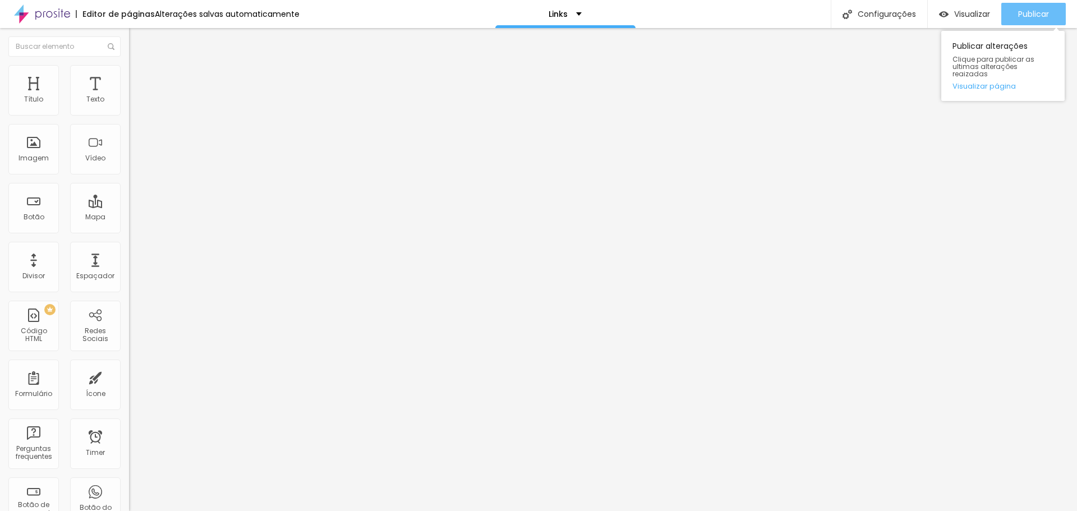
click at [1034, 8] on div "Publicar" at bounding box center [1033, 14] width 31 height 22
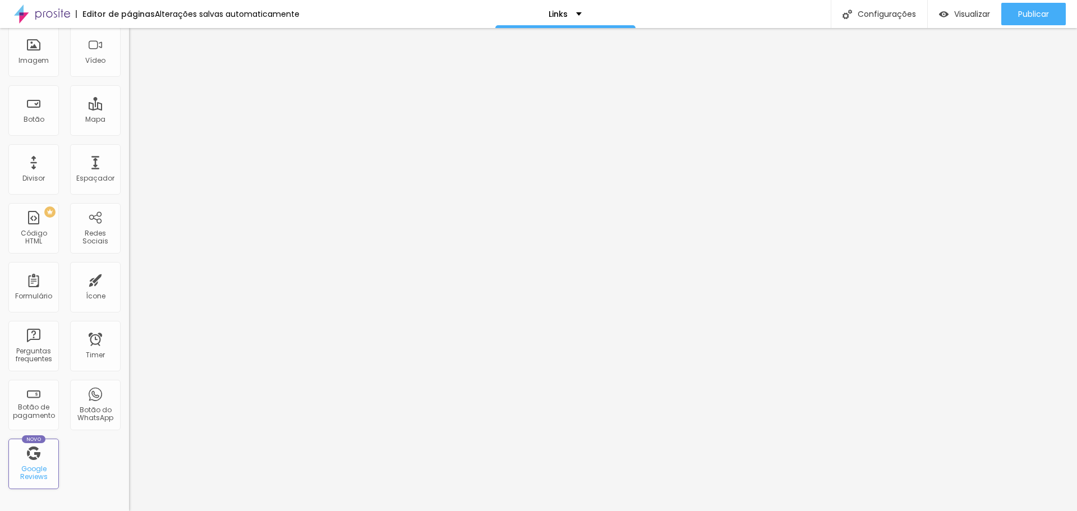
scroll to position [246, 0]
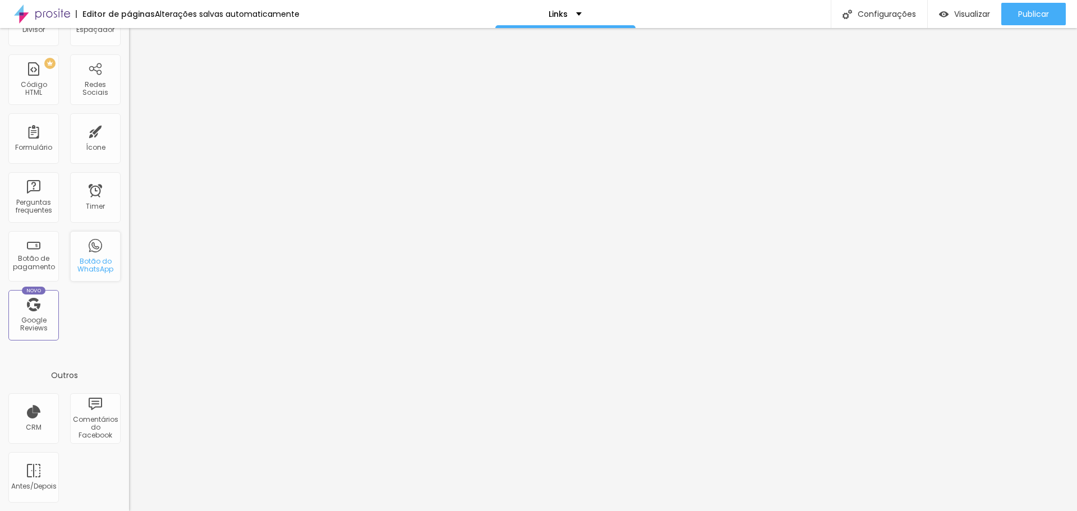
click at [88, 261] on div "Botão do WhatsApp" at bounding box center [95, 265] width 44 height 16
click at [89, 273] on div "Botão do WhatsApp" at bounding box center [95, 265] width 44 height 16
click at [93, 247] on div "Botão do WhatsApp" at bounding box center [95, 256] width 50 height 50
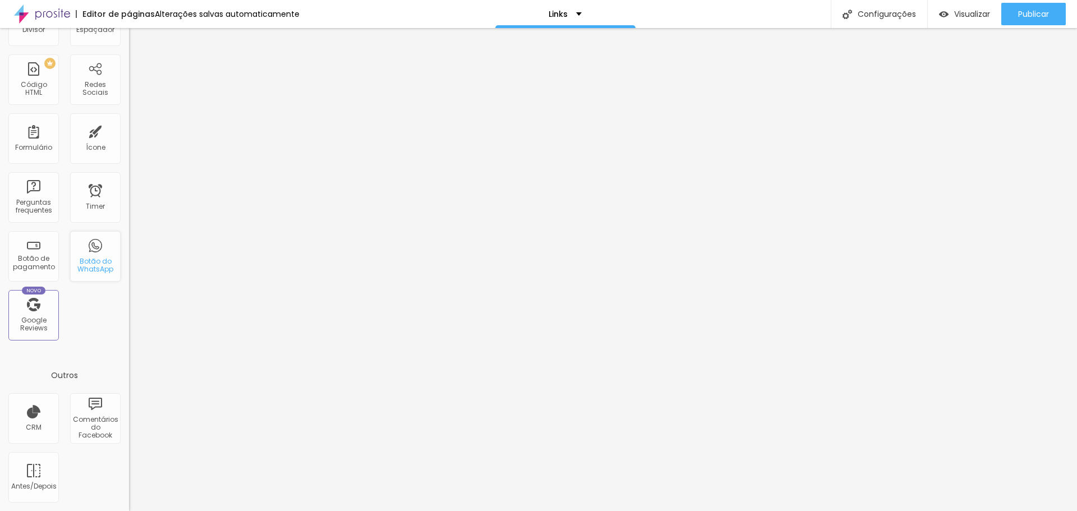
click at [91, 247] on div "Botão do WhatsApp" at bounding box center [95, 256] width 50 height 50
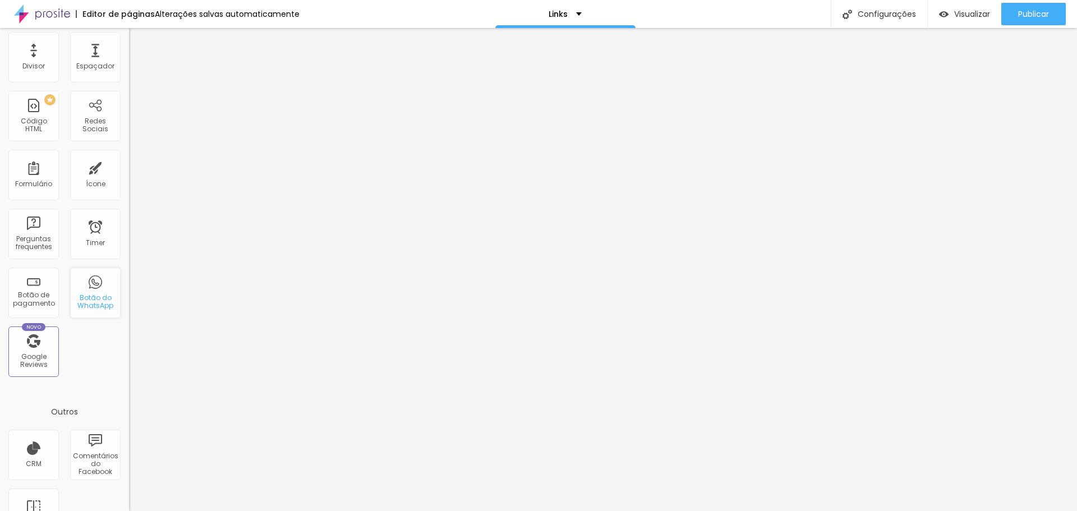
scroll to position [224, 0]
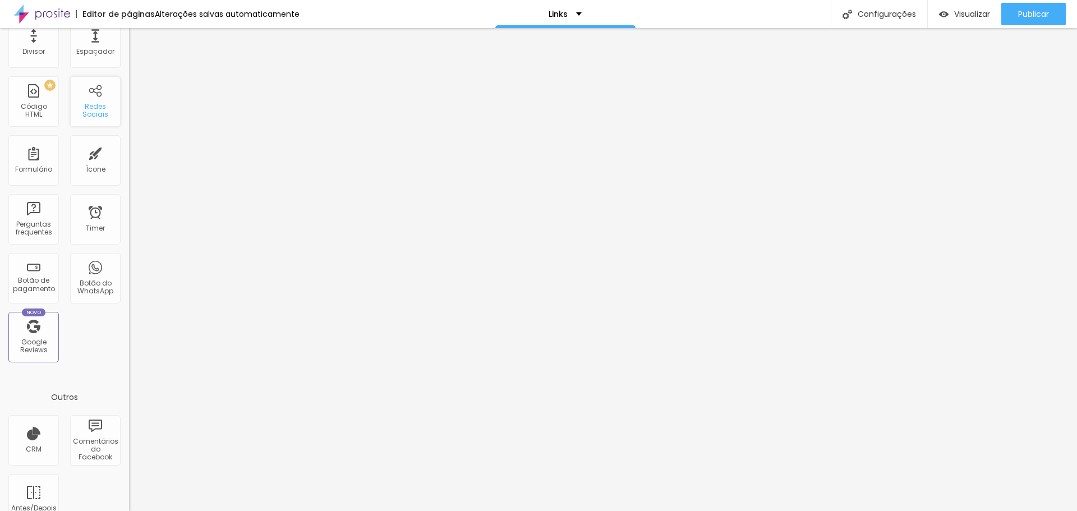
click at [86, 112] on div "Redes Sociais" at bounding box center [95, 111] width 44 height 16
click at [94, 161] on div "Ícone" at bounding box center [95, 160] width 50 height 50
click at [40, 176] on div "Formulário" at bounding box center [33, 160] width 50 height 50
click at [90, 231] on div "Timer" at bounding box center [95, 228] width 19 height 8
click at [99, 280] on div "Botão do WhatsApp" at bounding box center [95, 287] width 44 height 16
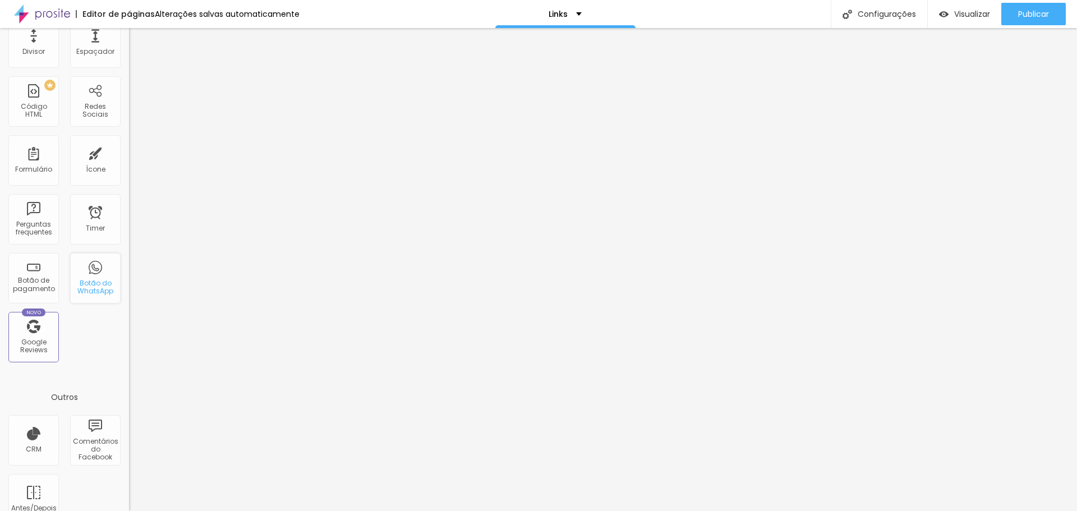
click at [96, 282] on div "Botão do WhatsApp" at bounding box center [95, 287] width 44 height 16
click at [94, 282] on div "Botão do WhatsApp" at bounding box center [95, 287] width 44 height 16
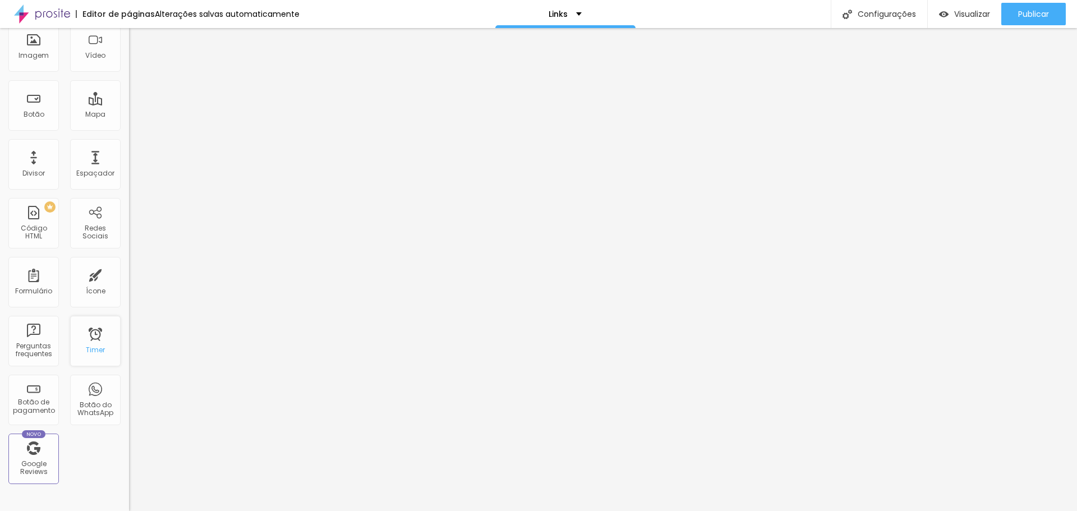
scroll to position [0, 0]
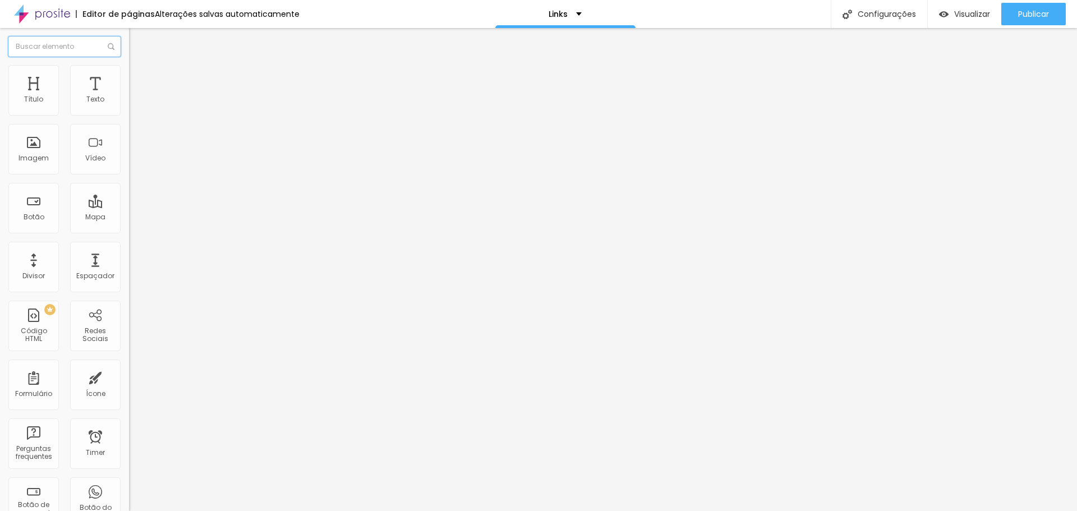
click at [61, 44] on input "text" at bounding box center [64, 46] width 112 height 20
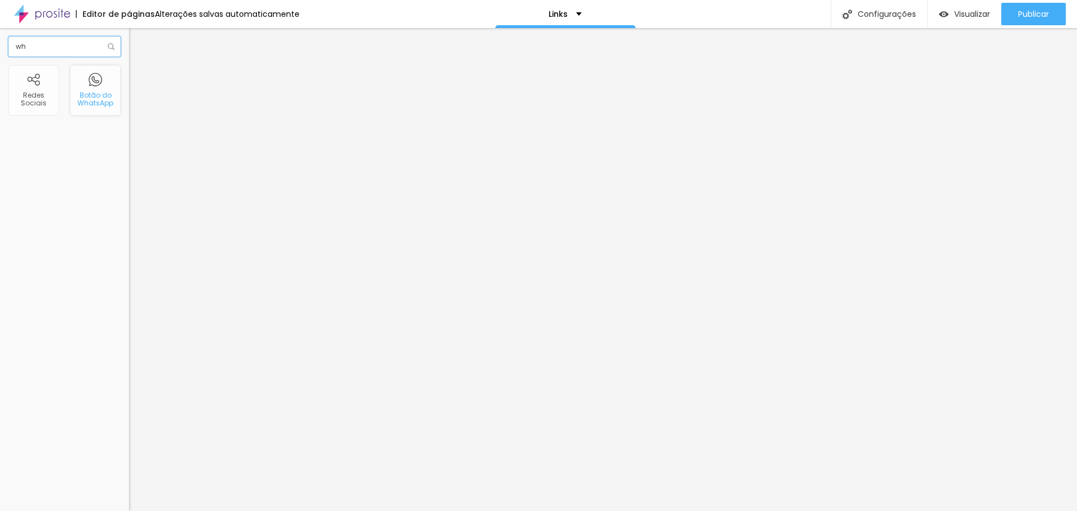
type input "wh"
click at [103, 93] on div "Botão do WhatsApp" at bounding box center [95, 99] width 44 height 16
click at [98, 102] on div "Botão do WhatsApp" at bounding box center [95, 99] width 44 height 16
click at [96, 108] on div "Botão do WhatsApp" at bounding box center [95, 90] width 50 height 50
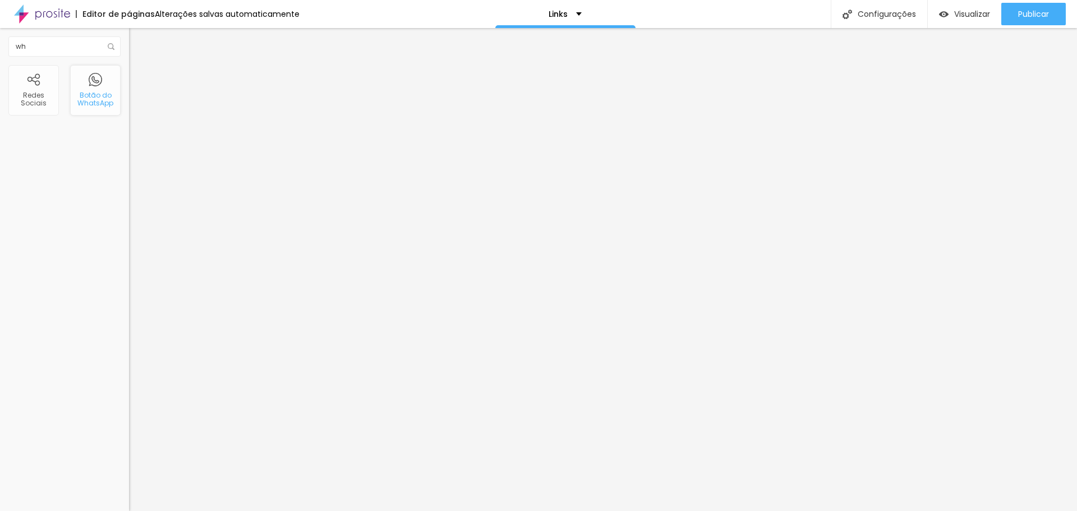
click at [96, 108] on div "Botão do WhatsApp" at bounding box center [95, 90] width 50 height 50
click at [58, 50] on input "wh" at bounding box center [64, 46] width 112 height 20
click at [95, 93] on div "Botão do WhatsApp" at bounding box center [95, 99] width 44 height 16
click at [97, 96] on div "Botão do WhatsApp" at bounding box center [95, 99] width 44 height 16
click at [97, 97] on div "Botão do WhatsApp" at bounding box center [95, 99] width 44 height 16
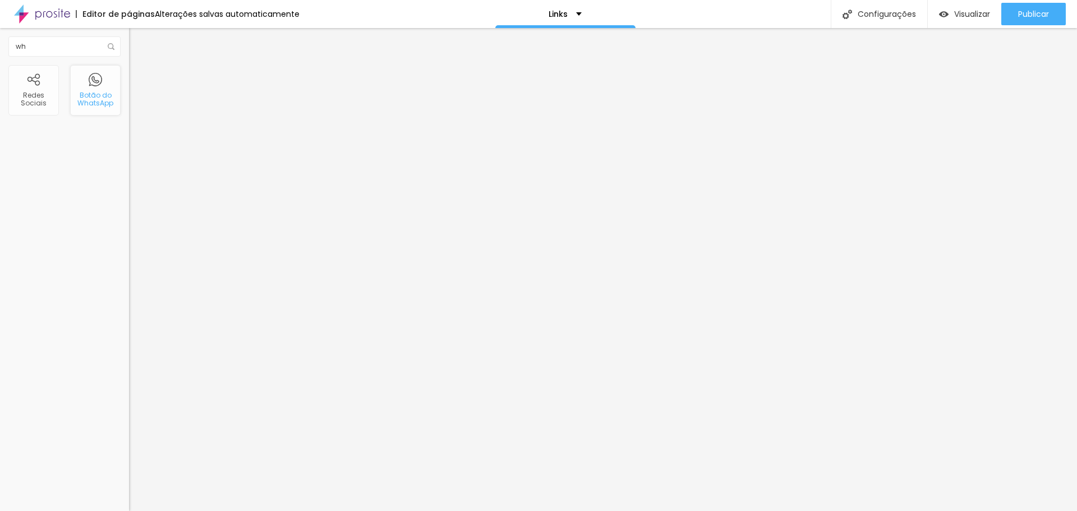
click at [98, 99] on div "Botão do WhatsApp" at bounding box center [95, 99] width 44 height 16
click at [98, 100] on div "Botão do WhatsApp" at bounding box center [95, 99] width 44 height 16
click at [99, 102] on div "Botão do WhatsApp" at bounding box center [95, 99] width 44 height 16
click at [99, 89] on div "Botão do WhatsApp" at bounding box center [95, 90] width 50 height 50
click at [110, 45] on img at bounding box center [111, 46] width 7 height 7
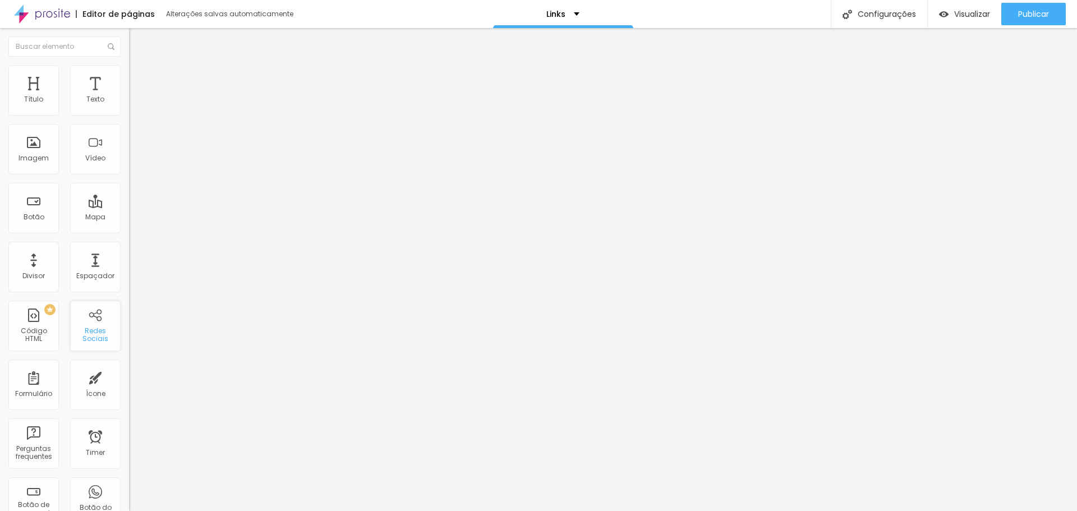
scroll to position [224, 0]
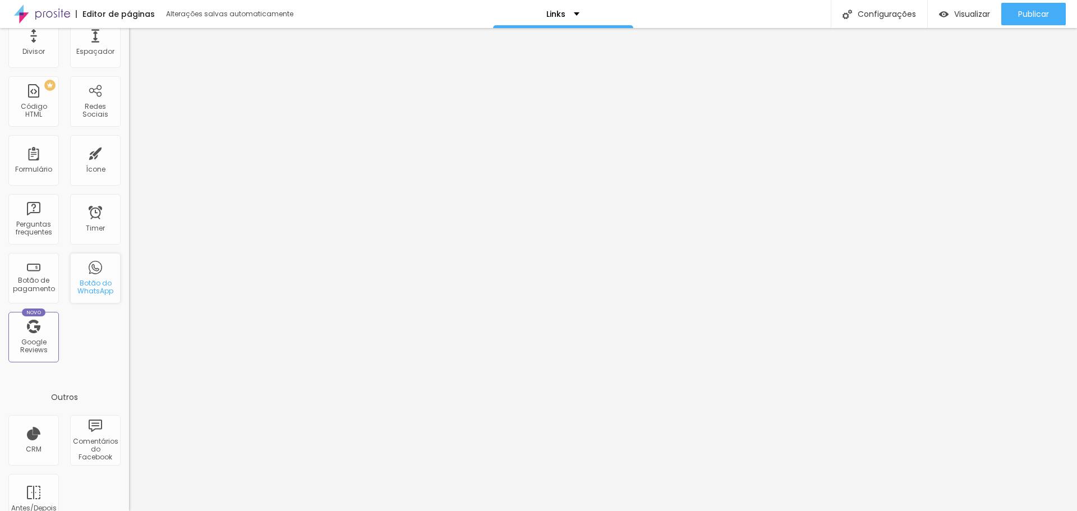
click at [81, 280] on div "Botão do WhatsApp" at bounding box center [95, 287] width 44 height 16
click at [91, 296] on div "Botão do WhatsApp" at bounding box center [95, 278] width 50 height 50
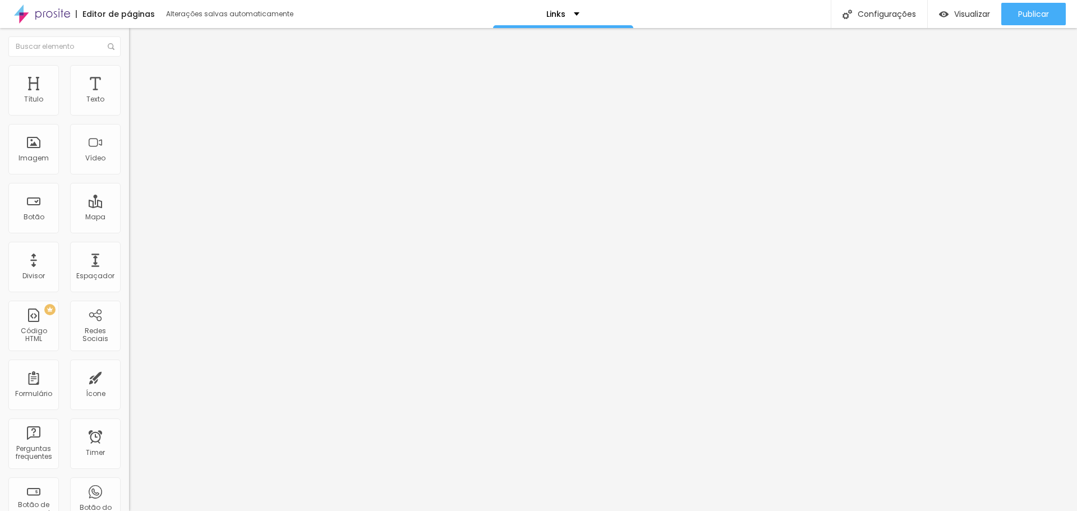
click at [129, 105] on input "Conheça meu portifólio acessando meu site" at bounding box center [196, 99] width 135 height 11
type input "Meu site com portifólio"
drag, startPoint x: 1036, startPoint y: 9, endPoint x: 1036, endPoint y: 21, distance: 11.8
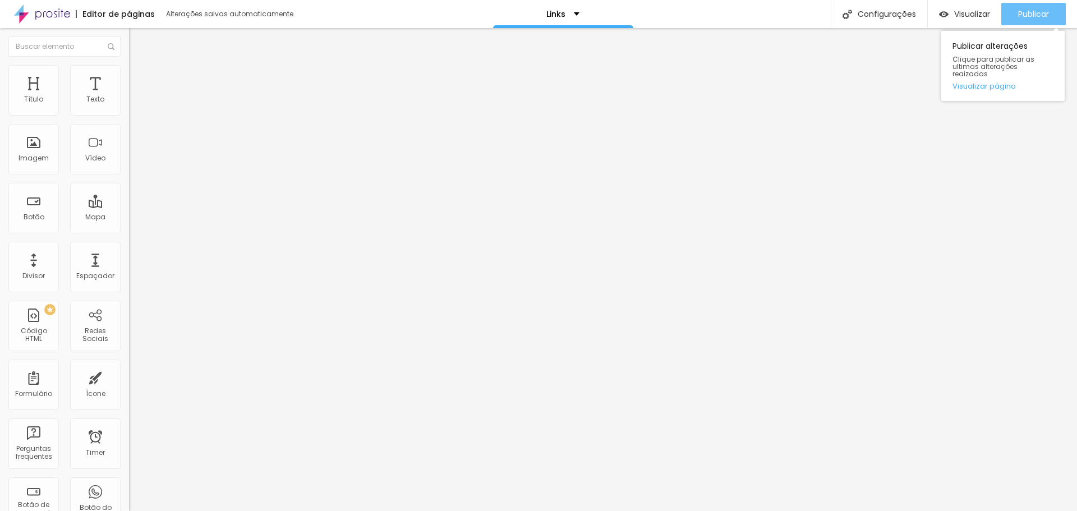
click at [1036, 10] on span "Publicar" at bounding box center [1033, 14] width 31 height 9
click at [1036, 24] on div "Publicar" at bounding box center [1033, 14] width 31 height 22
click at [129, 231] on input "[URL][DOMAIN_NAME]" at bounding box center [196, 225] width 135 height 11
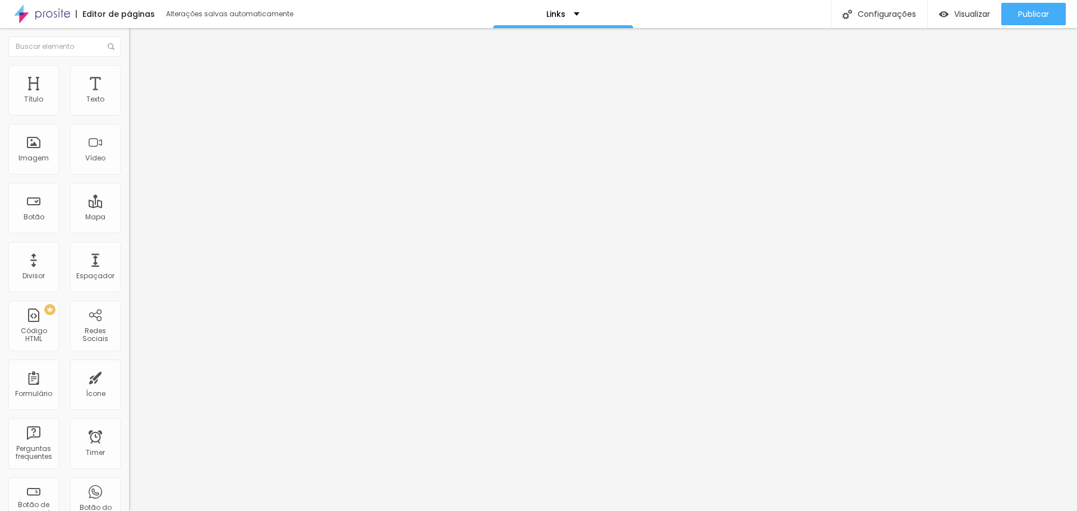
click at [129, 231] on input "[URL][DOMAIN_NAME]" at bounding box center [196, 225] width 135 height 11
click at [1035, 14] on span "Publicar" at bounding box center [1033, 14] width 31 height 9
